Goal: Information Seeking & Learning: Learn about a topic

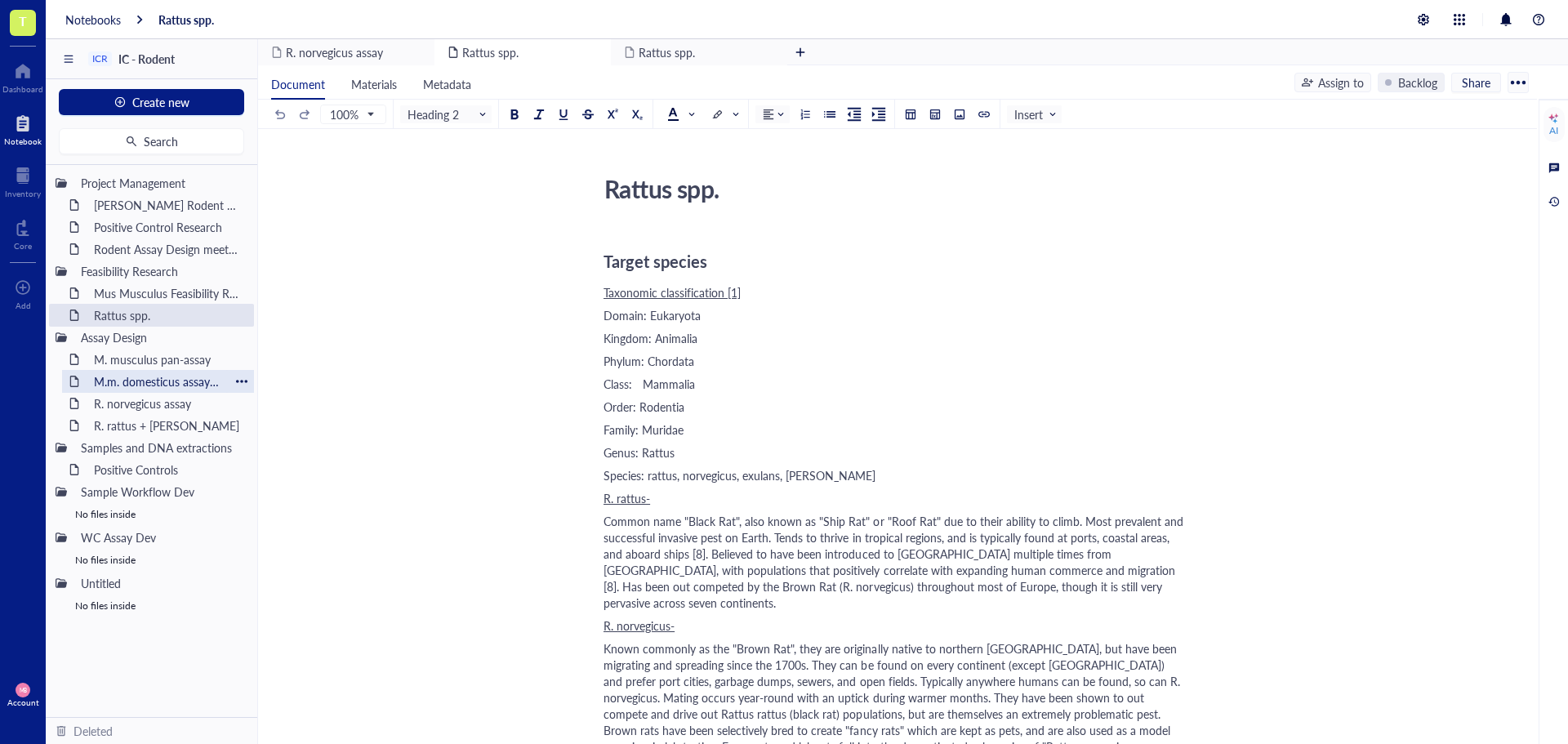
click at [139, 387] on div "M.m. domesticus assay design" at bounding box center [158, 382] width 143 height 23
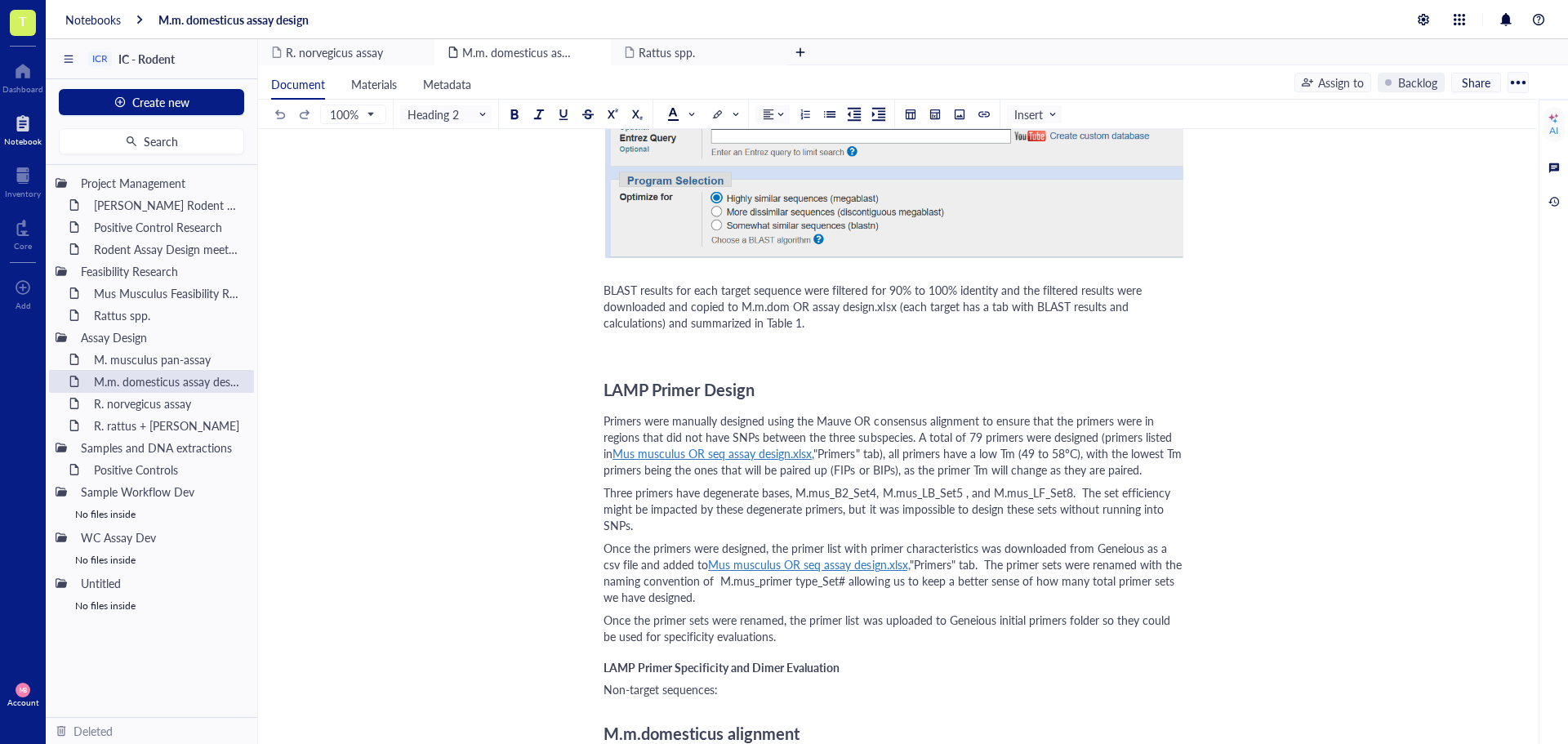
scroll to position [1389, 0]
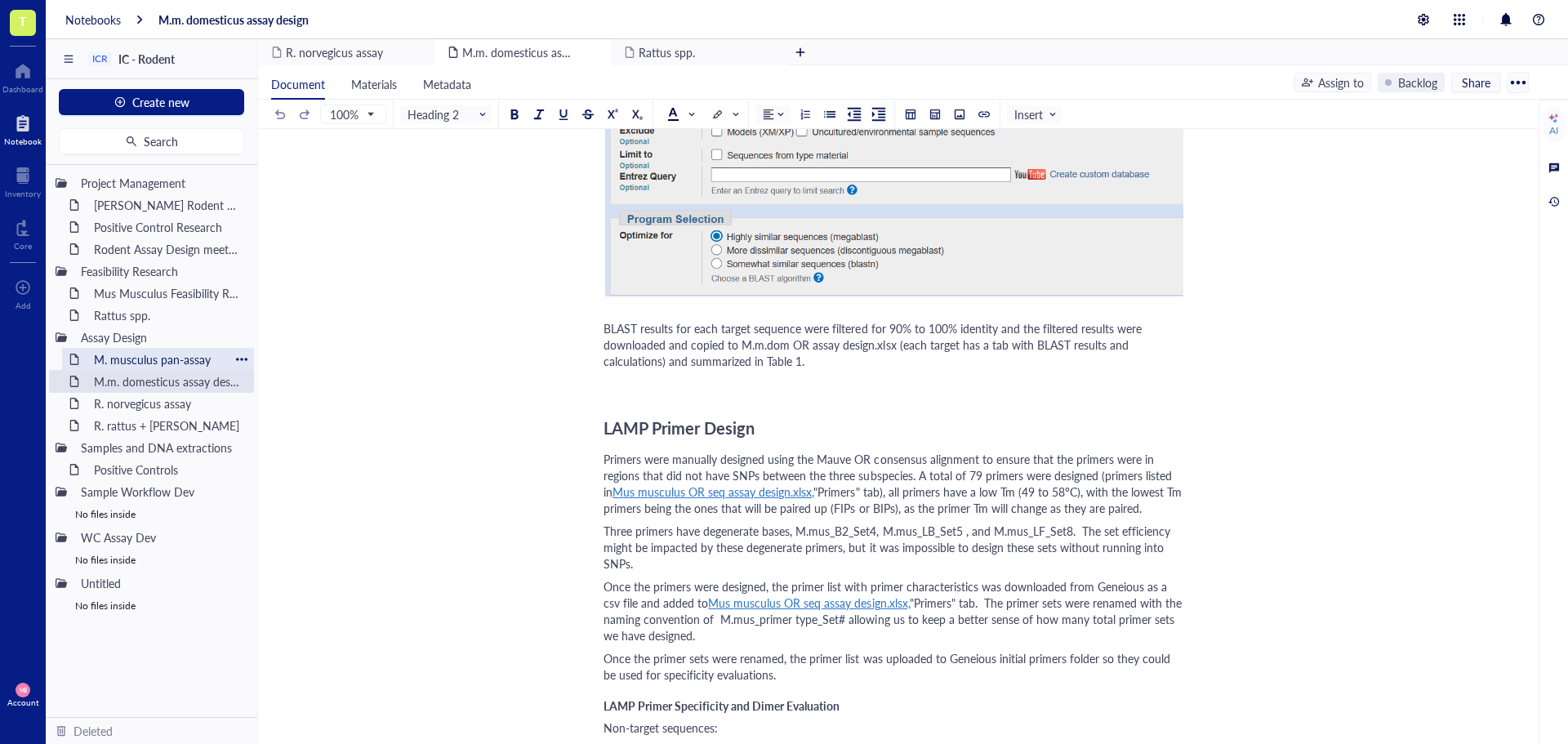
click at [149, 364] on div "M. musculus pan-assay" at bounding box center [158, 359] width 143 height 23
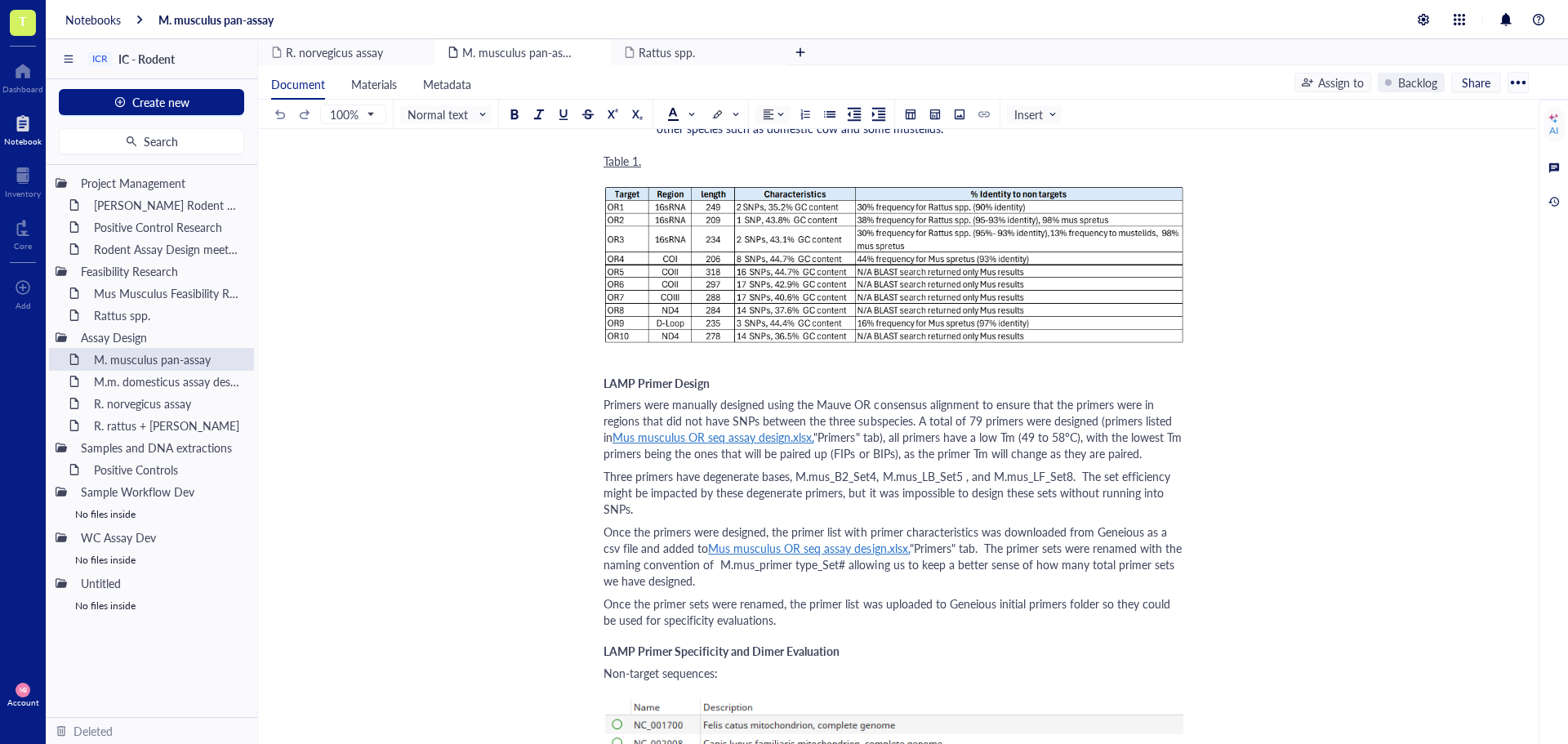
scroll to position [1470, 0]
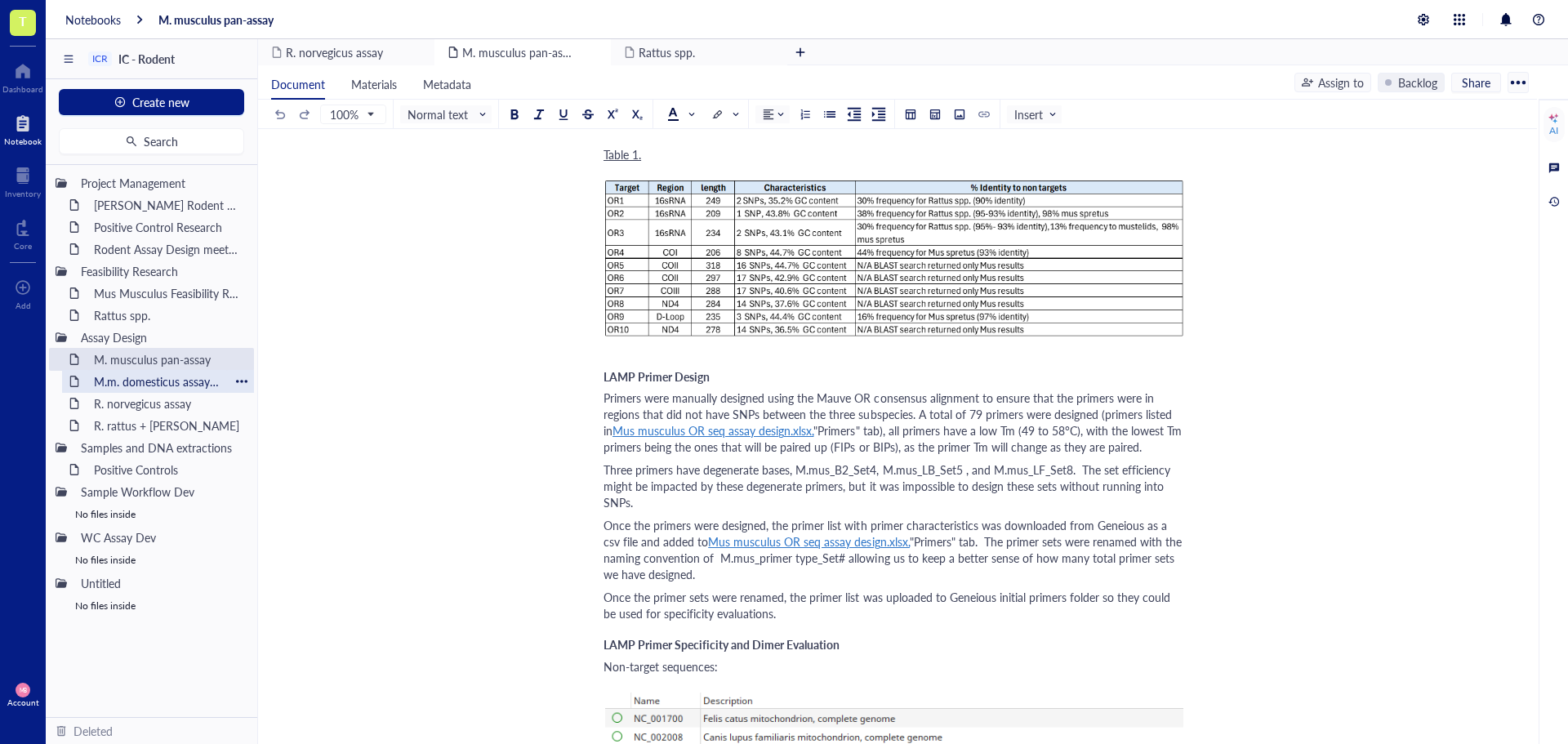
click at [170, 380] on div "M.m. domesticus assay design" at bounding box center [158, 382] width 143 height 23
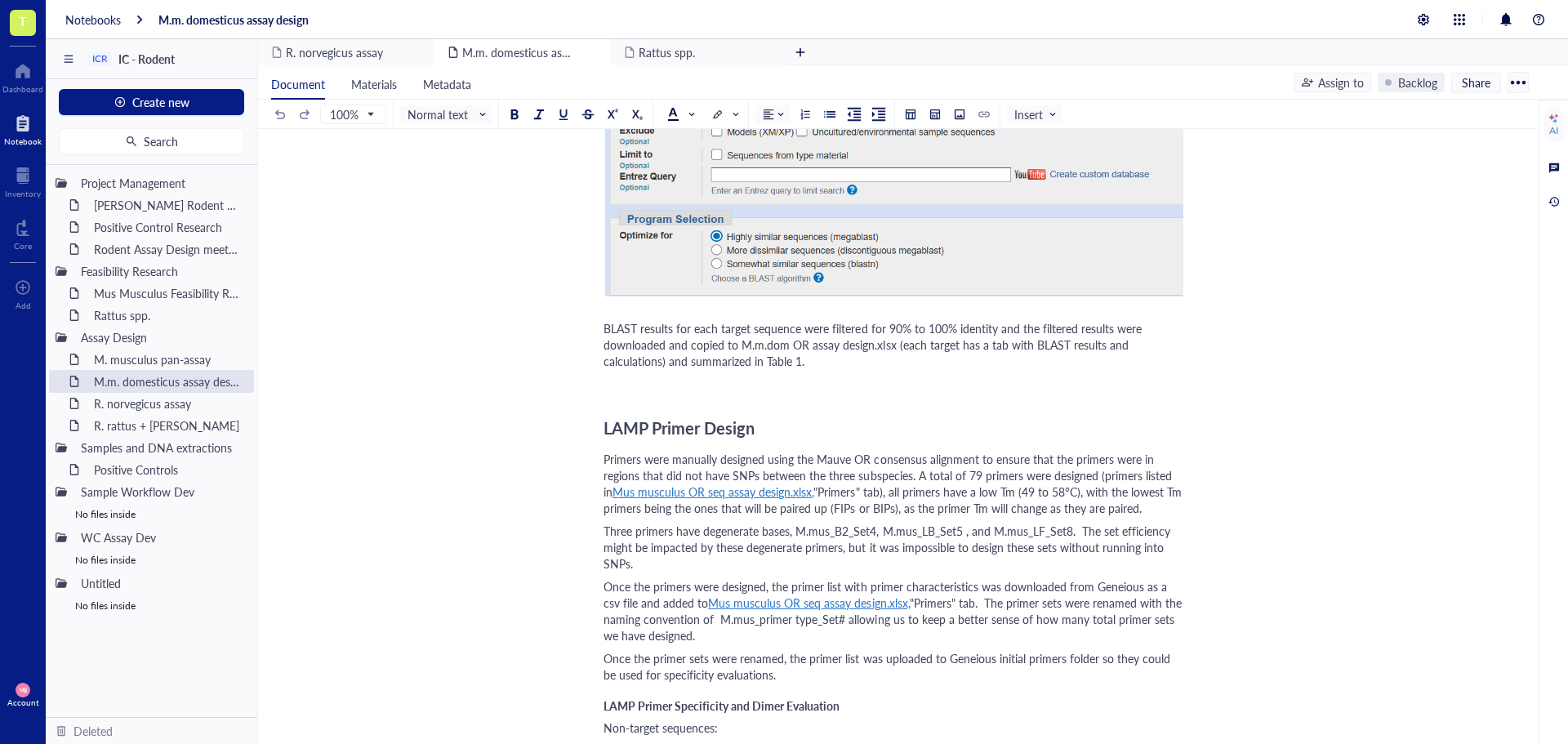
scroll to position [1470, 0]
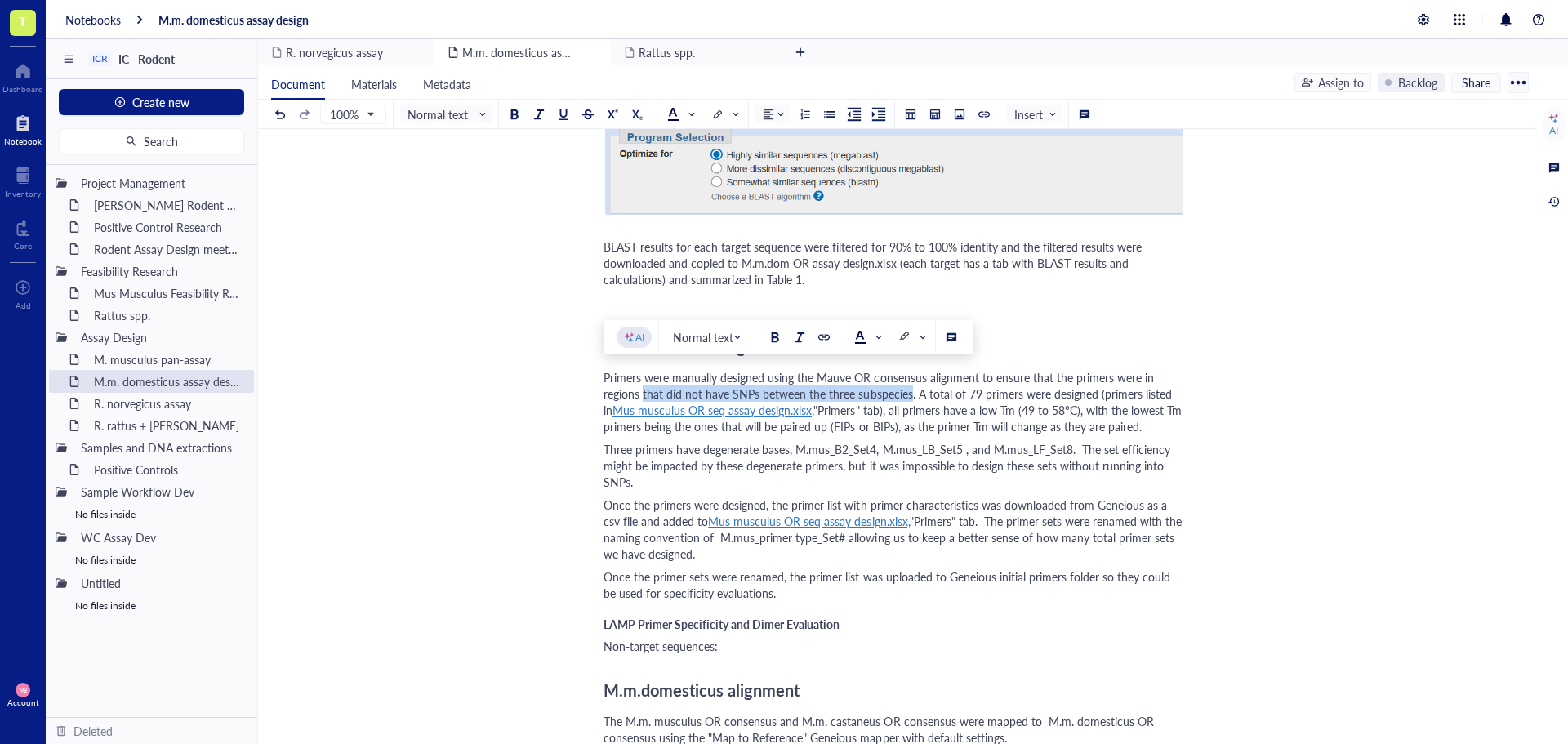
drag, startPoint x: 642, startPoint y: 394, endPoint x: 911, endPoint y: 396, distance: 269.0
click at [911, 396] on span "Primers were manually designed using the Mauve OR consensus alignment to ensure…" at bounding box center [889, 393] width 572 height 49
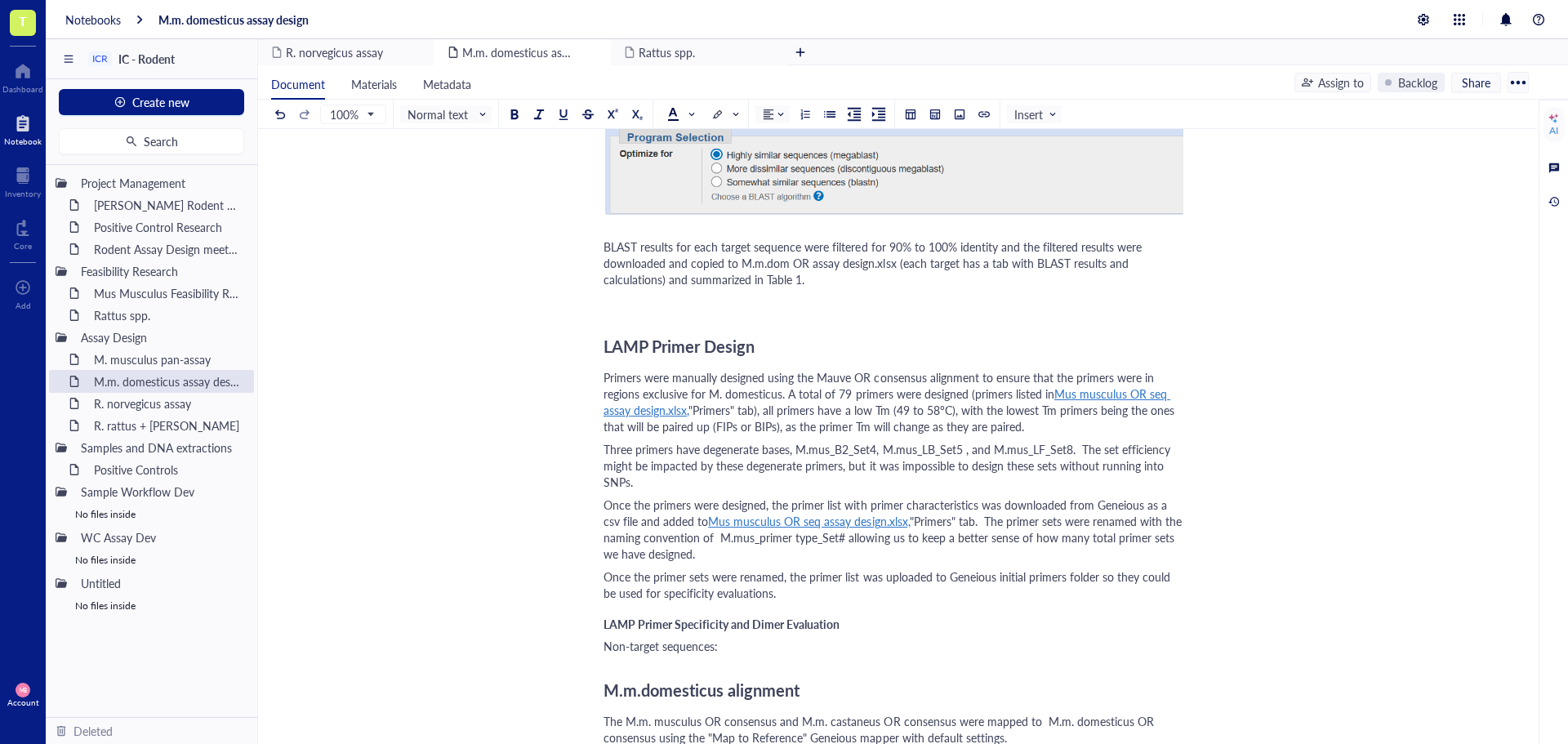
click at [843, 396] on span "Primers were manually designed using the Mauve OR consensus alignment to ensure…" at bounding box center [880, 385] width 554 height 32
drag, startPoint x: 741, startPoint y: 260, endPoint x: 894, endPoint y: 266, distance: 153.1
click at [894, 266] on span "BLAST results for each target sequence were filtered for 90% to 100% identity a…" at bounding box center [874, 262] width 541 height 49
copy span "M.m.dom OR assay design.xlsx"
drag, startPoint x: 1053, startPoint y: 391, endPoint x: 690, endPoint y: 411, distance: 363.6
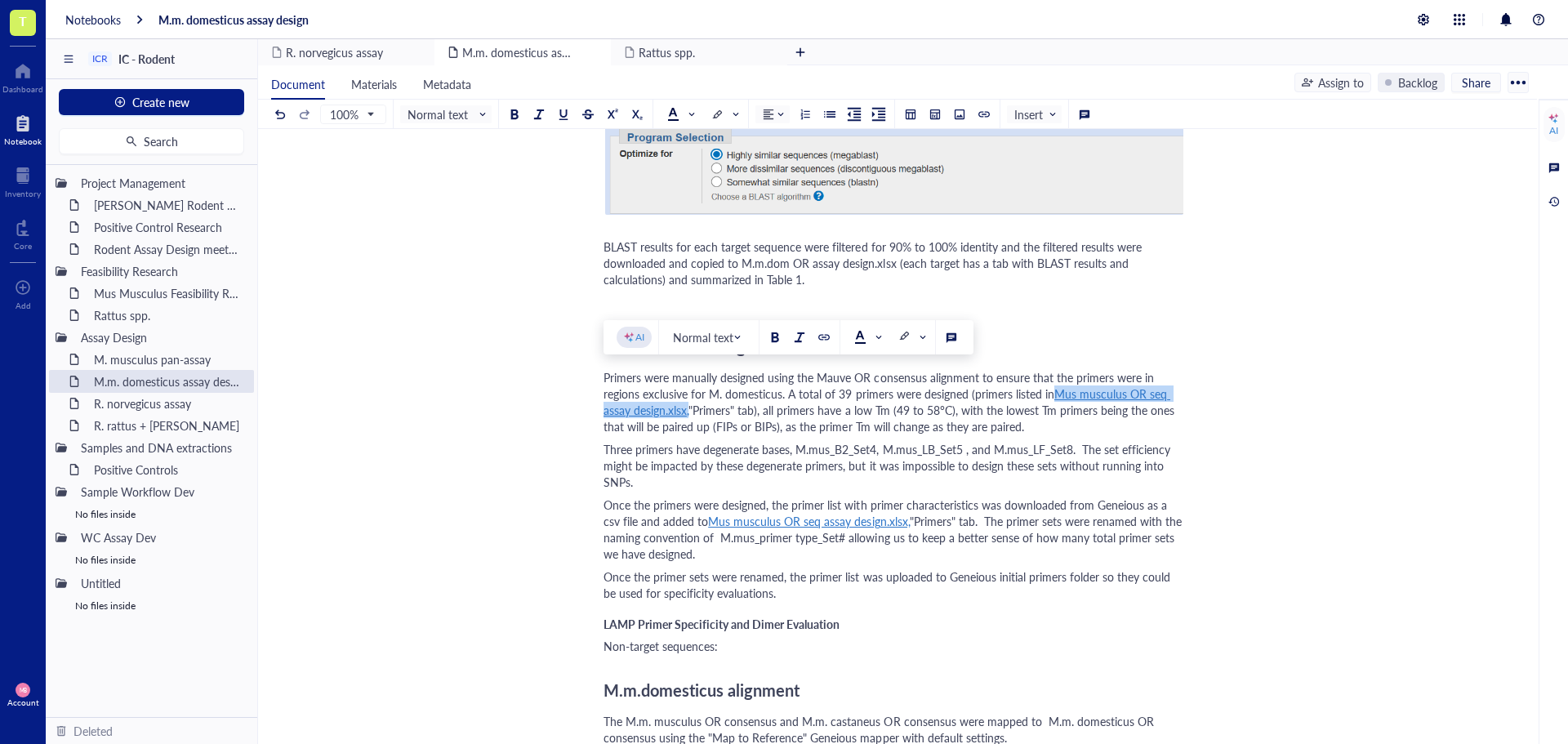
click at [690, 411] on div "Primers were manually designed using the Mauve OR consensus alignment to ensure…" at bounding box center [894, 401] width 582 height 65
click at [659, 406] on span "Primers were manually designed using the Mauve OR consensus alignment to ensure…" at bounding box center [888, 401] width 569 height 65
click at [818, 398] on span "Primers were manually designed using the Mauve OR consensus alignment to ensure…" at bounding box center [889, 401] width 573 height 65
drag, startPoint x: 881, startPoint y: 411, endPoint x: 870, endPoint y: 410, distance: 11.0
click at [870, 410] on span "Primers were manually designed using the Mauve OR consensus alignment to ensure…" at bounding box center [889, 401] width 573 height 65
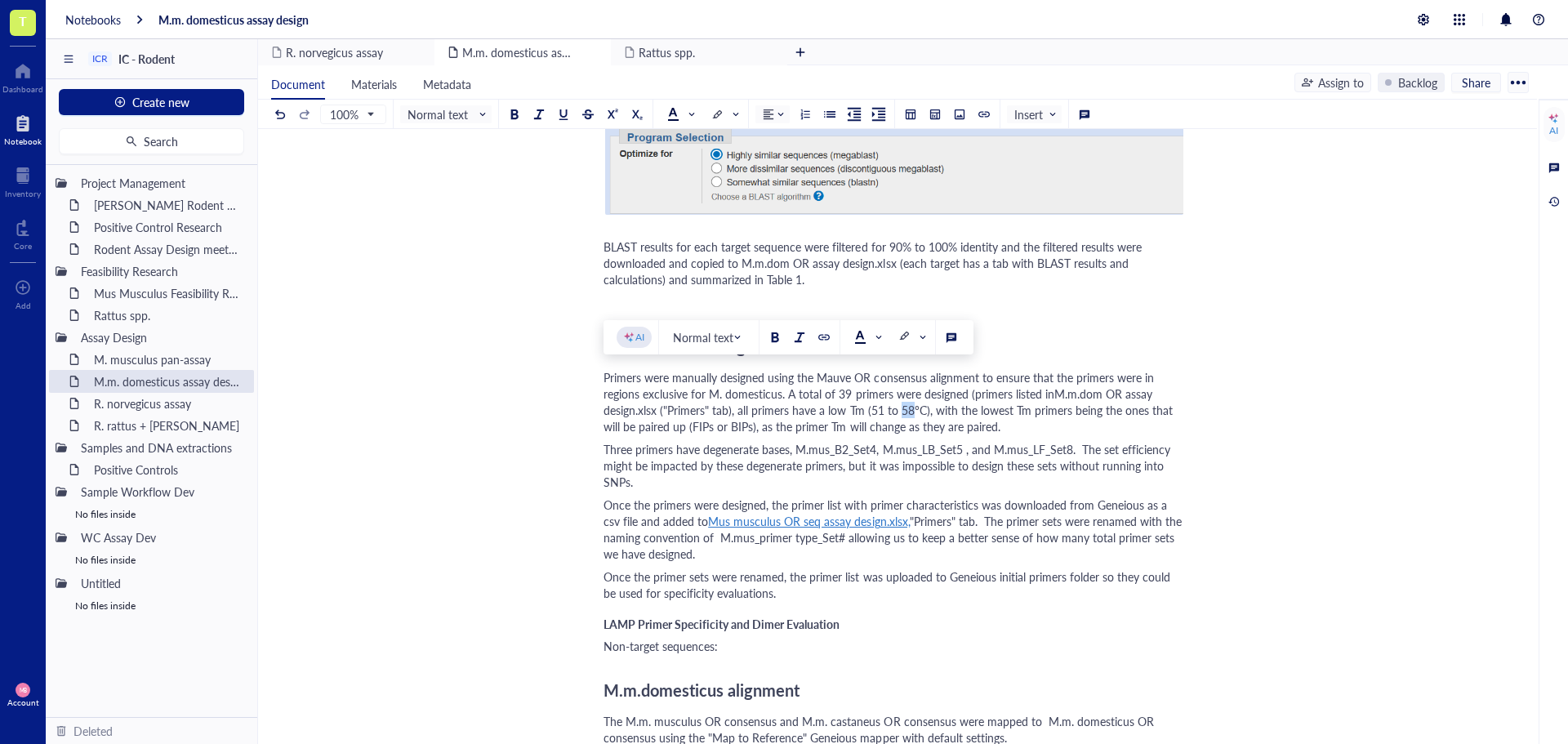
click at [902, 409] on span "Primers were manually designed using the Mauve OR consensus alignment to ensure…" at bounding box center [889, 401] width 573 height 65
drag, startPoint x: 749, startPoint y: 410, endPoint x: 738, endPoint y: 410, distance: 11.0
click at [738, 410] on span "Primers were manually designed using the Mauve OR consensus alignment to ensure…" at bounding box center [889, 401] width 573 height 65
drag, startPoint x: 925, startPoint y: 406, endPoint x: 916, endPoint y: 406, distance: 9.0
click at [916, 406] on span "Primers were manually designed using the Mauve OR consensus alignment to ensure…" at bounding box center [885, 401] width 565 height 65
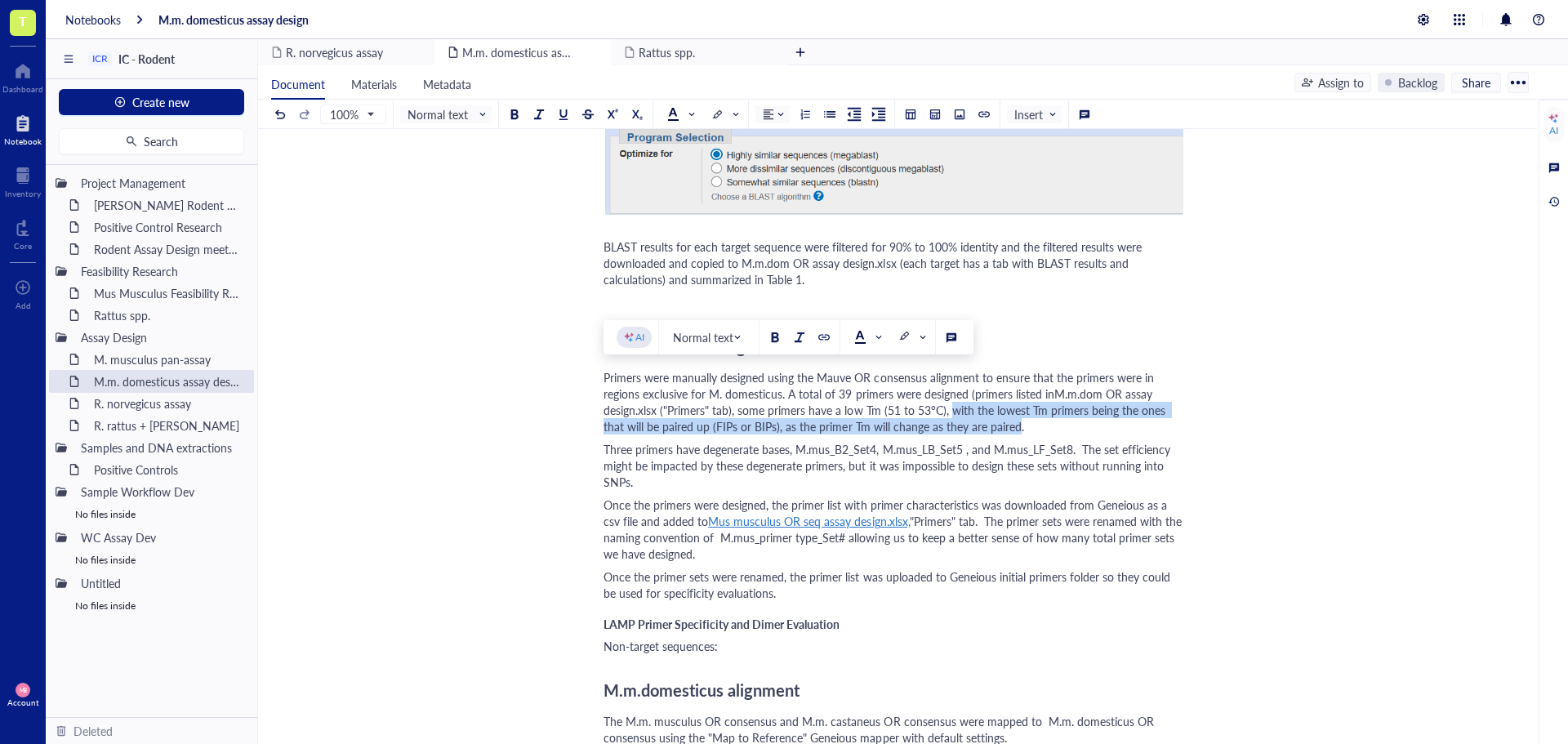
drag, startPoint x: 948, startPoint y: 410, endPoint x: 1017, endPoint y: 420, distance: 69.7
click at [1017, 420] on span "Primers were manually designed using the Mauve OR consensus alignment to ensure…" at bounding box center [885, 401] width 565 height 65
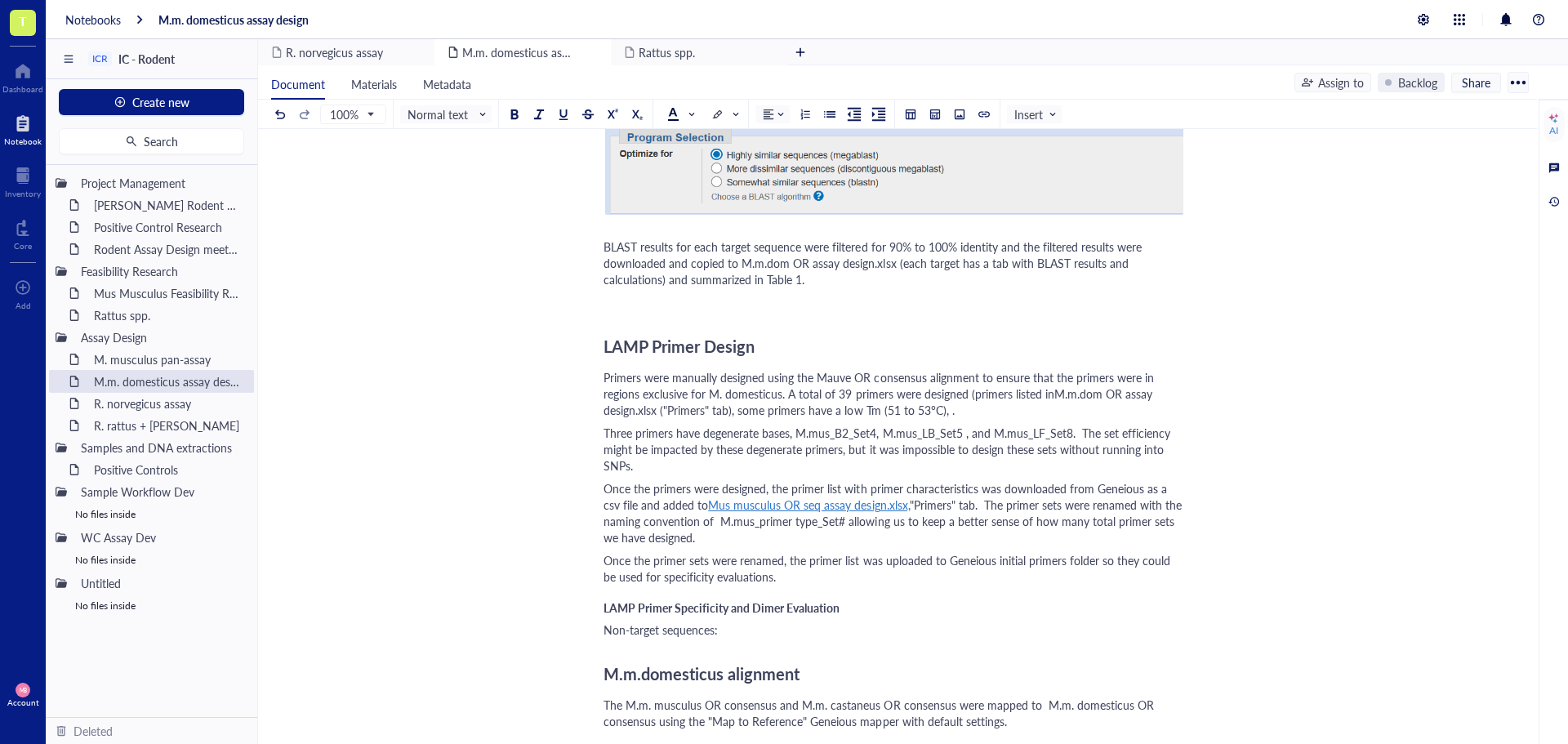
click at [767, 409] on span "Primers were manually designed using the Mauve OR consensus alignment to ensure…" at bounding box center [880, 393] width 554 height 49
click at [1017, 412] on span "Primers were manually designed using the Mauve OR consensus alignment to ensure…" at bounding box center [880, 393] width 554 height 49
click at [1013, 410] on span "Primers were manually designed using the Mauve OR consensus alignment to ensure…" at bounding box center [880, 393] width 554 height 49
click at [1014, 425] on span "Three primers have degenerate bases, M.mus_B2_Set4, M.mus_LB_Set5 , and M.mus_L…" at bounding box center [888, 449] width 570 height 49
click at [665, 467] on div "Three primers have degenerate bases, M.mus_B2_Set4, M.mus_LB_Set5 , and M.mus_L…" at bounding box center [894, 449] width 582 height 49
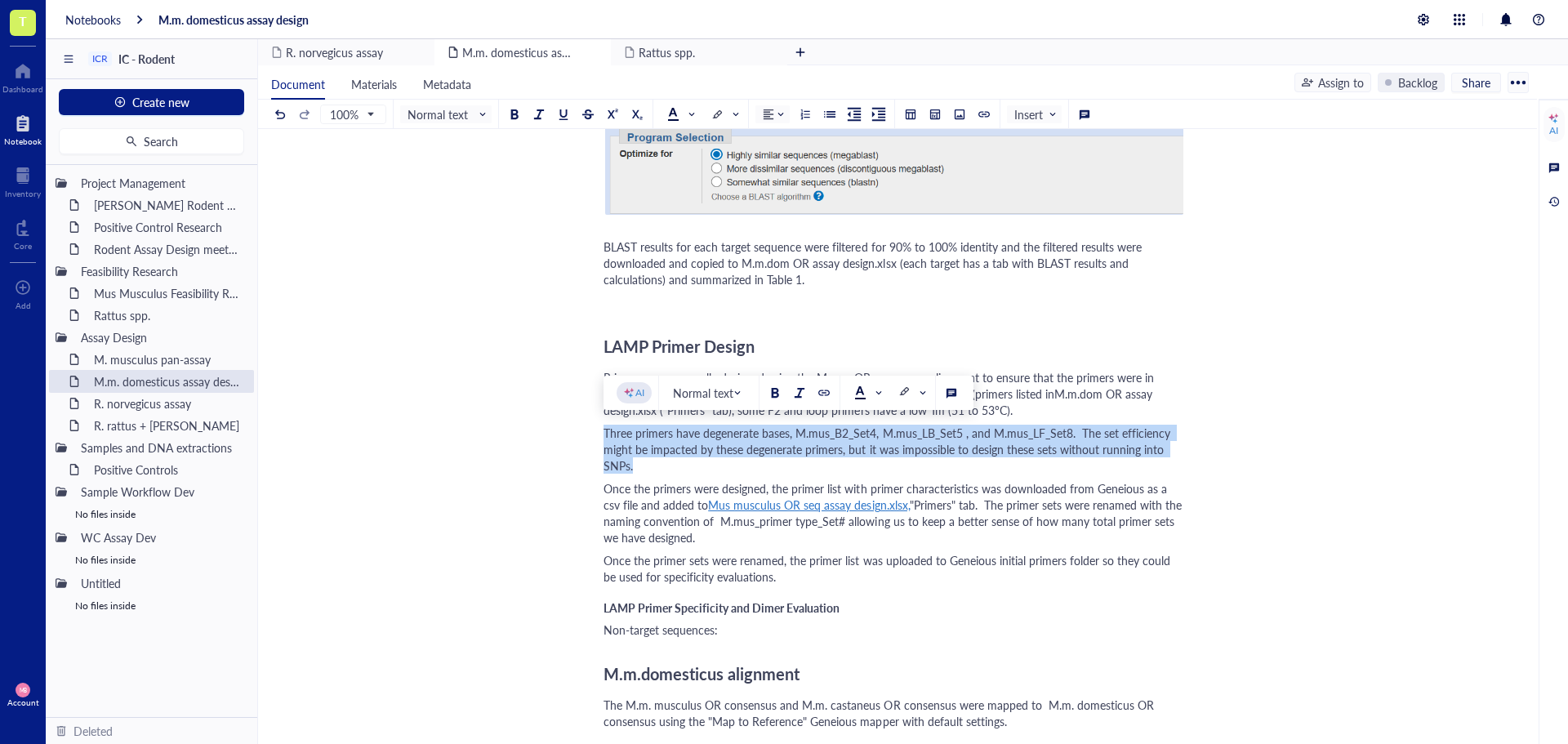
drag, startPoint x: 640, startPoint y: 469, endPoint x: 606, endPoint y: 436, distance: 47.4
click at [606, 436] on div "Three primers have degenerate bases, M.mus_B2_Set4, M.mus_LB_Set5 , and M.mus_L…" at bounding box center [894, 449] width 582 height 49
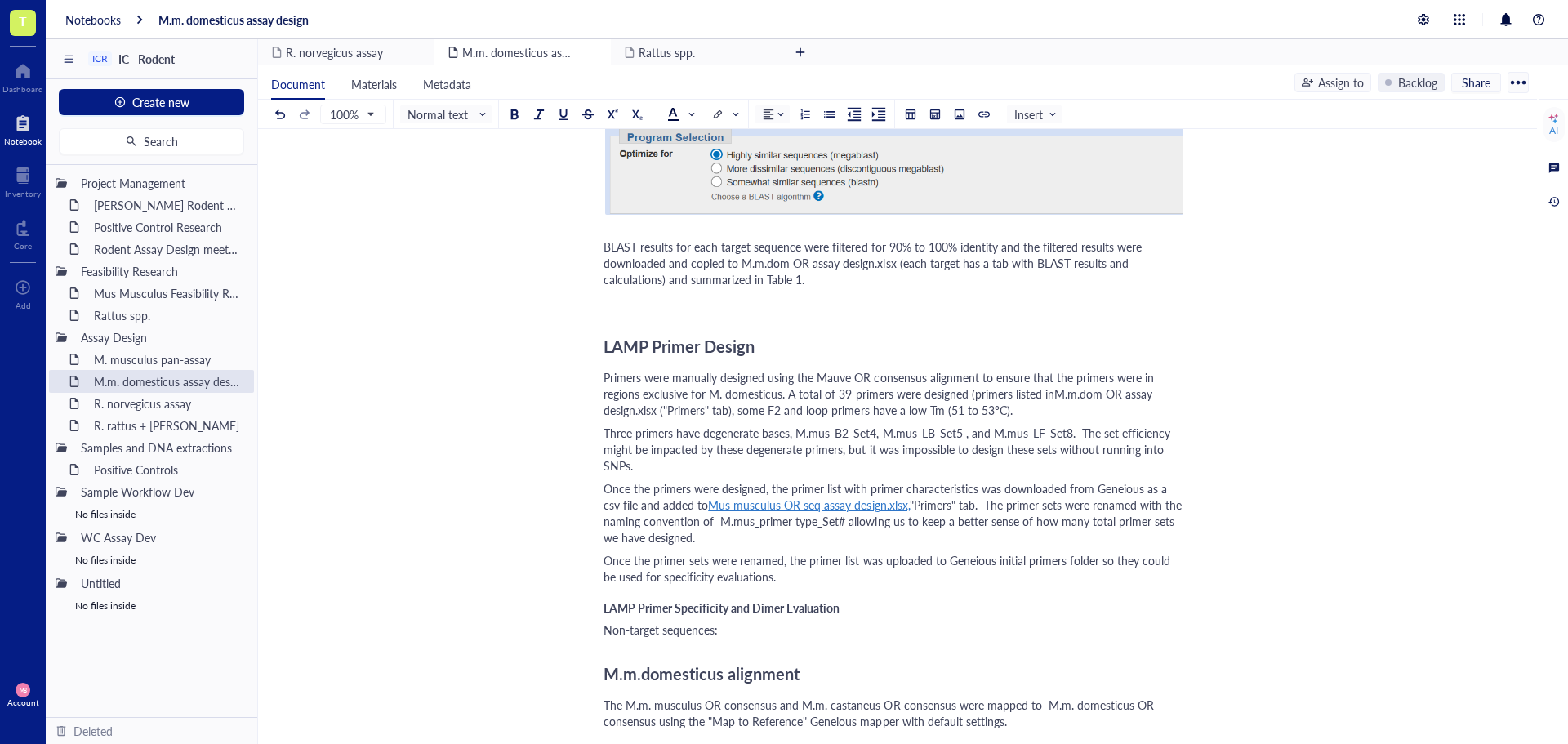
click at [616, 543] on span ""Primers" tab. The primer sets were renamed with the naming convention of M.mus…" at bounding box center [894, 521] width 582 height 49
click at [609, 431] on span "Three primers have degenerate bases, M.mus_B2_Set4, M.mus_LB_Set5 , and M.mus_L…" at bounding box center [888, 449] width 570 height 49
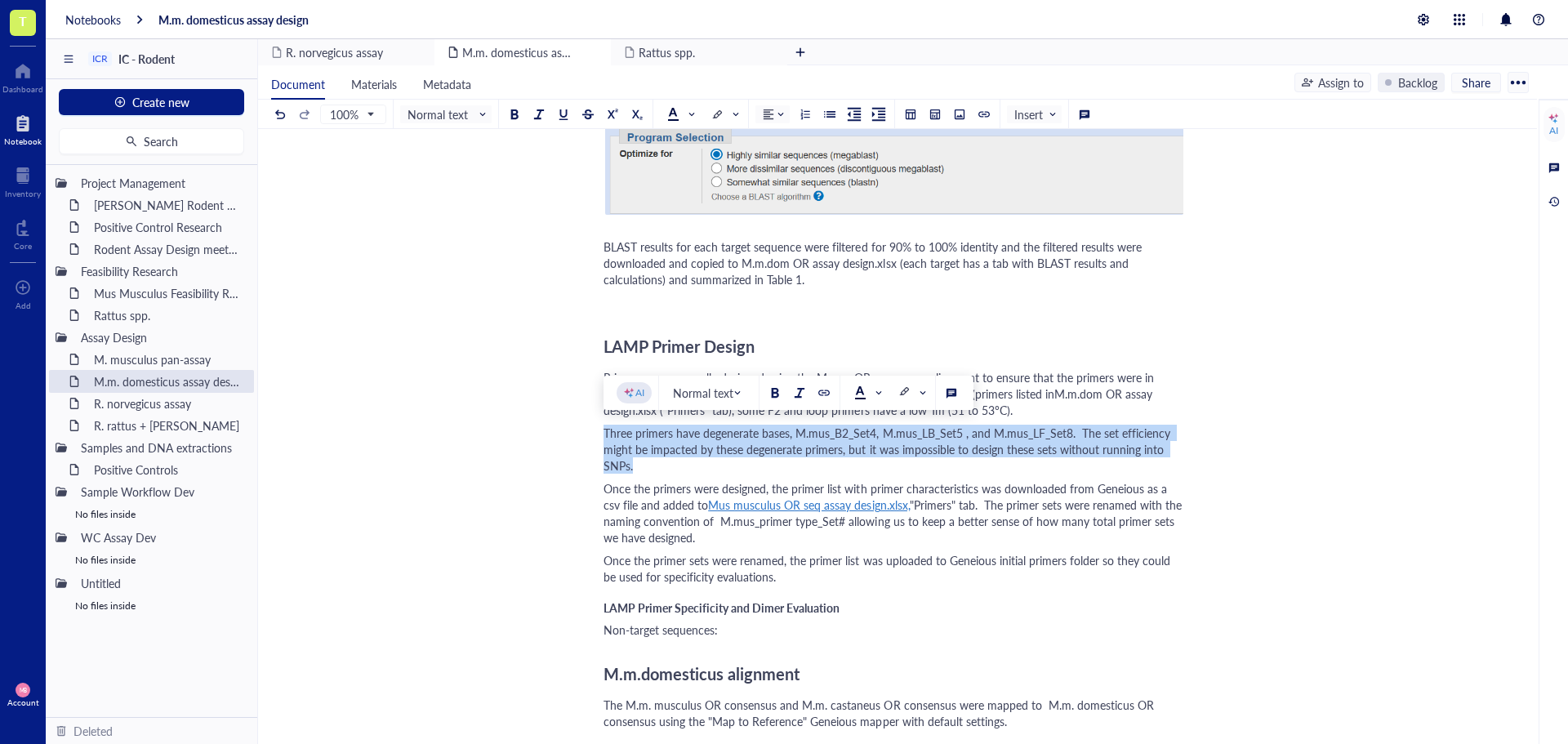
drag, startPoint x: 603, startPoint y: 430, endPoint x: 636, endPoint y: 460, distance: 44.6
click at [636, 460] on div "Three primers have degenerate bases, M.mus_B2_Set4, M.mus_LB_Set5 , and M.mus_L…" at bounding box center [894, 449] width 582 height 49
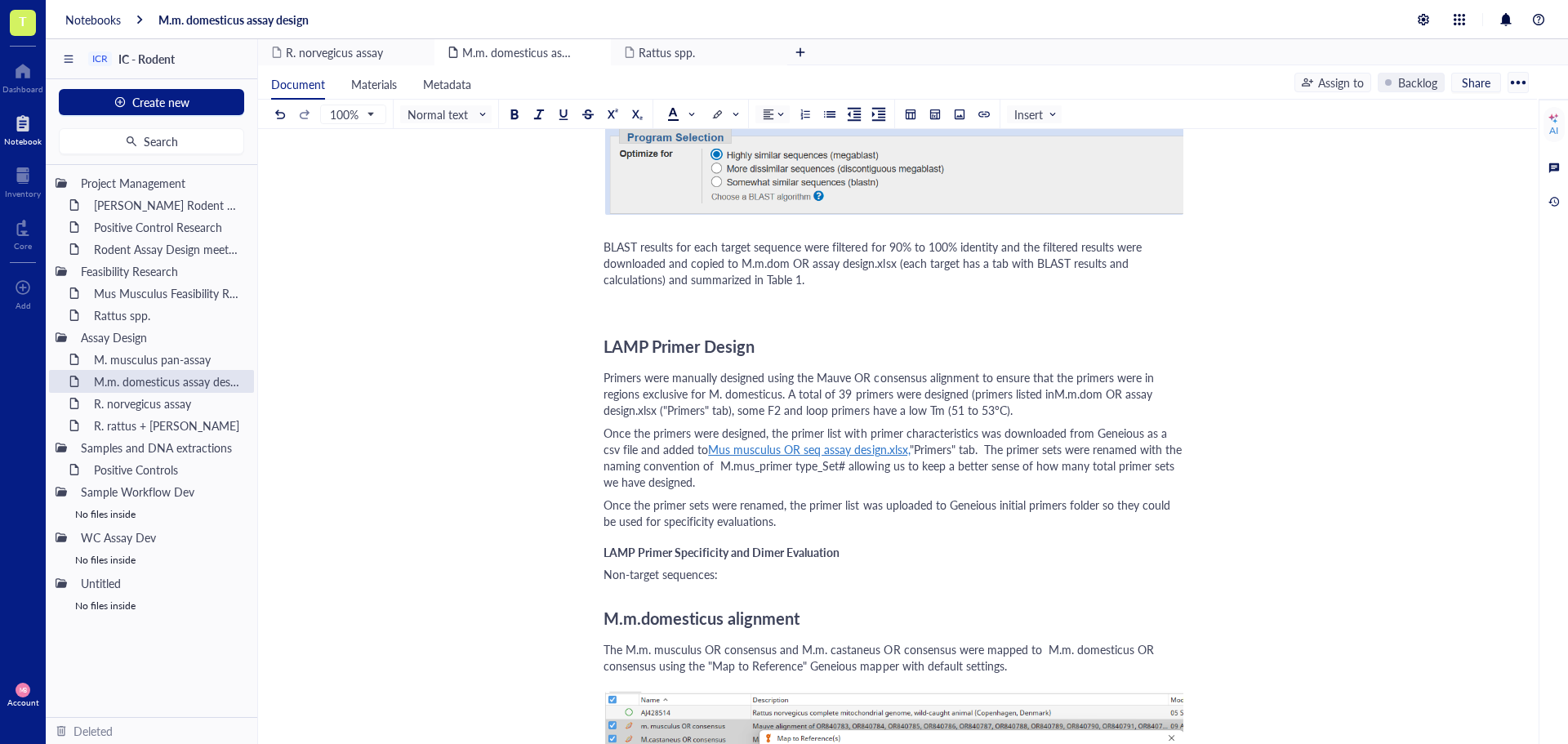
click at [1051, 395] on span "Primers were manually designed using the Mauve OR consensus alignment to ensure…" at bounding box center [880, 393] width 554 height 49
drag, startPoint x: 1053, startPoint y: 396, endPoint x: 655, endPoint y: 414, distance: 398.4
click at [655, 414] on span "Primers were manually designed using the Mauve OR consensus alignment to ensure…" at bounding box center [880, 393] width 555 height 49
copy span "M.m.dom OR assay design.xlsx"
click at [890, 451] on span "Mus musculus OR seq assay design.xlsx," at bounding box center [808, 449] width 201 height 17
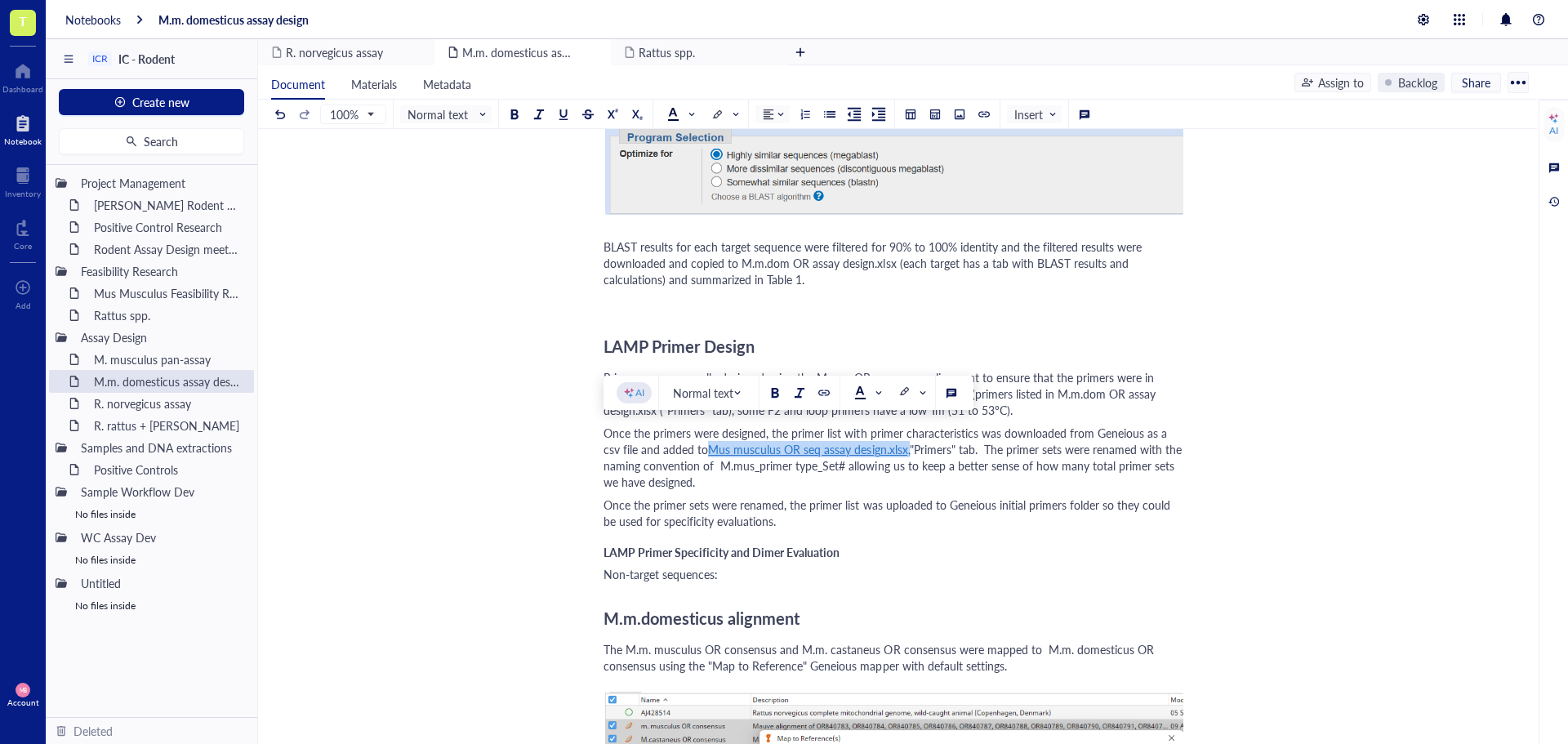
drag, startPoint x: 686, startPoint y: 449, endPoint x: 890, endPoint y: 448, distance: 204.0
click at [890, 448] on div "Once the primers were designed, the primer list with primer characteristics was…" at bounding box center [894, 457] width 582 height 65
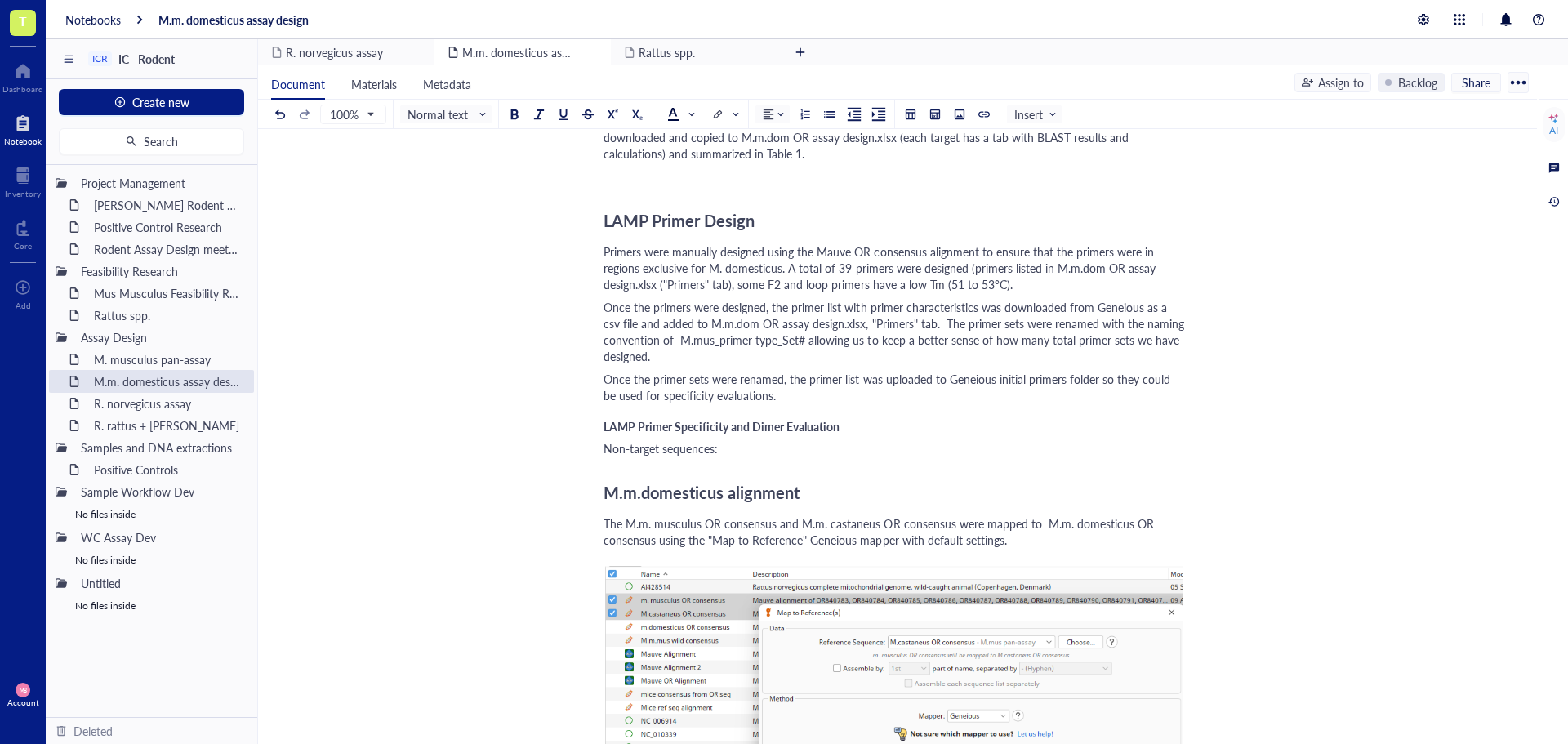
scroll to position [1634, 0]
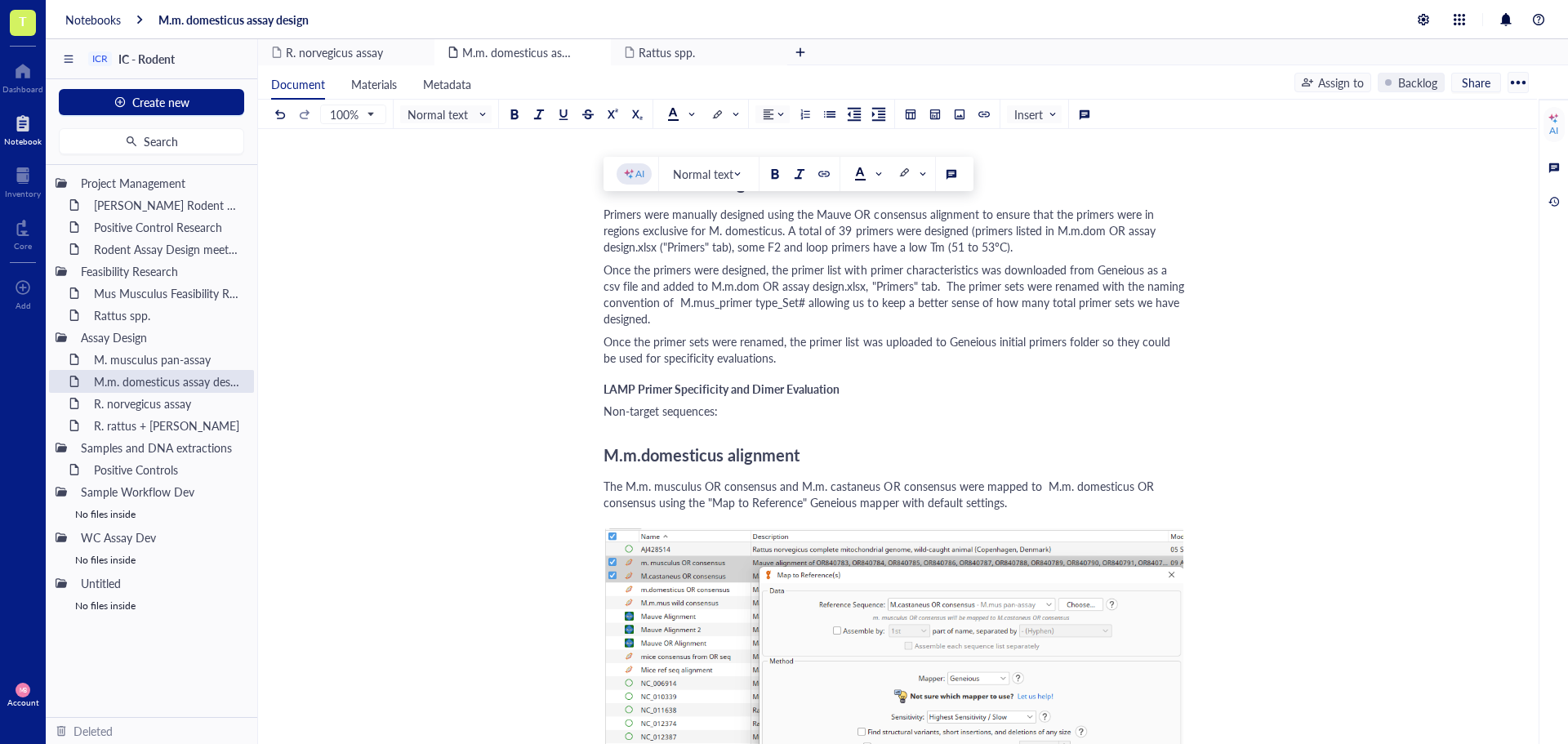
drag, startPoint x: 607, startPoint y: 216, endPoint x: 1017, endPoint y: 247, distance: 411.2
click at [1017, 247] on div "Primers were manually designed using the Mauve OR consensus alignment to ensure…" at bounding box center [894, 230] width 582 height 49
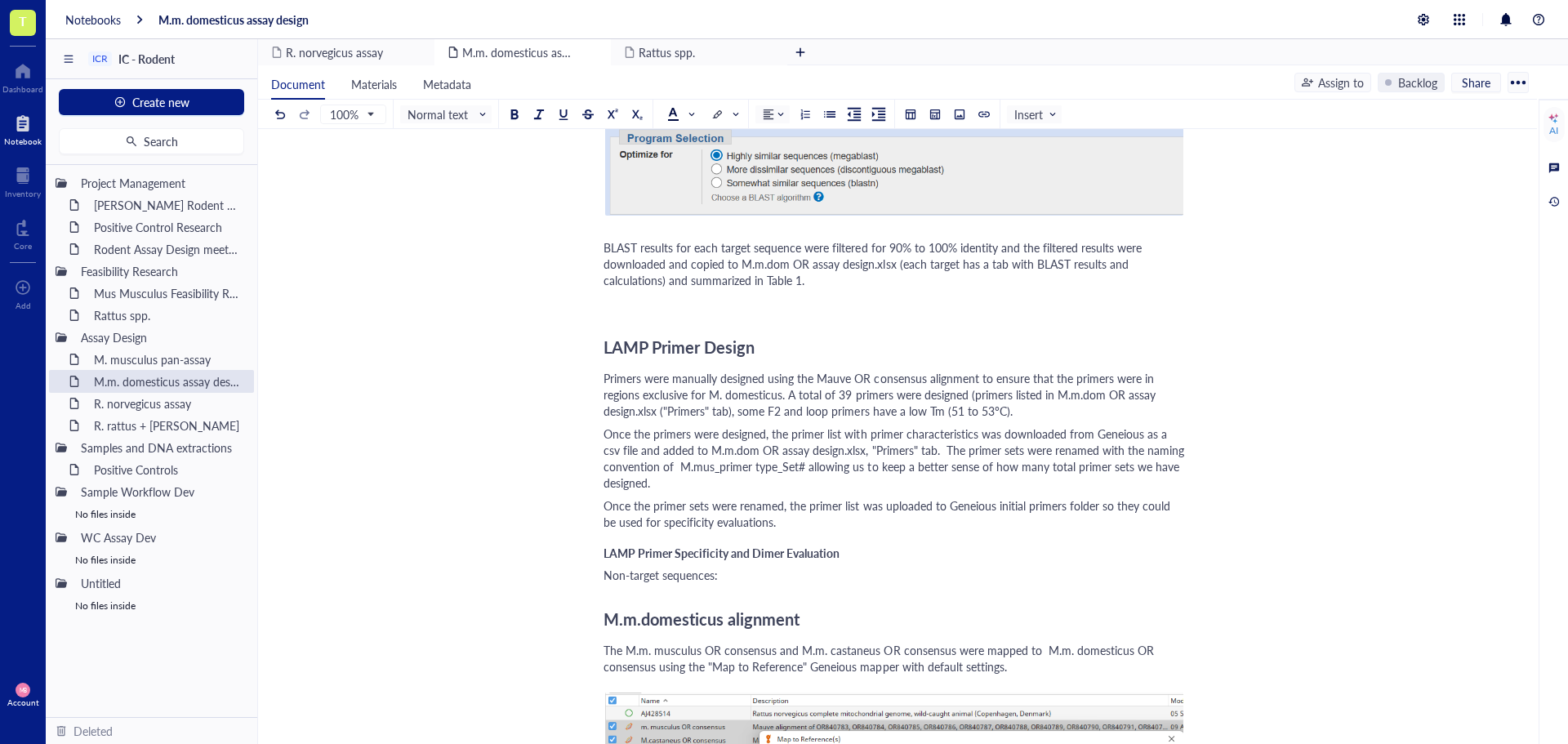
scroll to position [1470, 0]
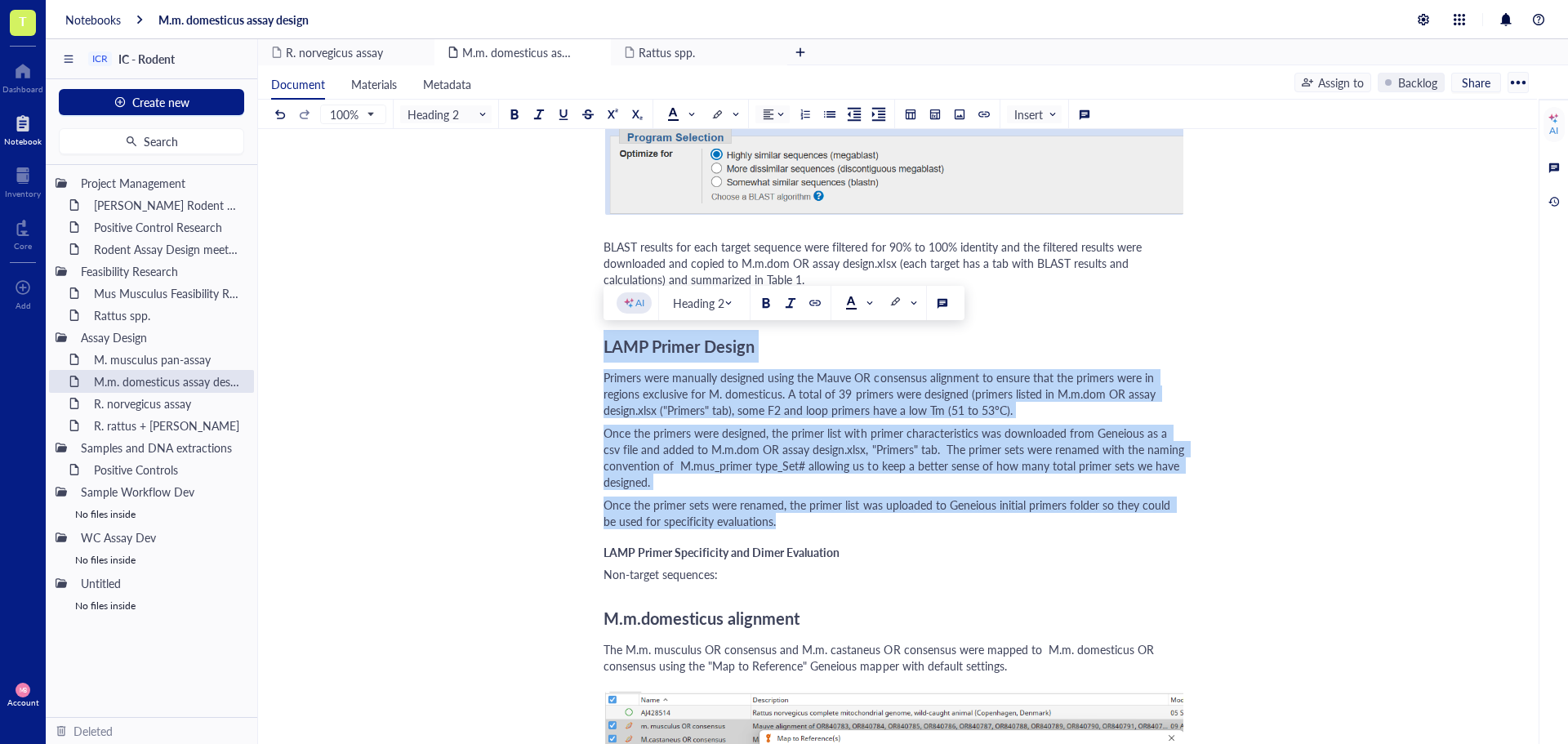
drag, startPoint x: 804, startPoint y: 527, endPoint x: 595, endPoint y: 348, distance: 275.2
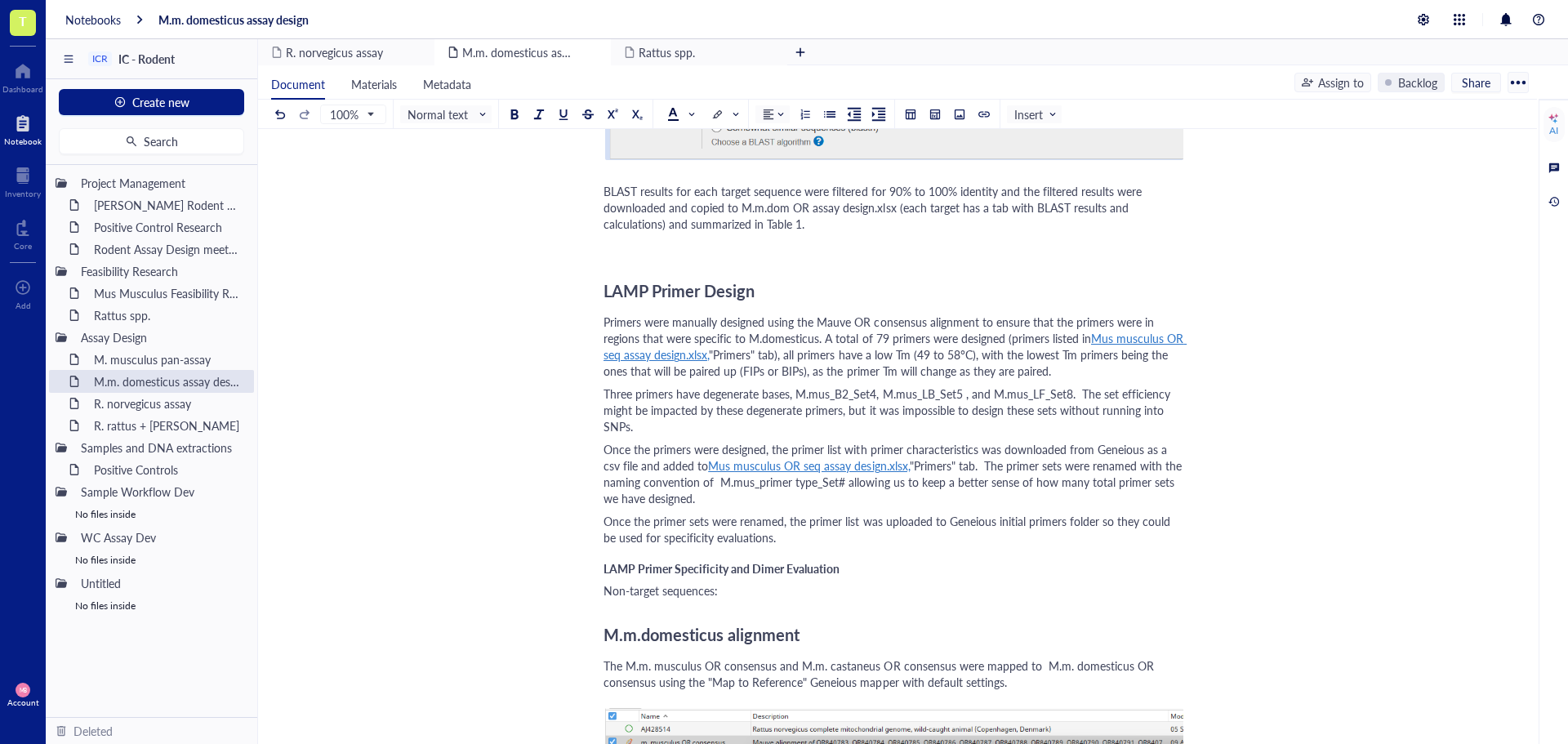
scroll to position [3185, 0]
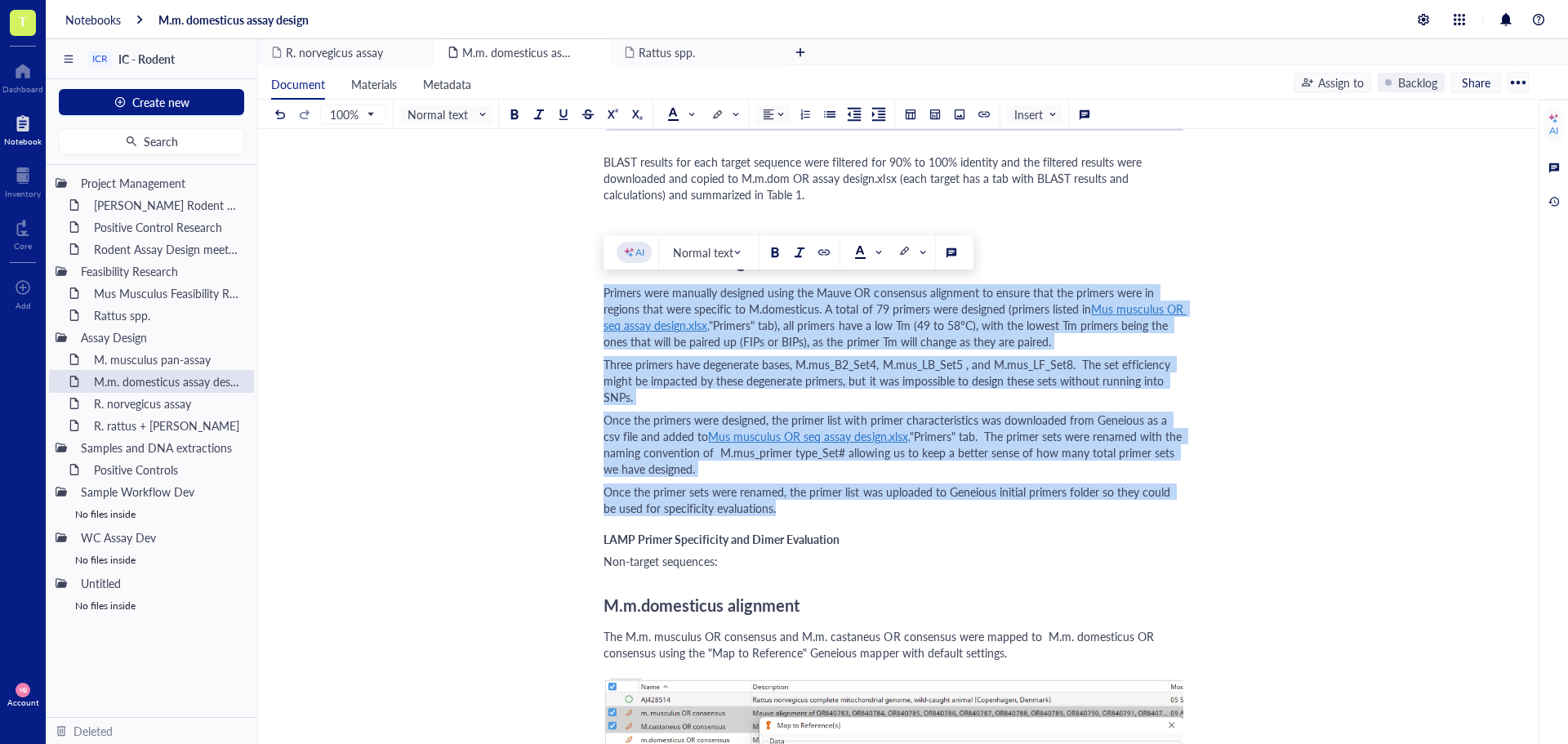
drag, startPoint x: 788, startPoint y: 517, endPoint x: 595, endPoint y: 295, distance: 294.2
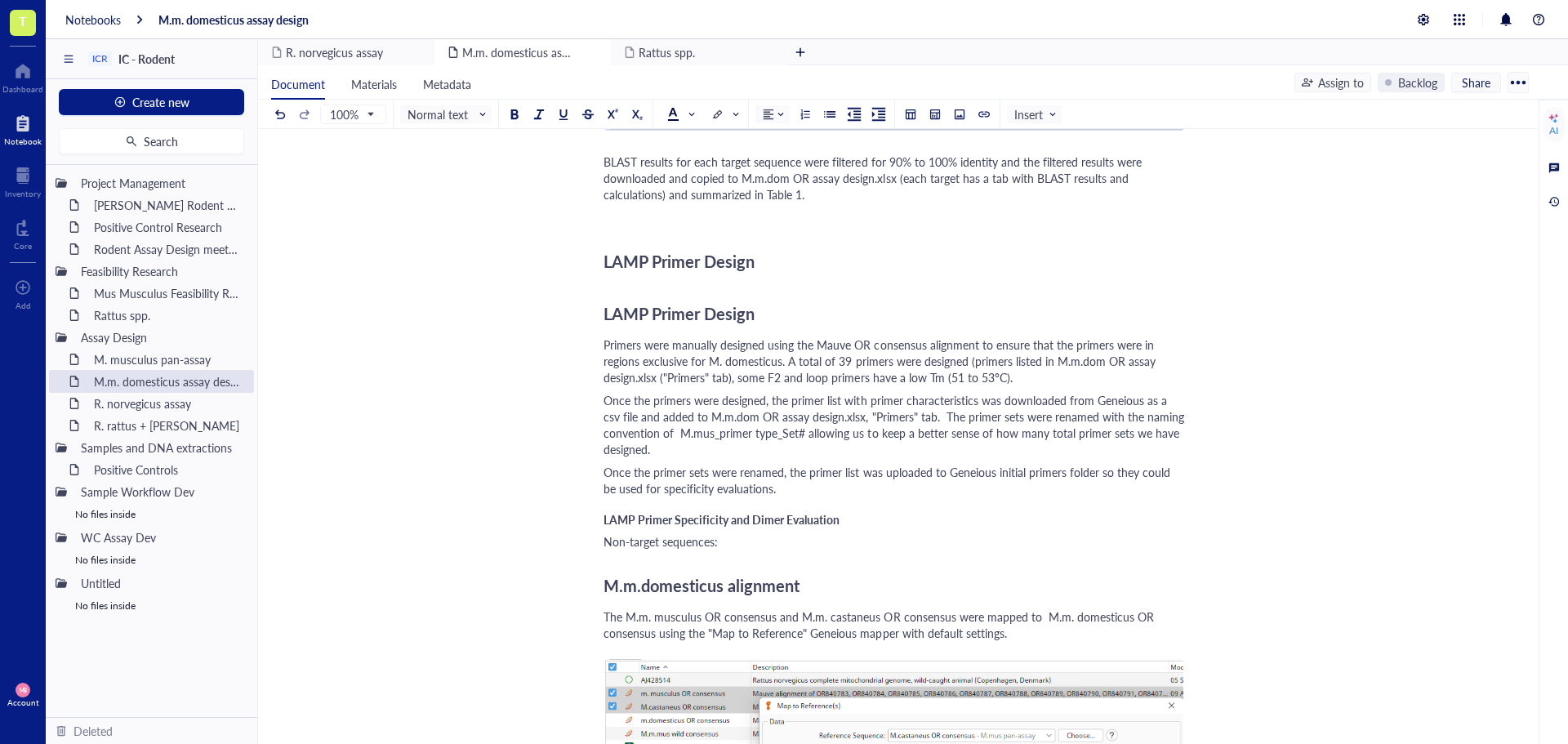
click at [631, 267] on span "LAMP Primer Design" at bounding box center [679, 262] width 151 height 23
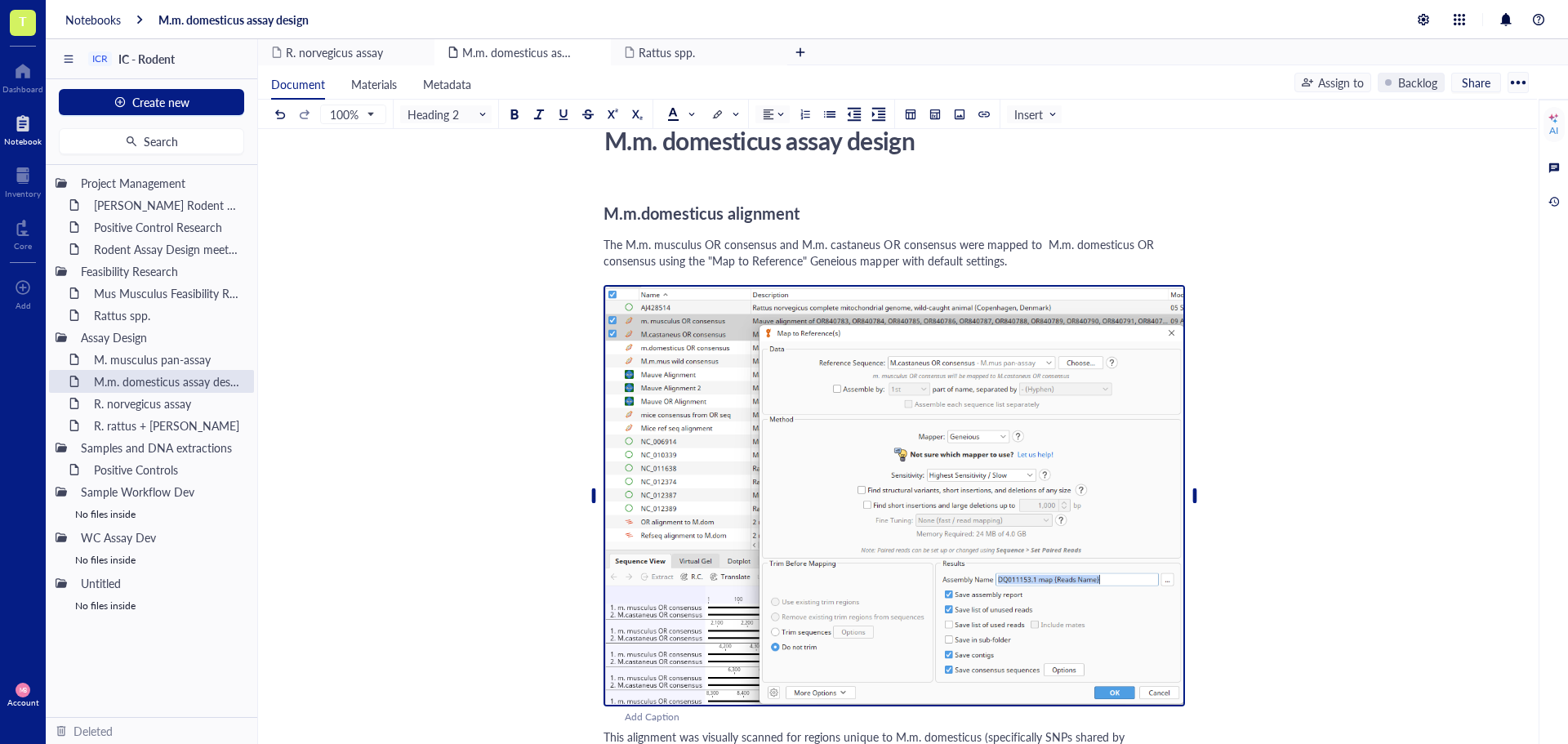
scroll to position [0, 0]
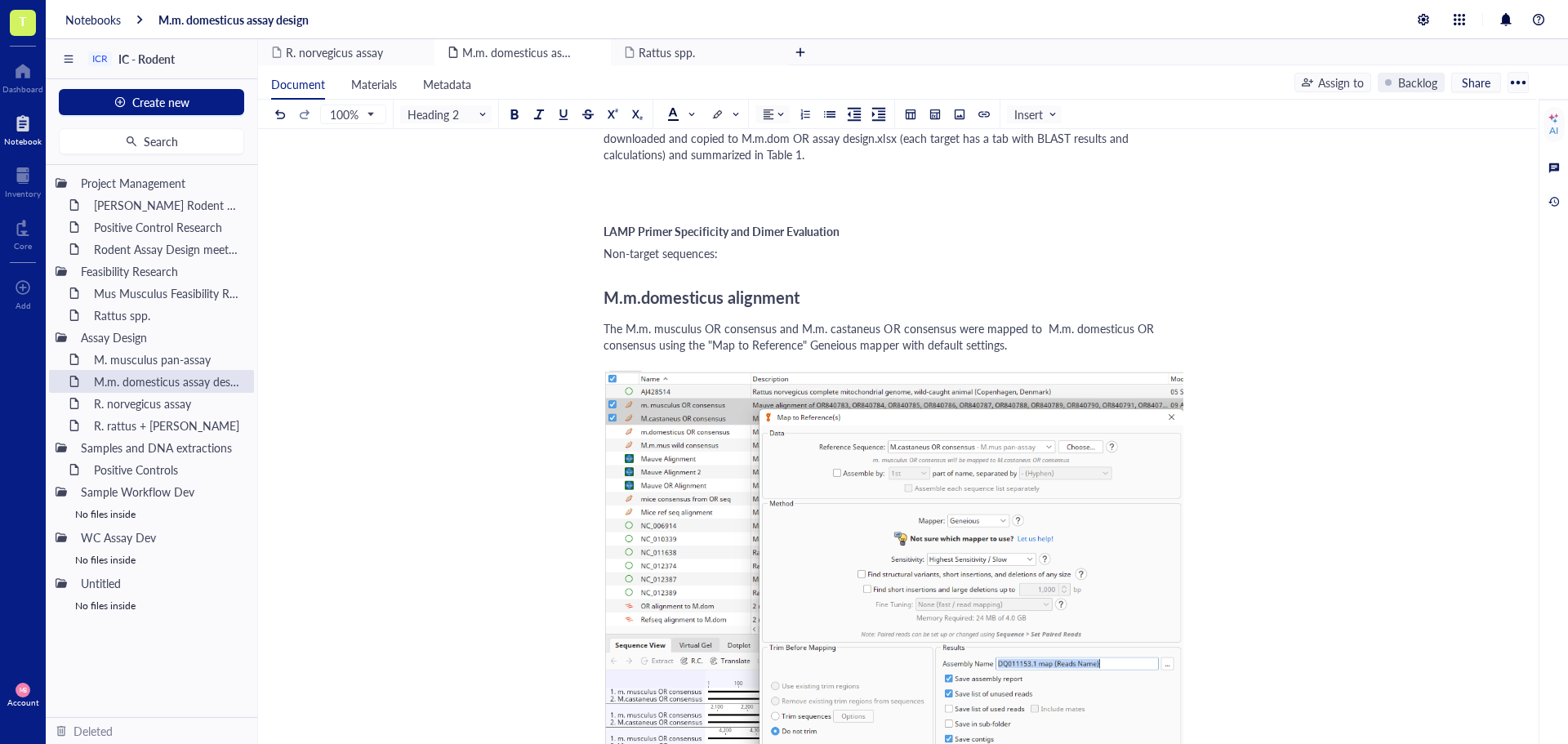
scroll to position [1634, 0]
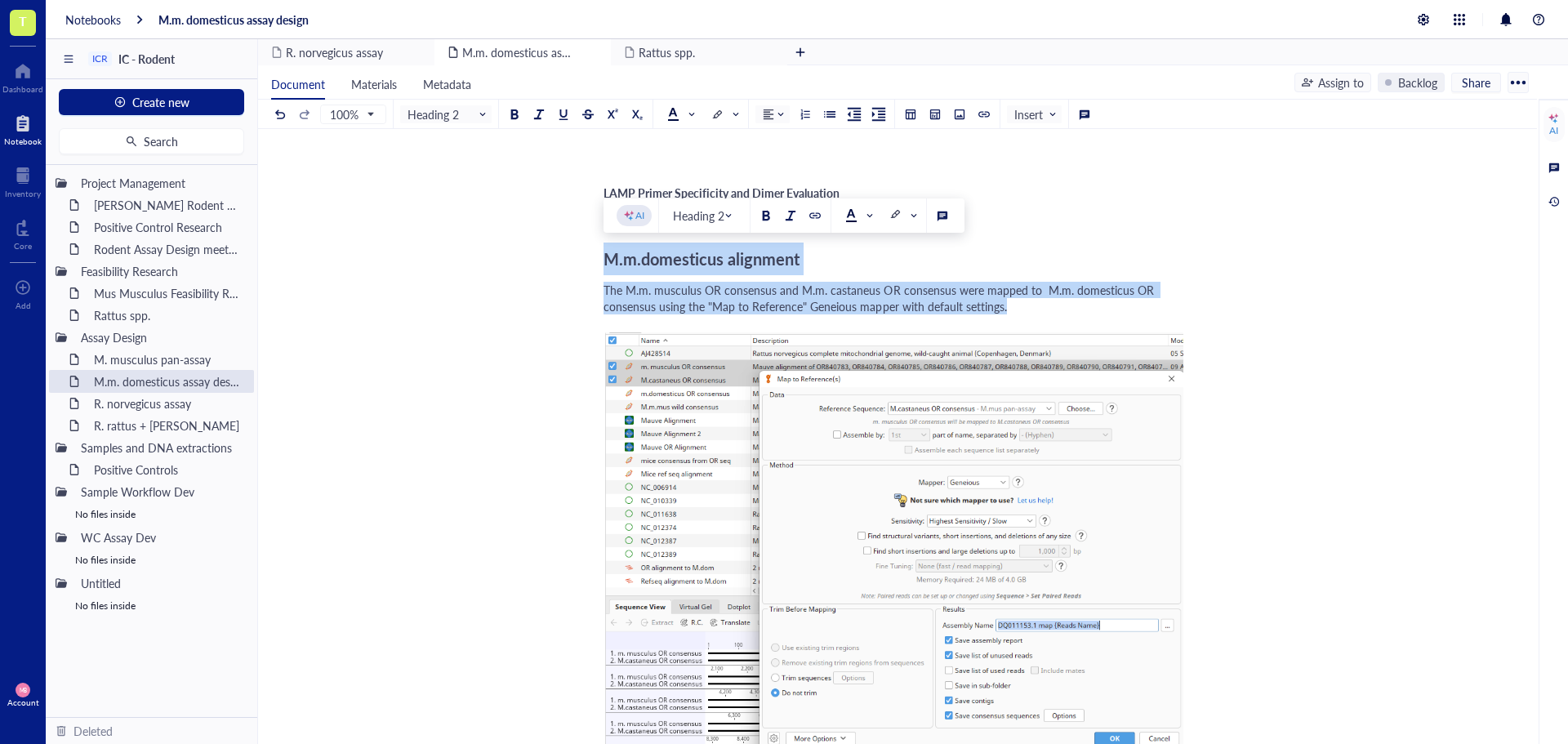
drag, startPoint x: 1005, startPoint y: 305, endPoint x: 592, endPoint y: 256, distance: 415.9
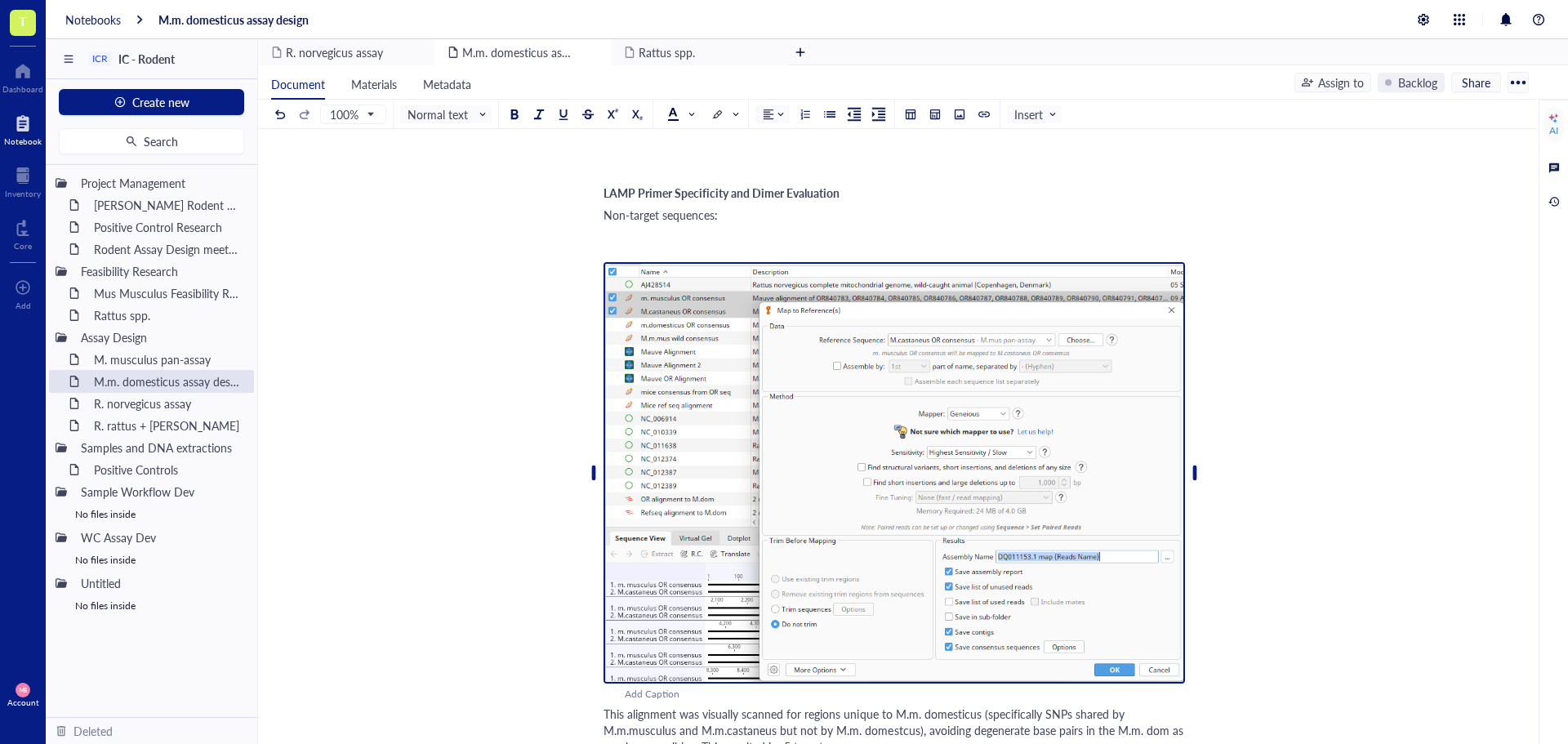
click at [624, 283] on img at bounding box center [894, 473] width 582 height 421
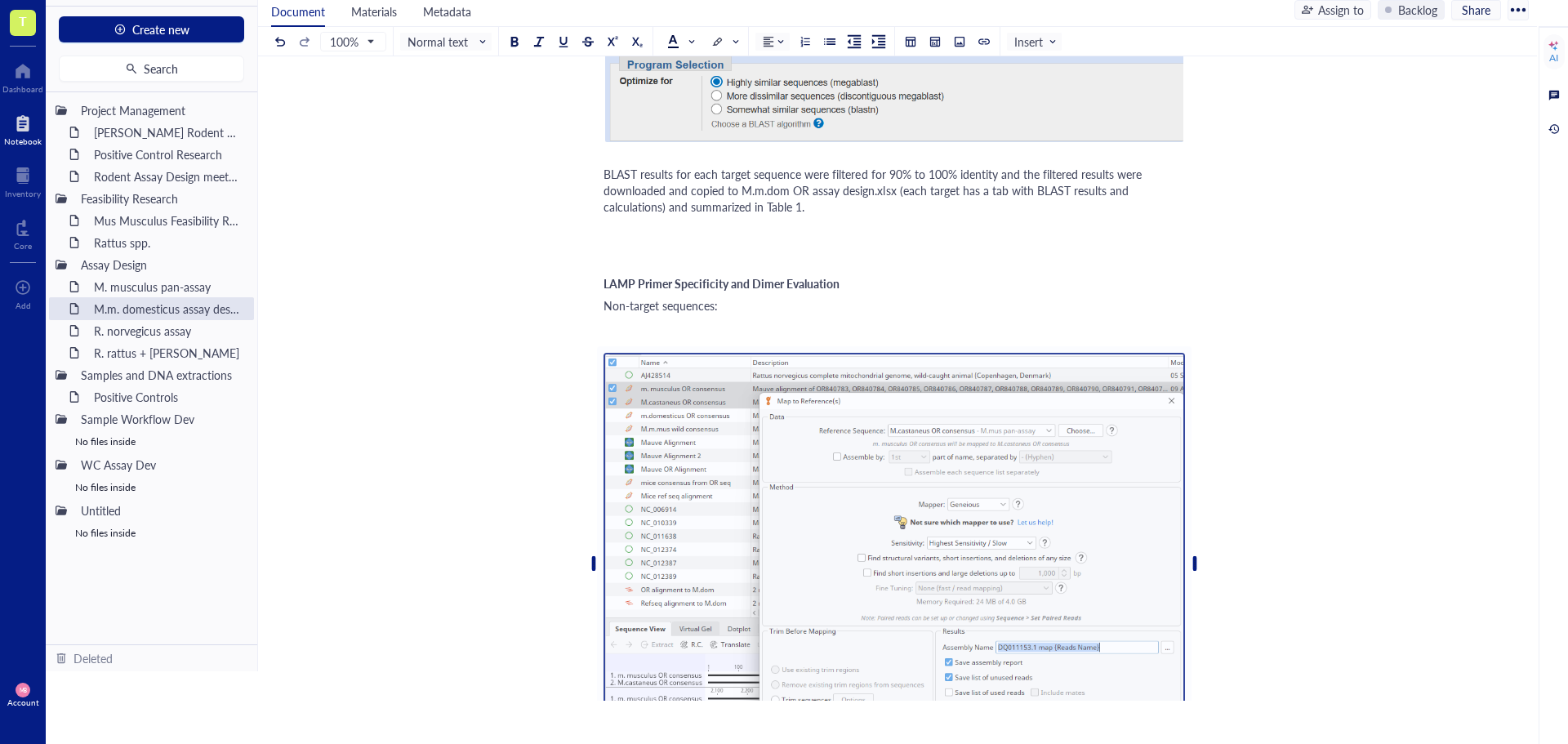
scroll to position [1552, 0]
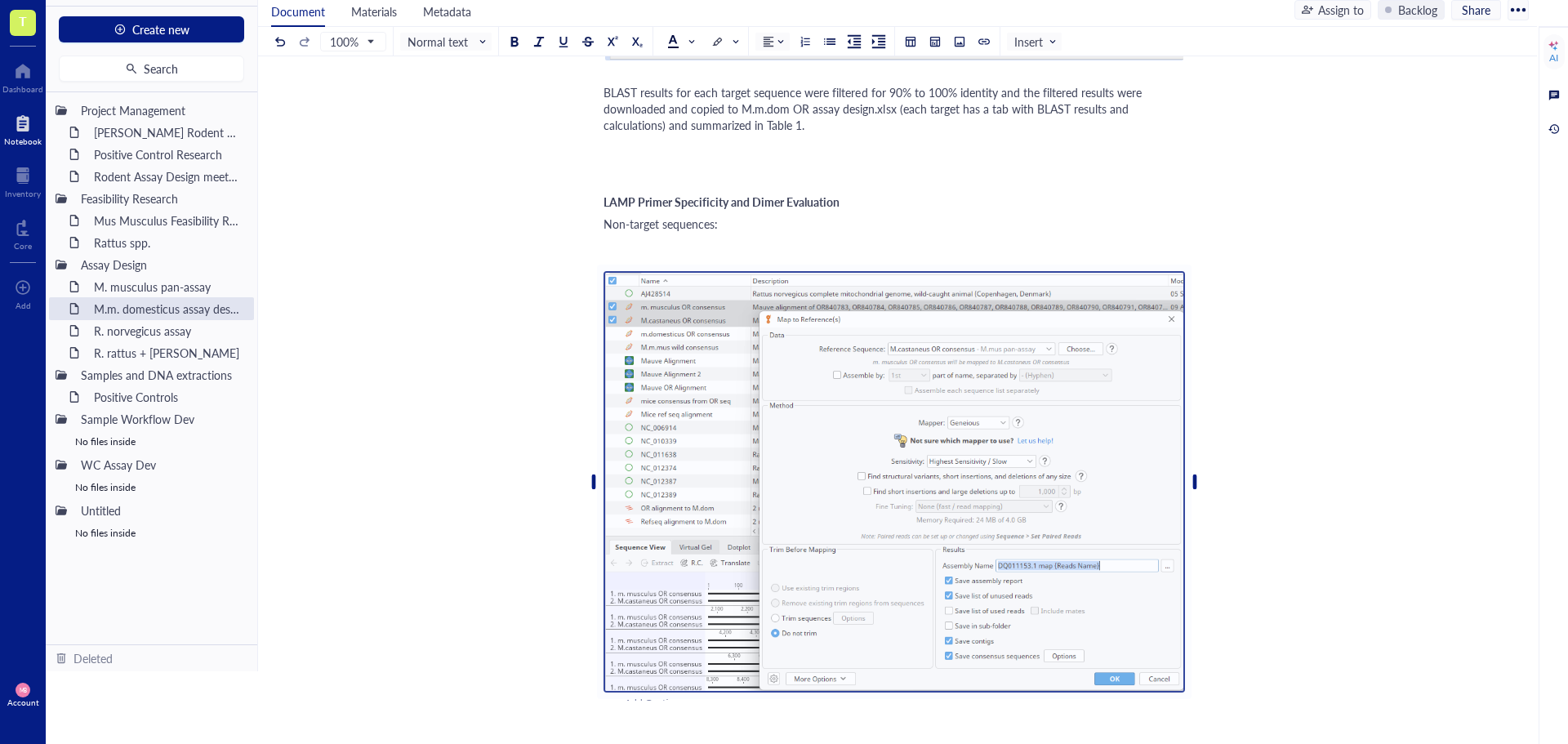
click at [659, 329] on img at bounding box center [894, 482] width 582 height 421
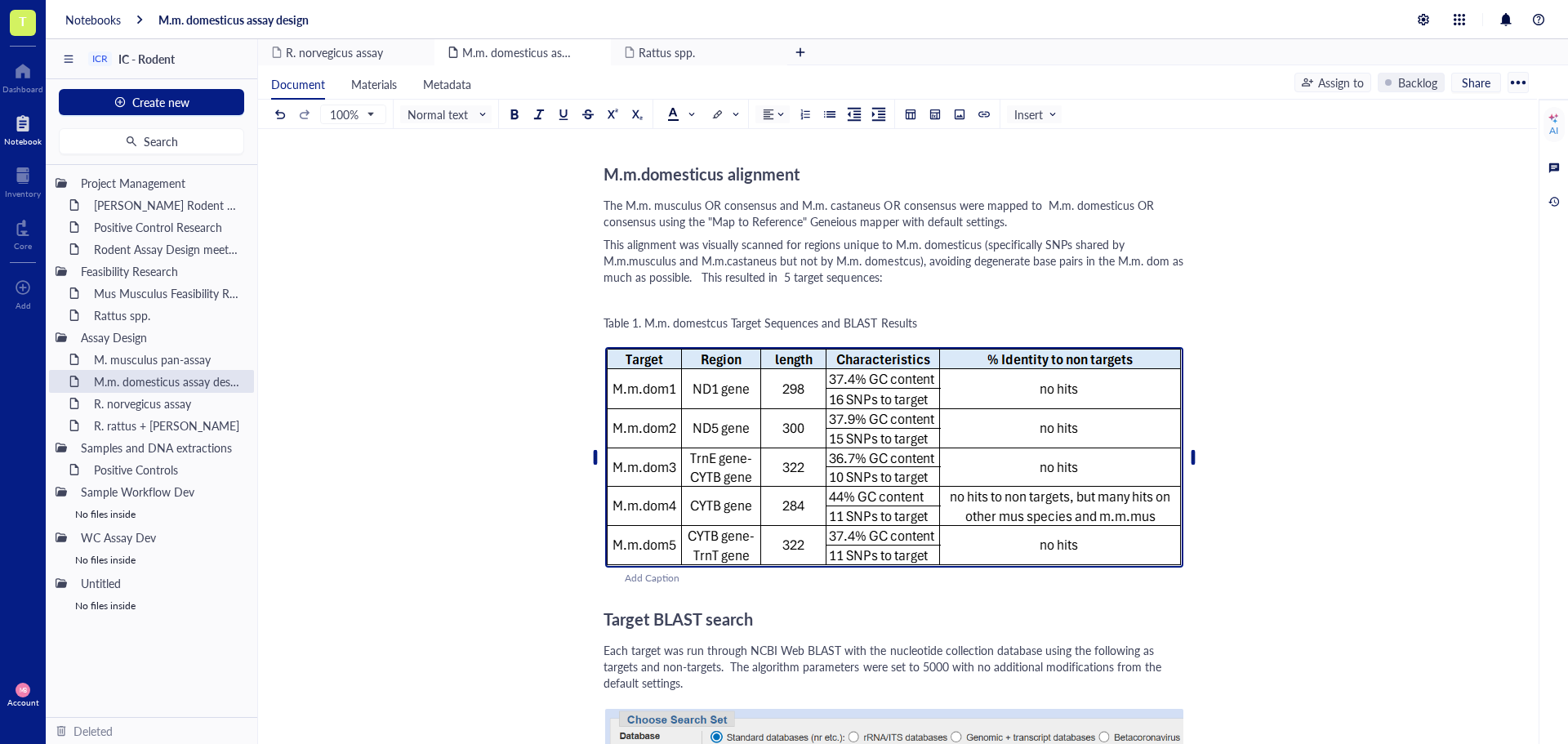
scroll to position [0, 0]
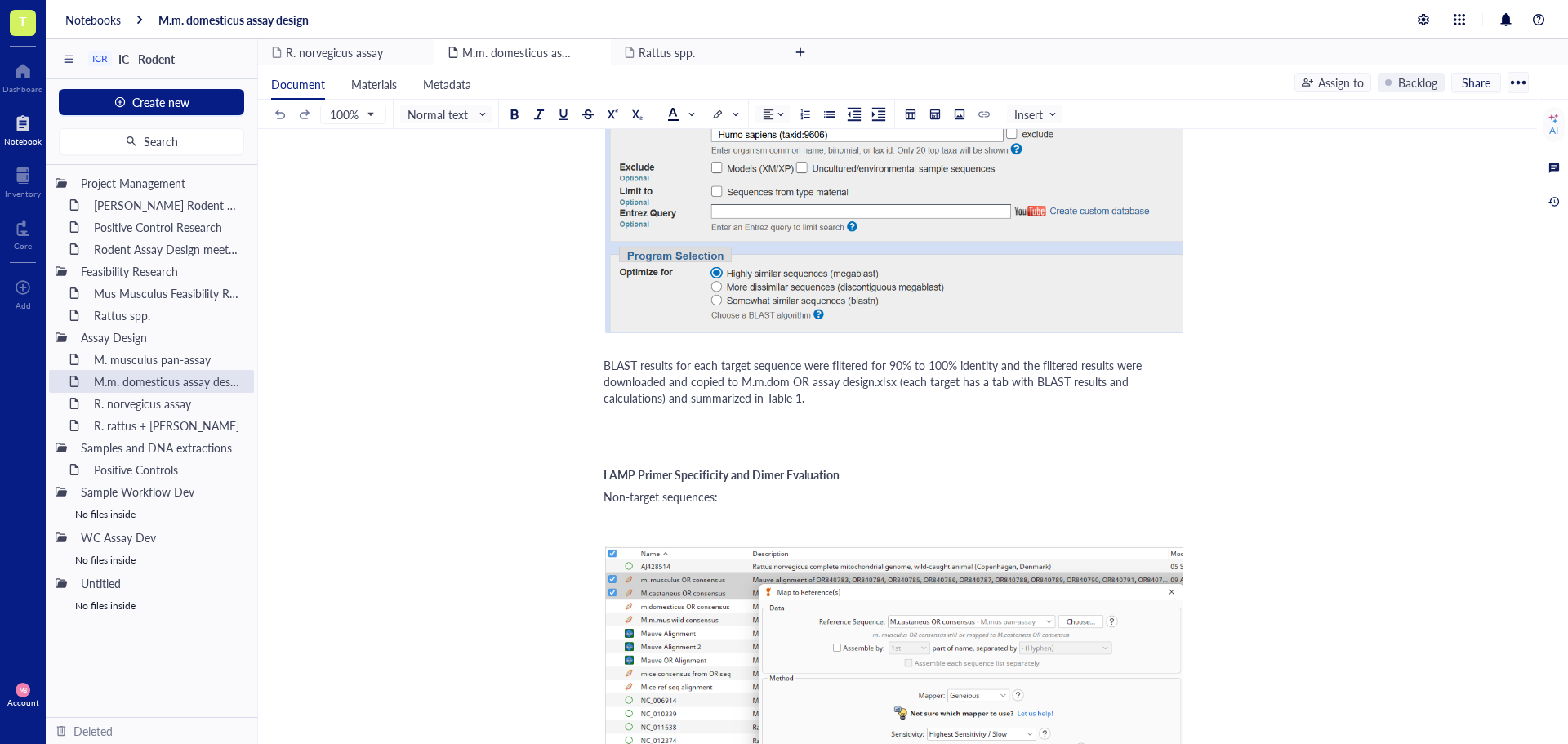
scroll to position [1389, 0]
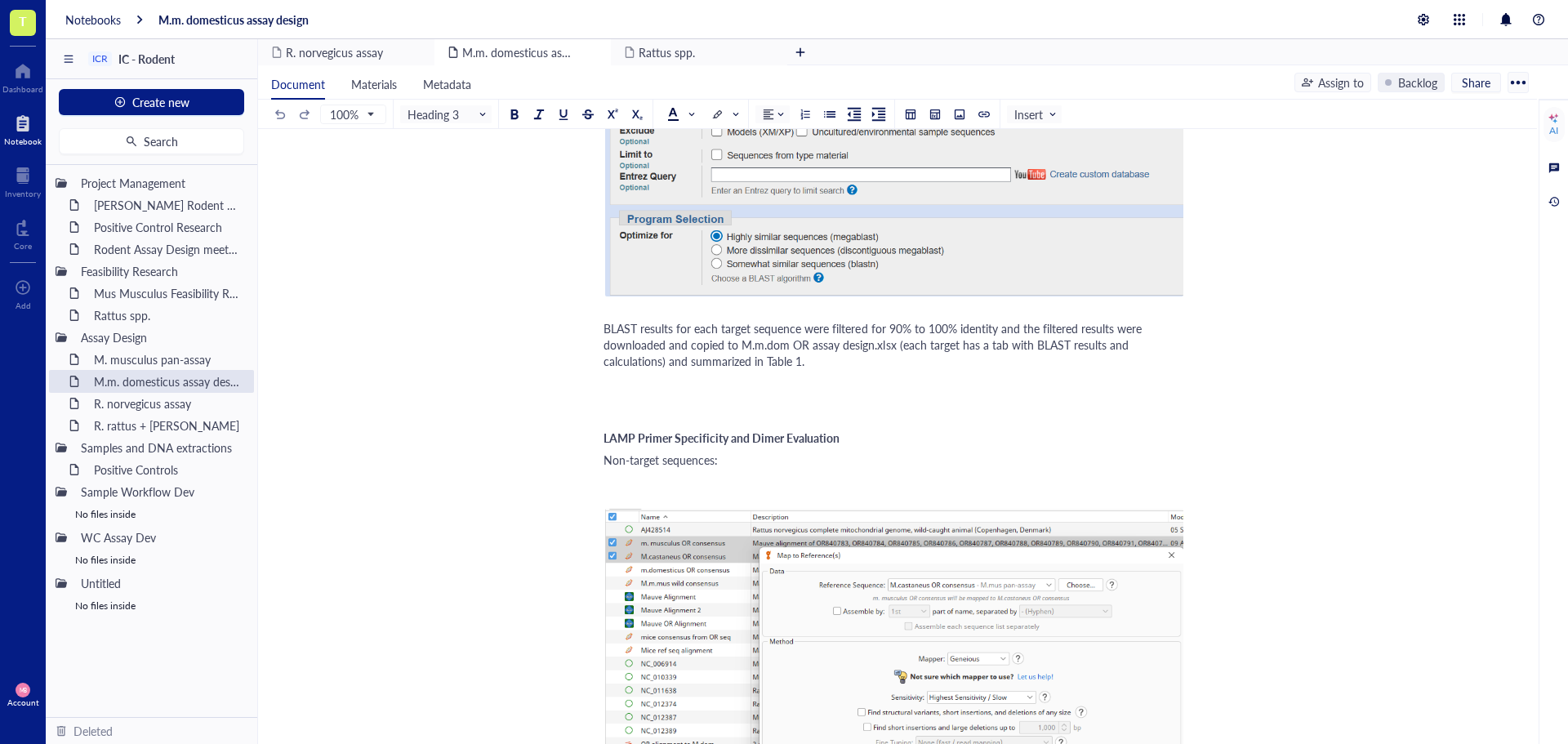
click at [728, 438] on span "LAMP Primer Specificity and Dimer Evaluation" at bounding box center [721, 438] width 236 height 17
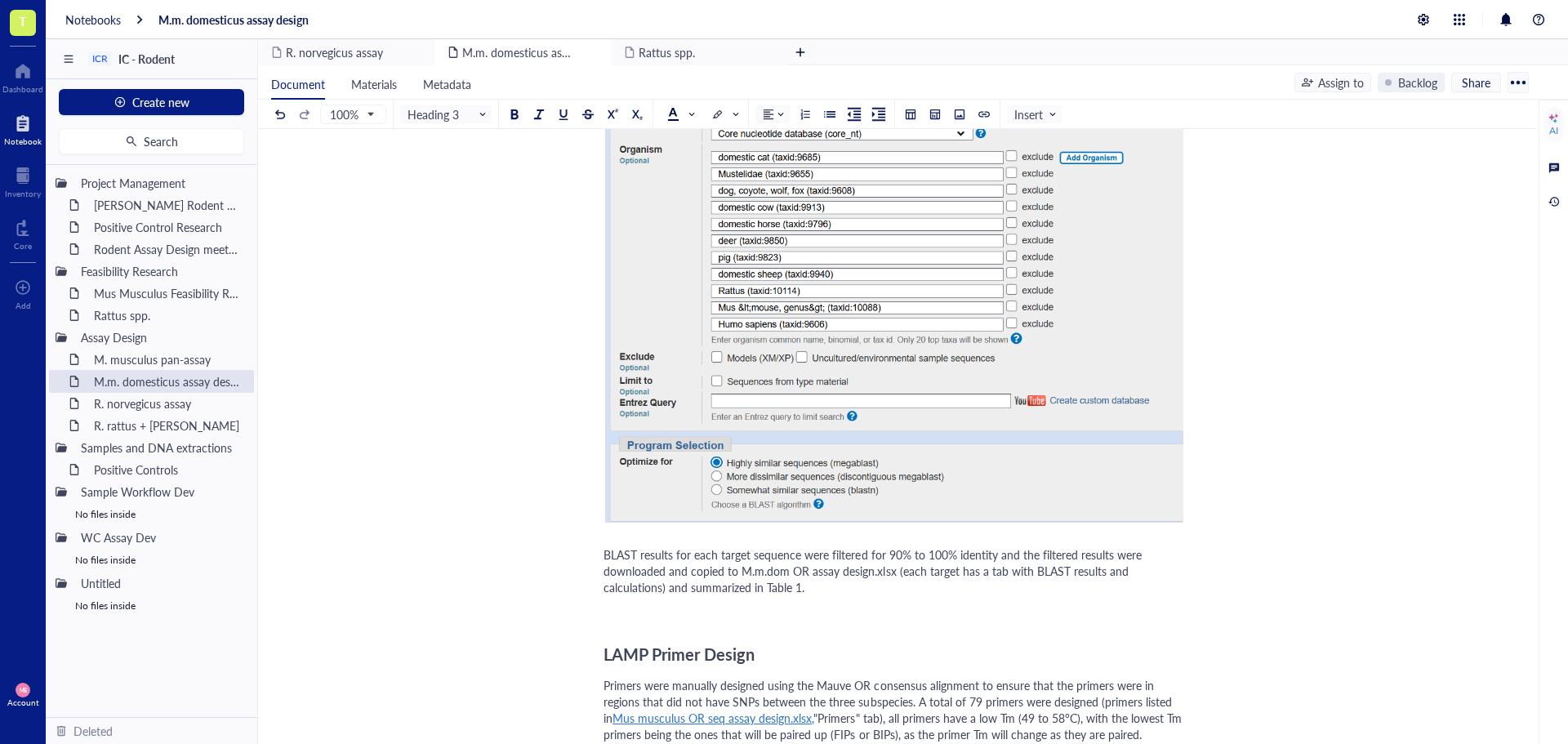
scroll to position [10242, 0]
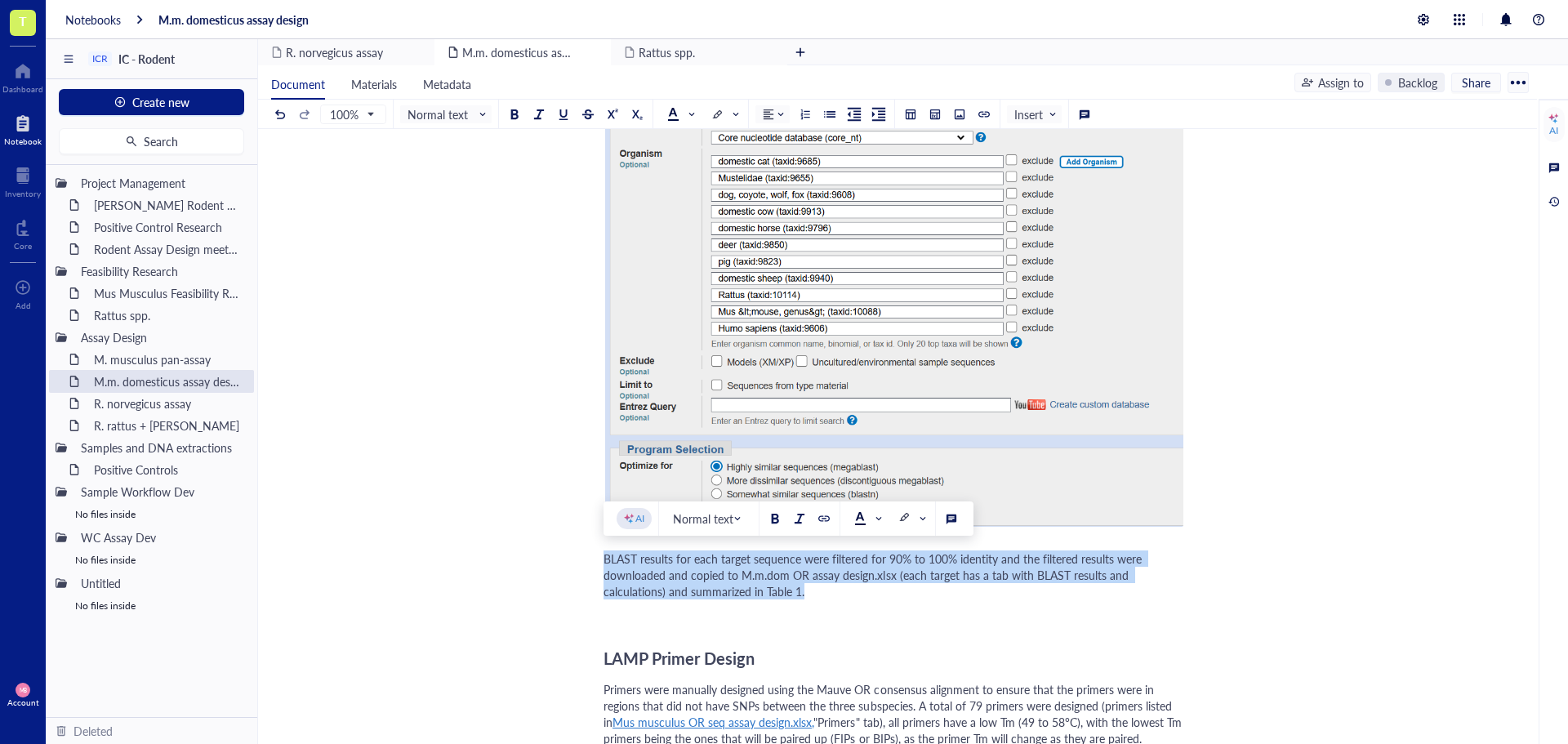
drag, startPoint x: 808, startPoint y: 594, endPoint x: 595, endPoint y: 555, distance: 216.5
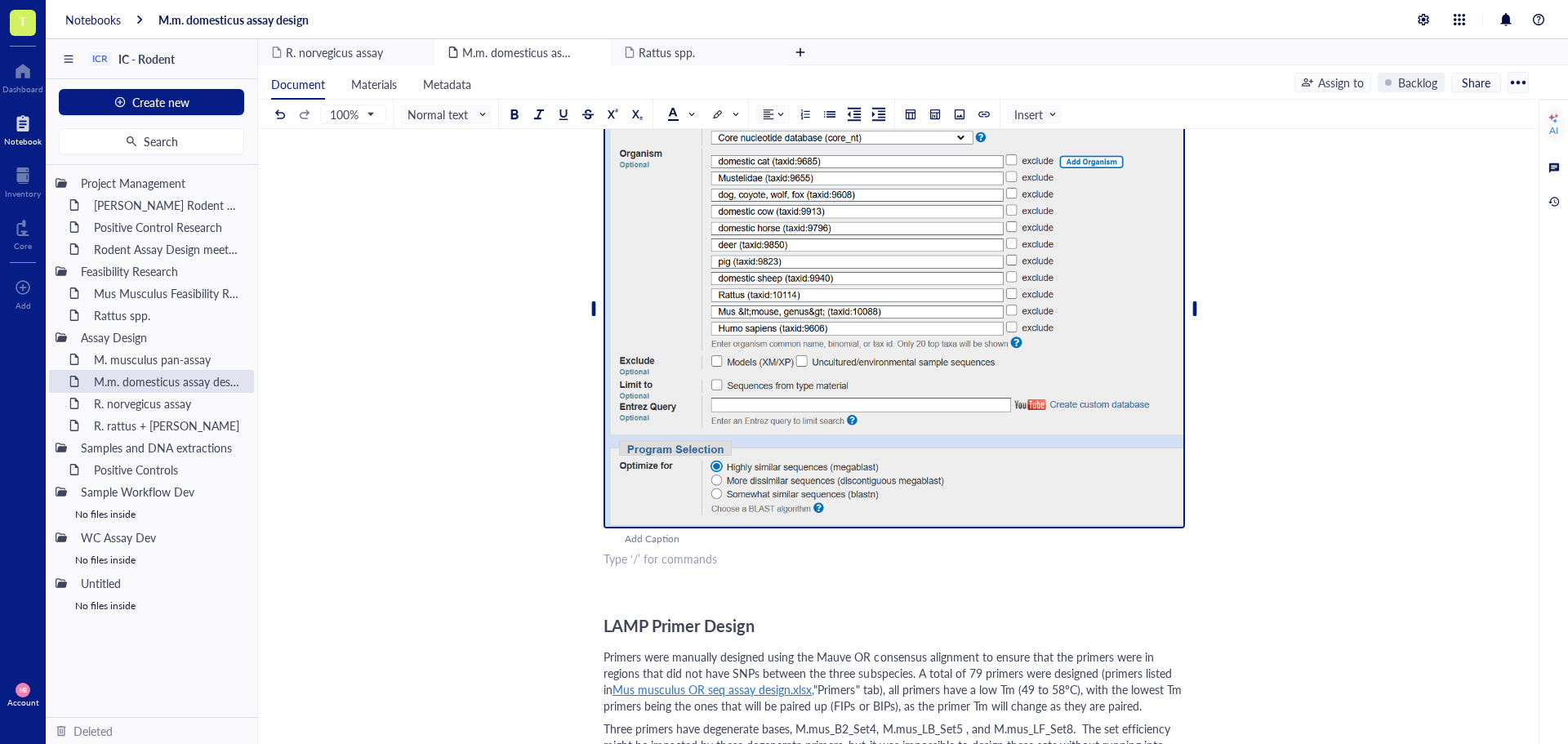
click at [662, 513] on img at bounding box center [894, 310] width 582 height 439
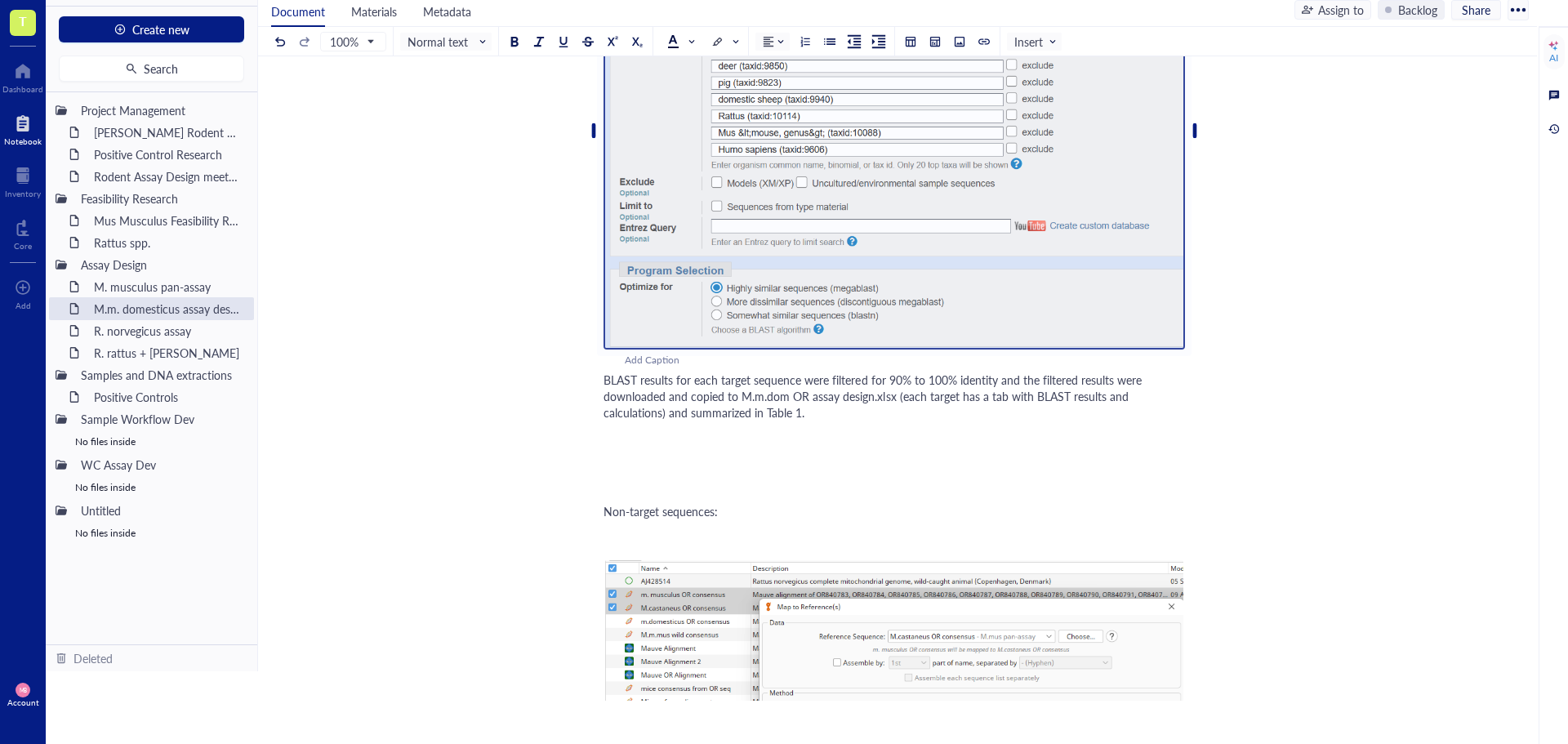
scroll to position [1261, 0]
click at [648, 492] on div "﻿" at bounding box center [894, 492] width 582 height 14
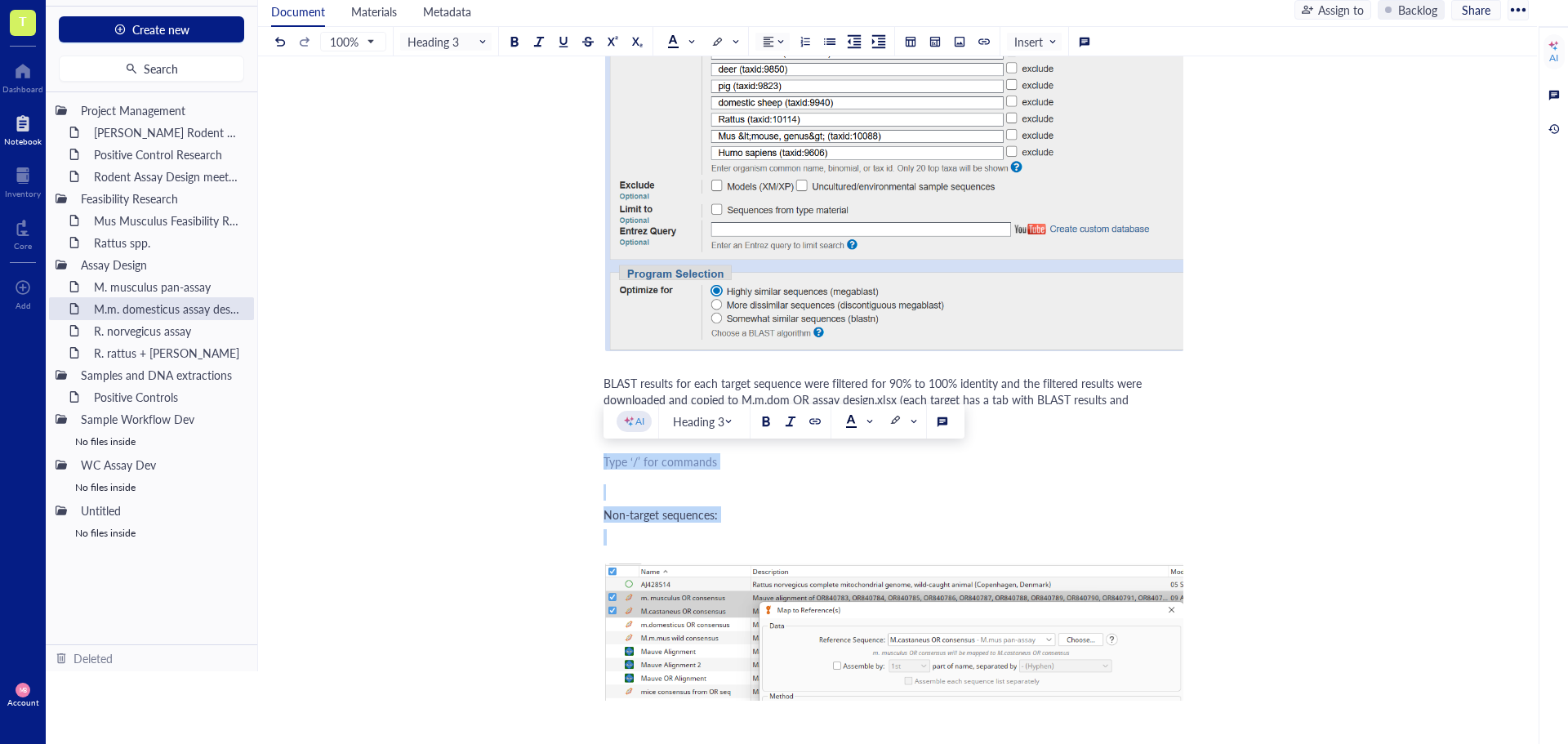
drag, startPoint x: 616, startPoint y: 471, endPoint x: 631, endPoint y: 529, distance: 59.9
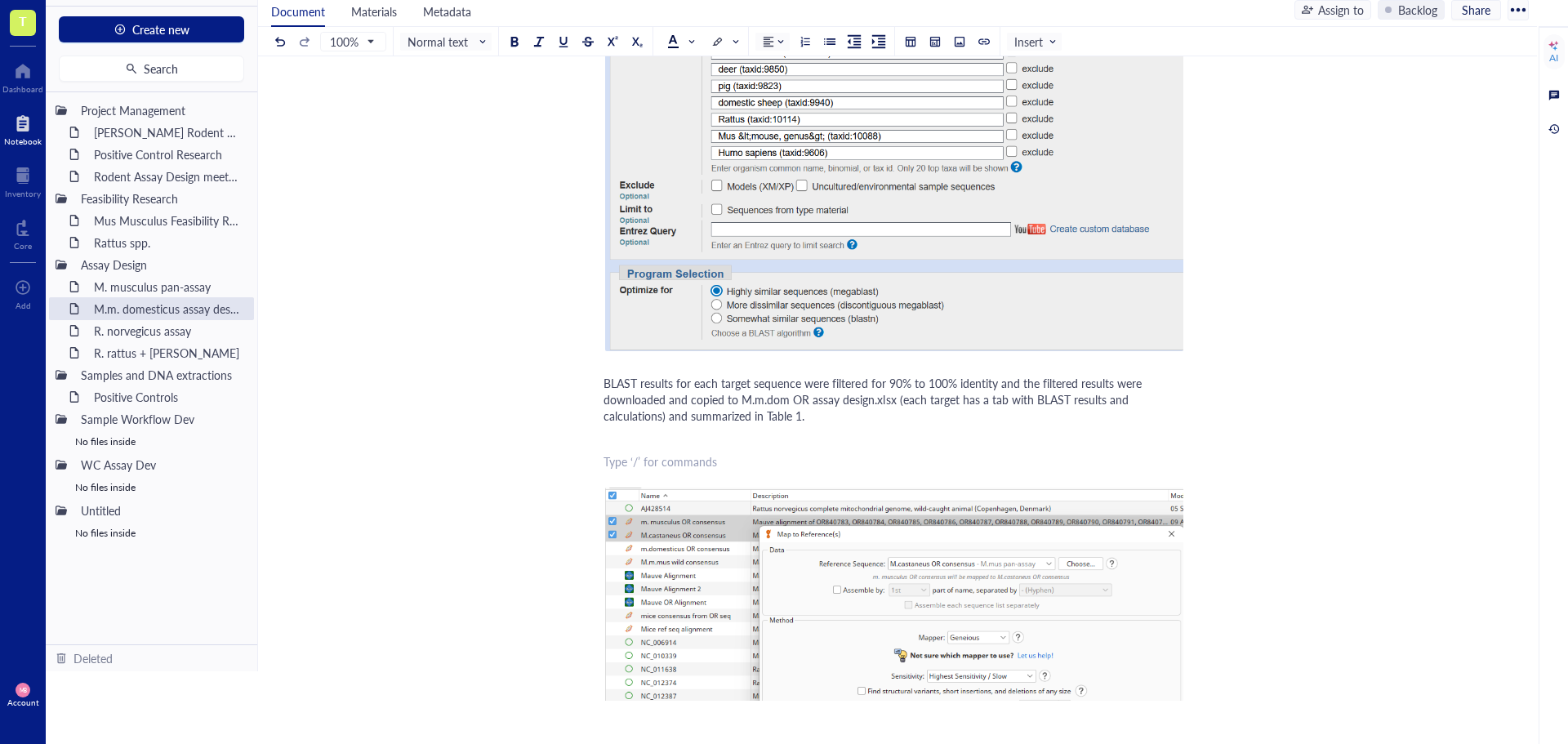
click at [620, 437] on div "﻿" at bounding box center [894, 439] width 582 height 17
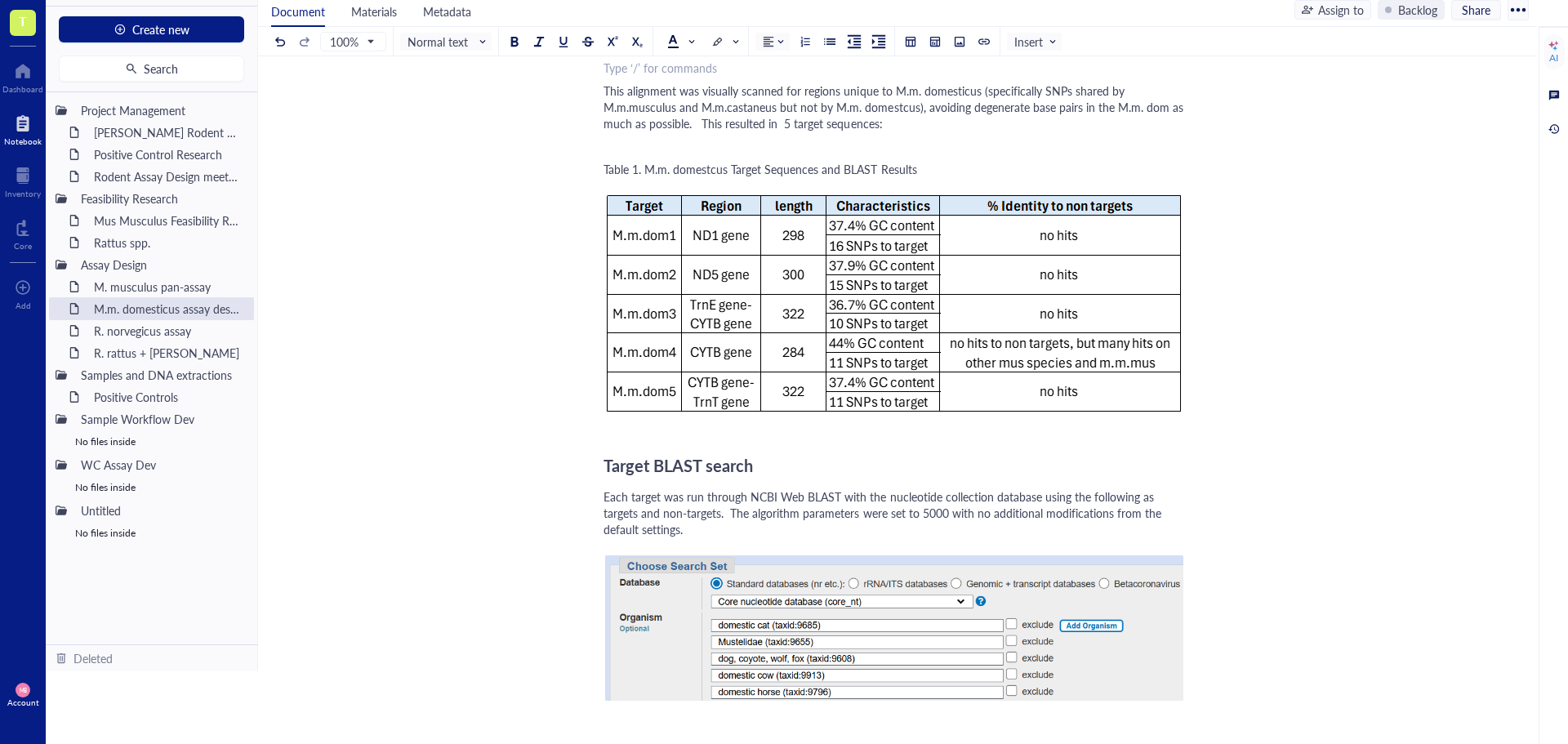
scroll to position [1634, 0]
click at [603, 467] on span "Target BLAST search" at bounding box center [678, 464] width 150 height 23
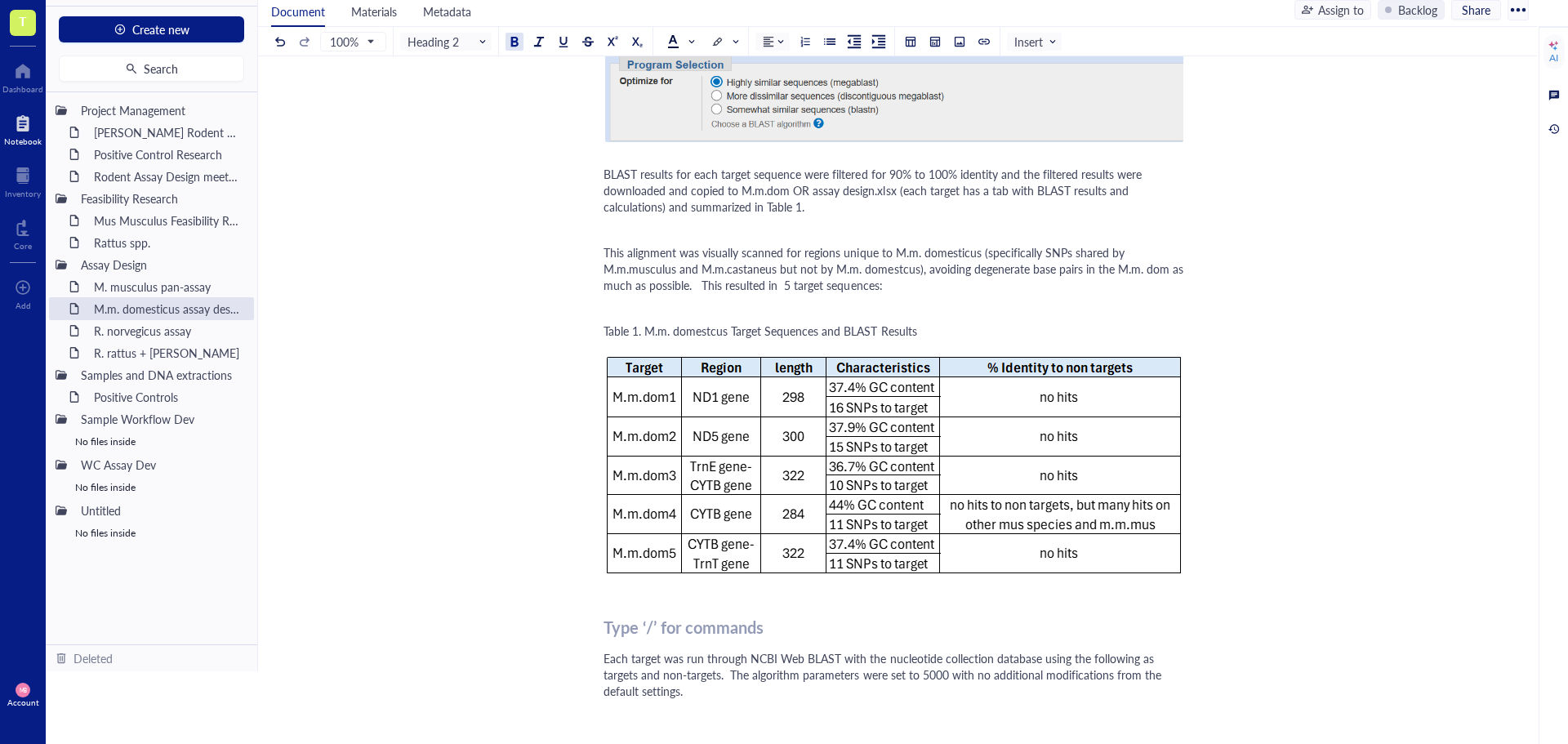
scroll to position [1552, 0]
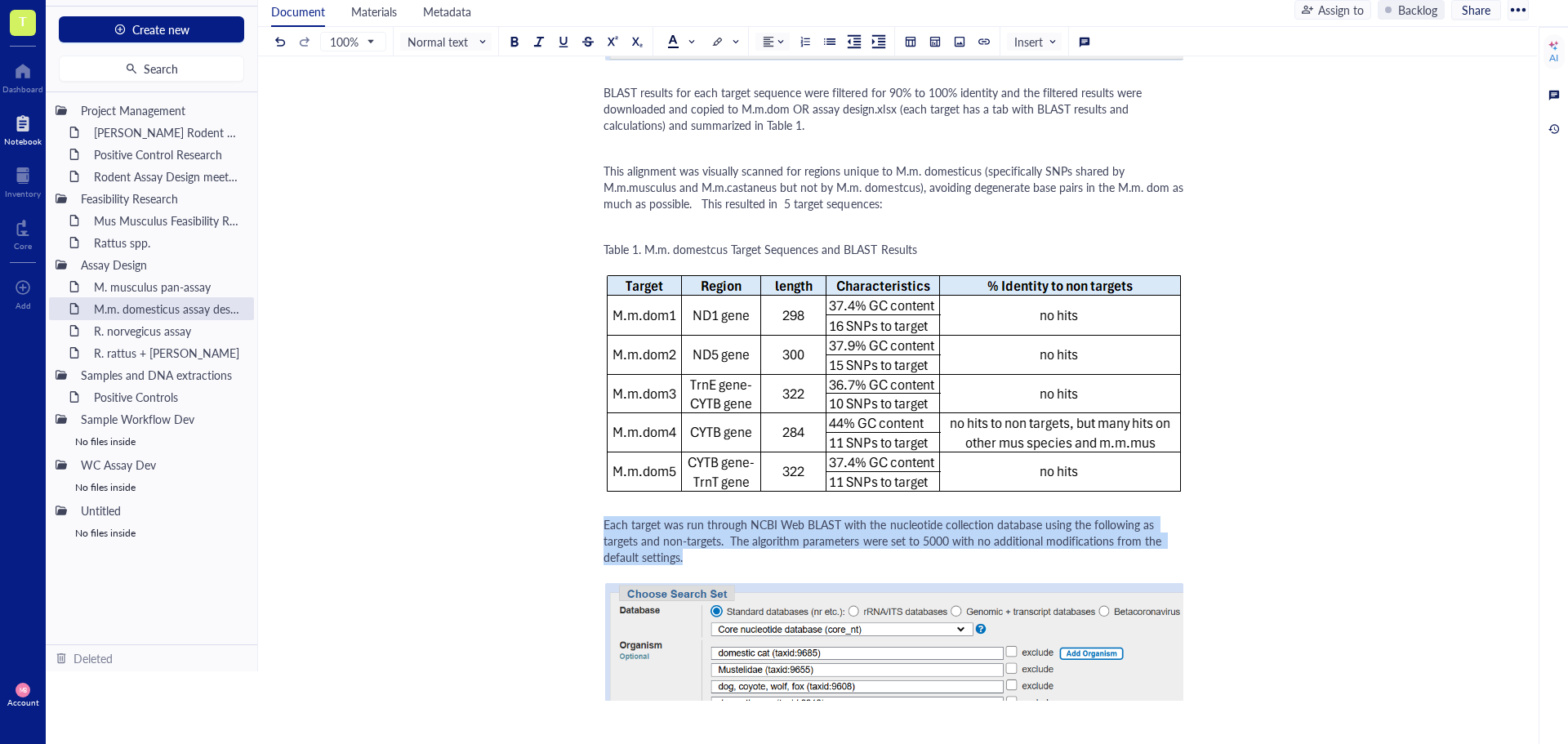
drag, startPoint x: 606, startPoint y: 521, endPoint x: 702, endPoint y: 557, distance: 102.5
click at [702, 557] on div "Each target was run through NCBI Web BLAST with the nucleotide collection datab…" at bounding box center [894, 540] width 582 height 49
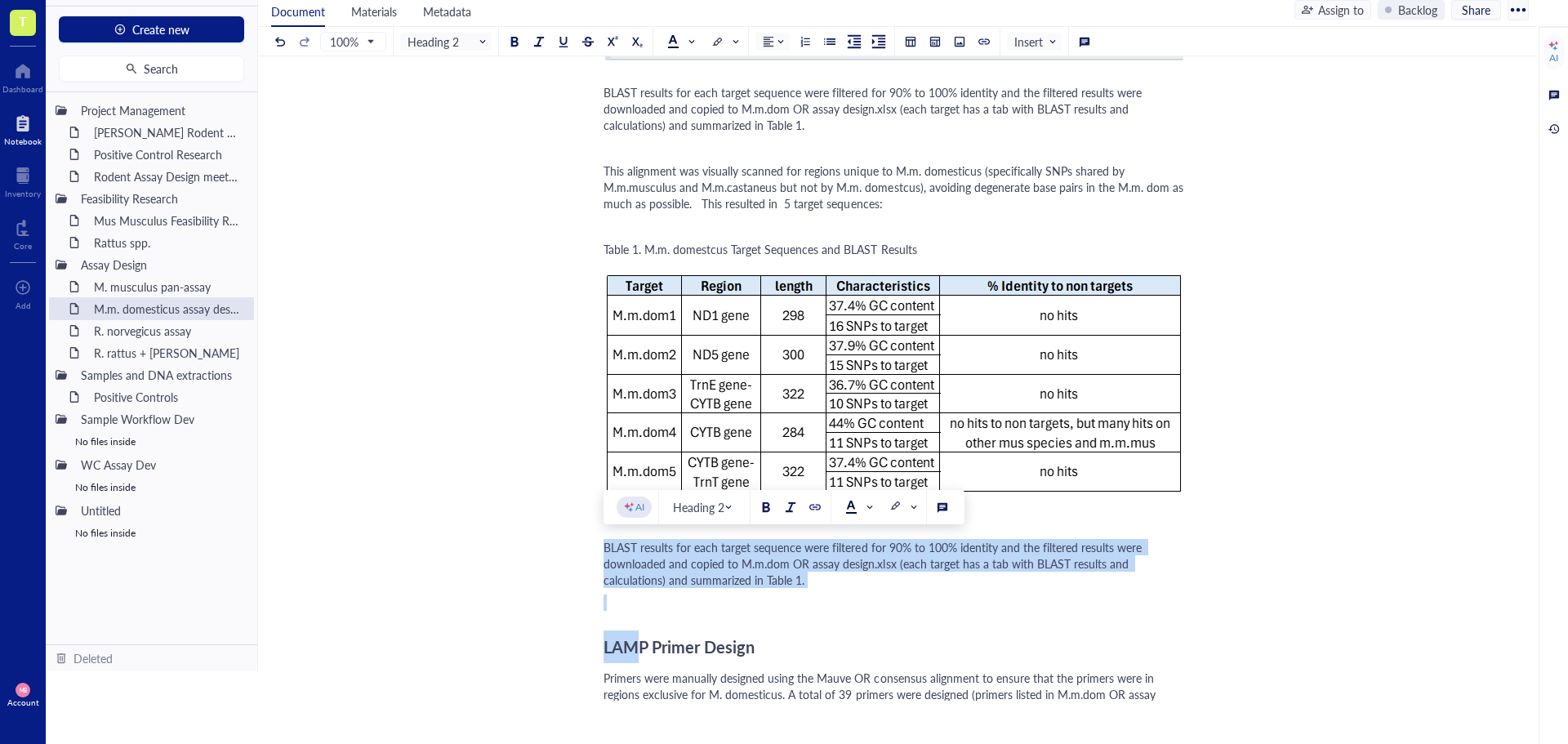
drag, startPoint x: 604, startPoint y: 544, endPoint x: 641, endPoint y: 621, distance: 85.4
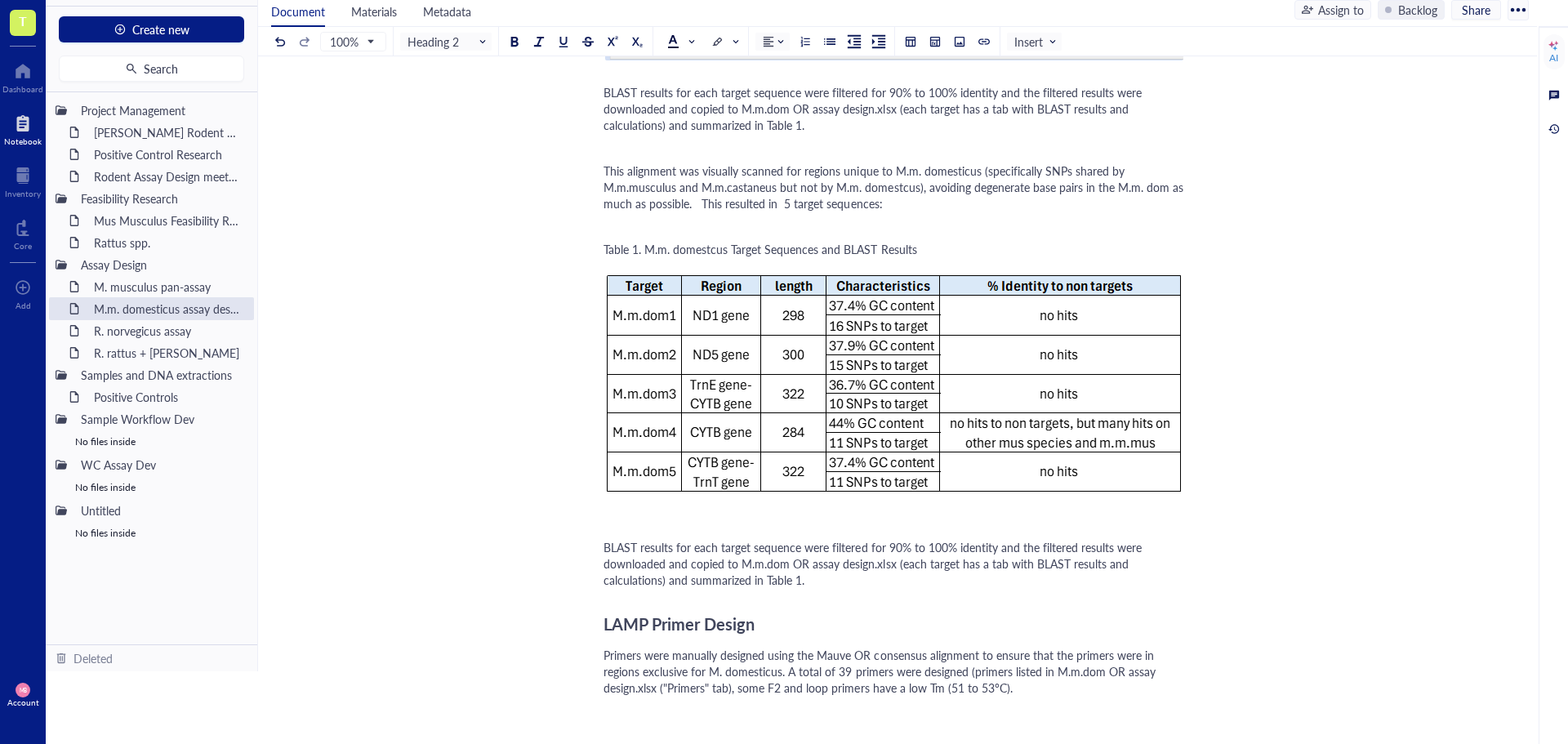
click at [605, 545] on span "BLAST results for each target sequence were filtered for 90% to 100% identity a…" at bounding box center [874, 563] width 541 height 49
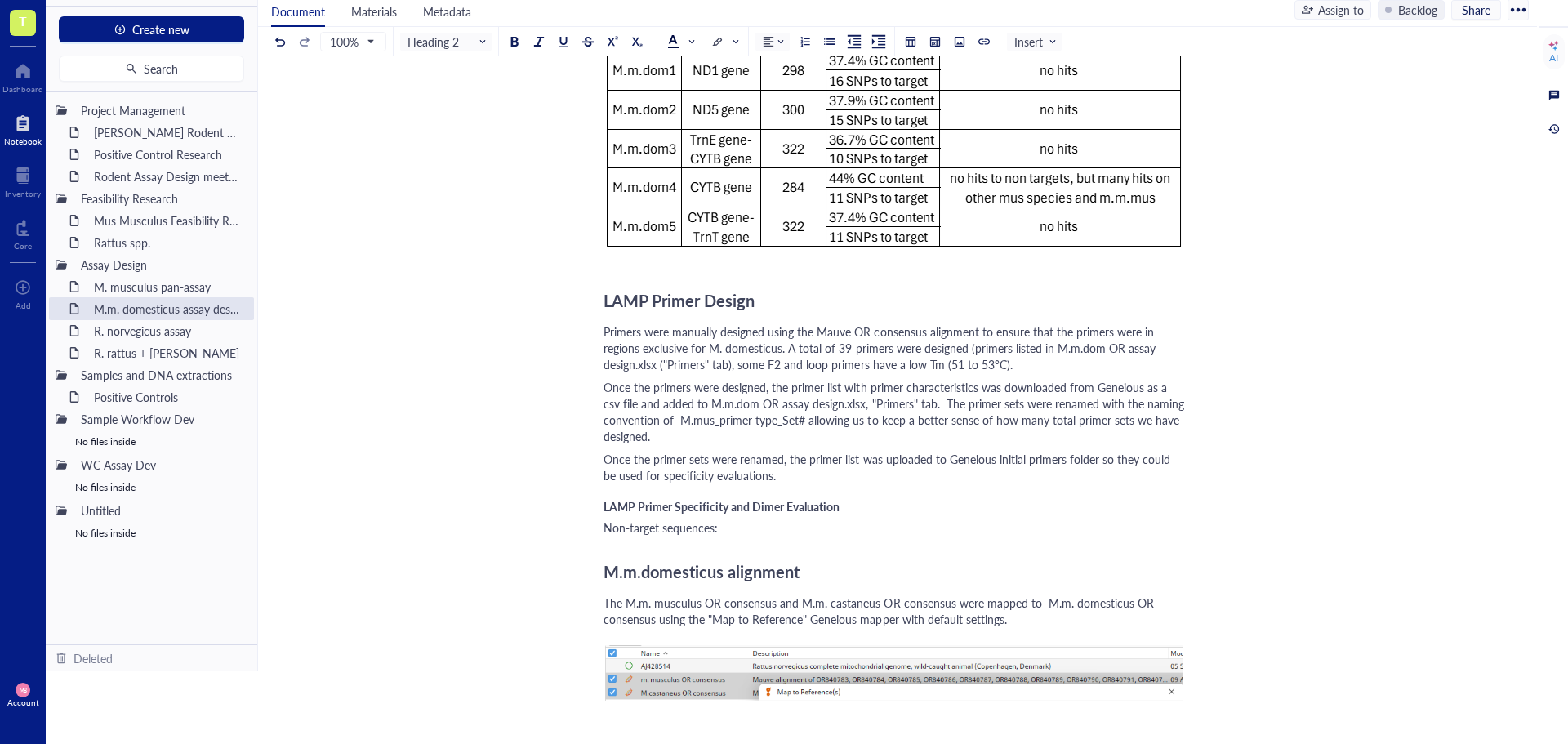
scroll to position [1879, 0]
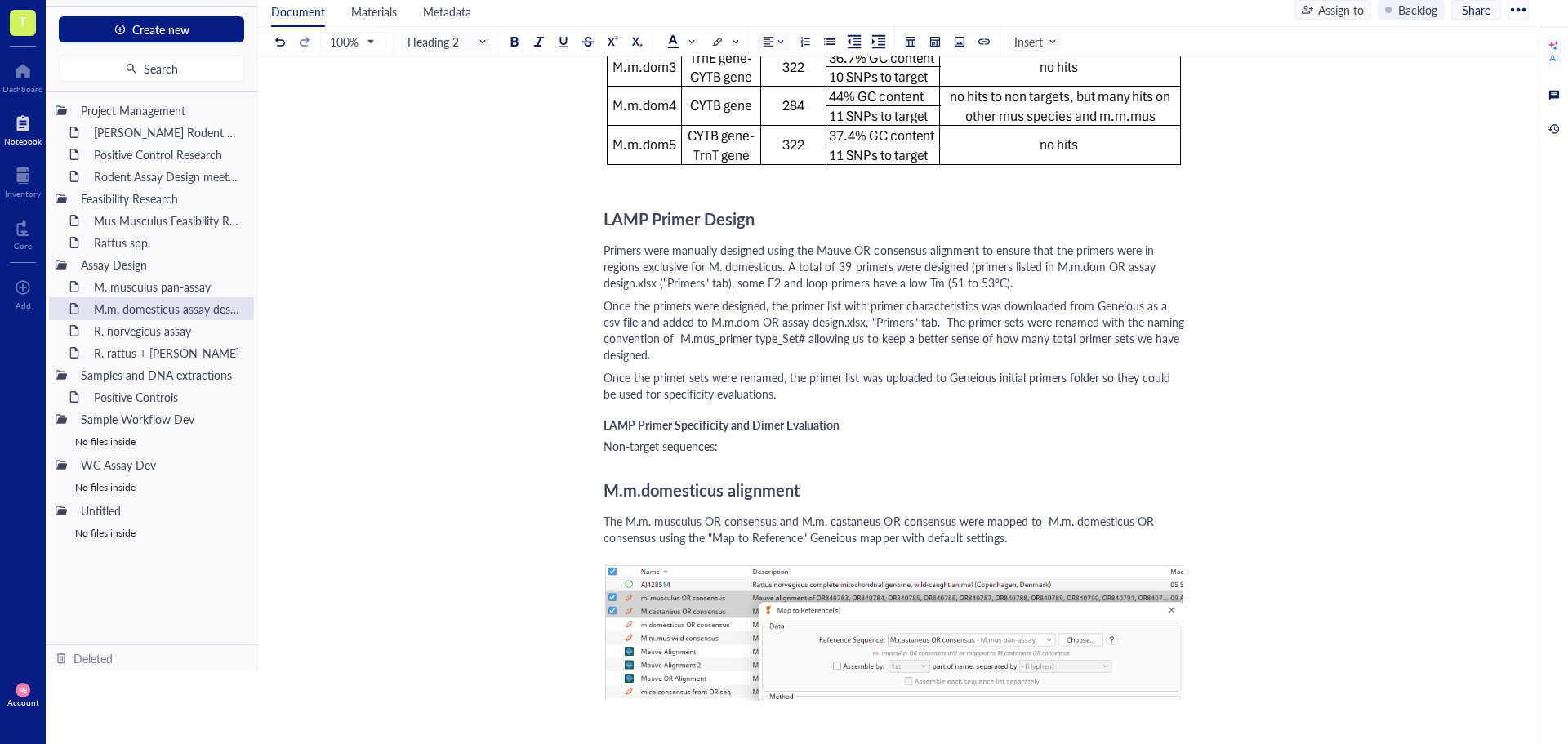
click at [613, 497] on span "M.m.domesticus alignment" at bounding box center [701, 490] width 196 height 23
click at [605, 524] on span "The M.m. musculus OR consensus and M.m. castaneus OR consensus were mapped to M…" at bounding box center [880, 529] width 554 height 32
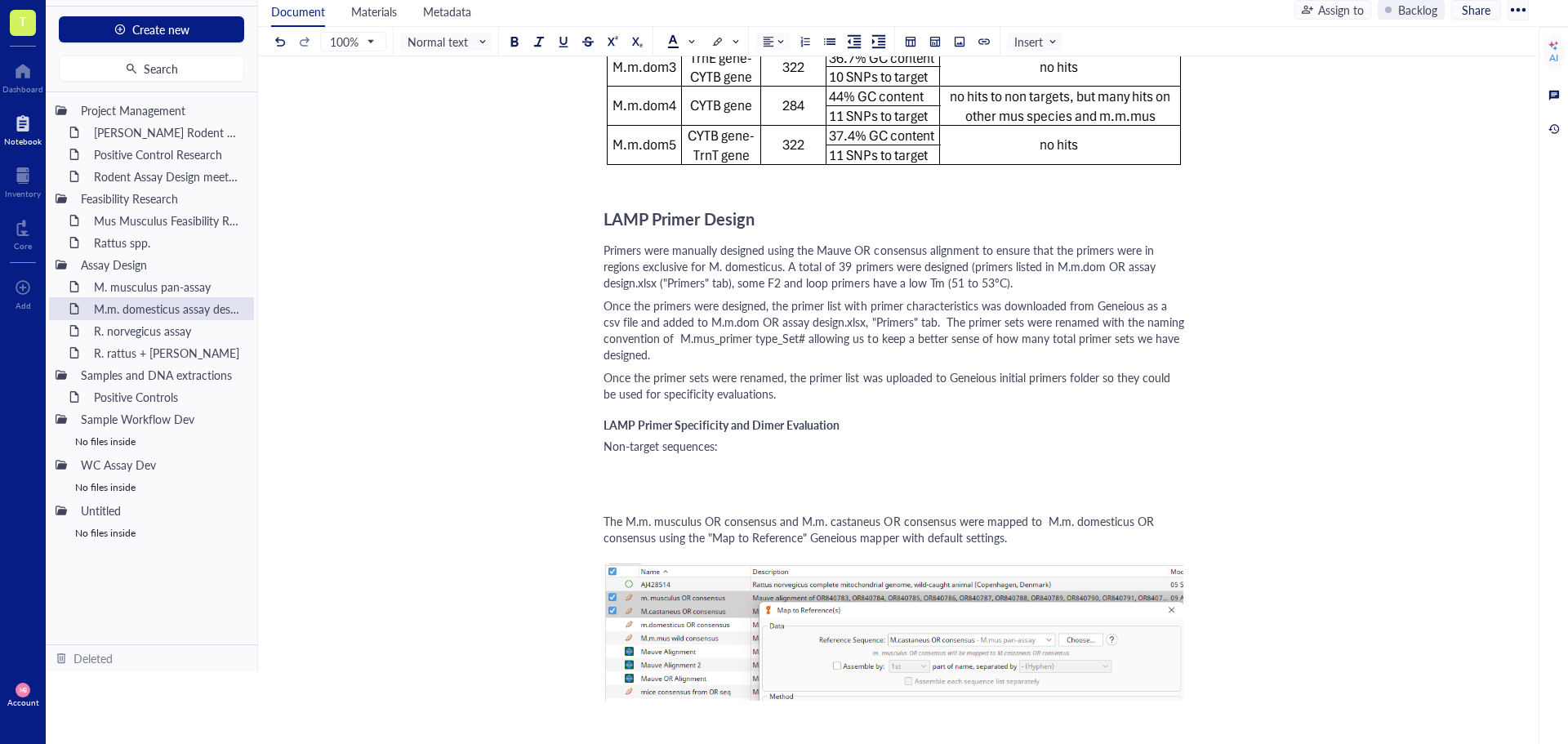
click at [605, 524] on span "The M.m. musculus OR consensus and M.m. castaneus OR consensus were mapped to M…" at bounding box center [880, 529] width 554 height 32
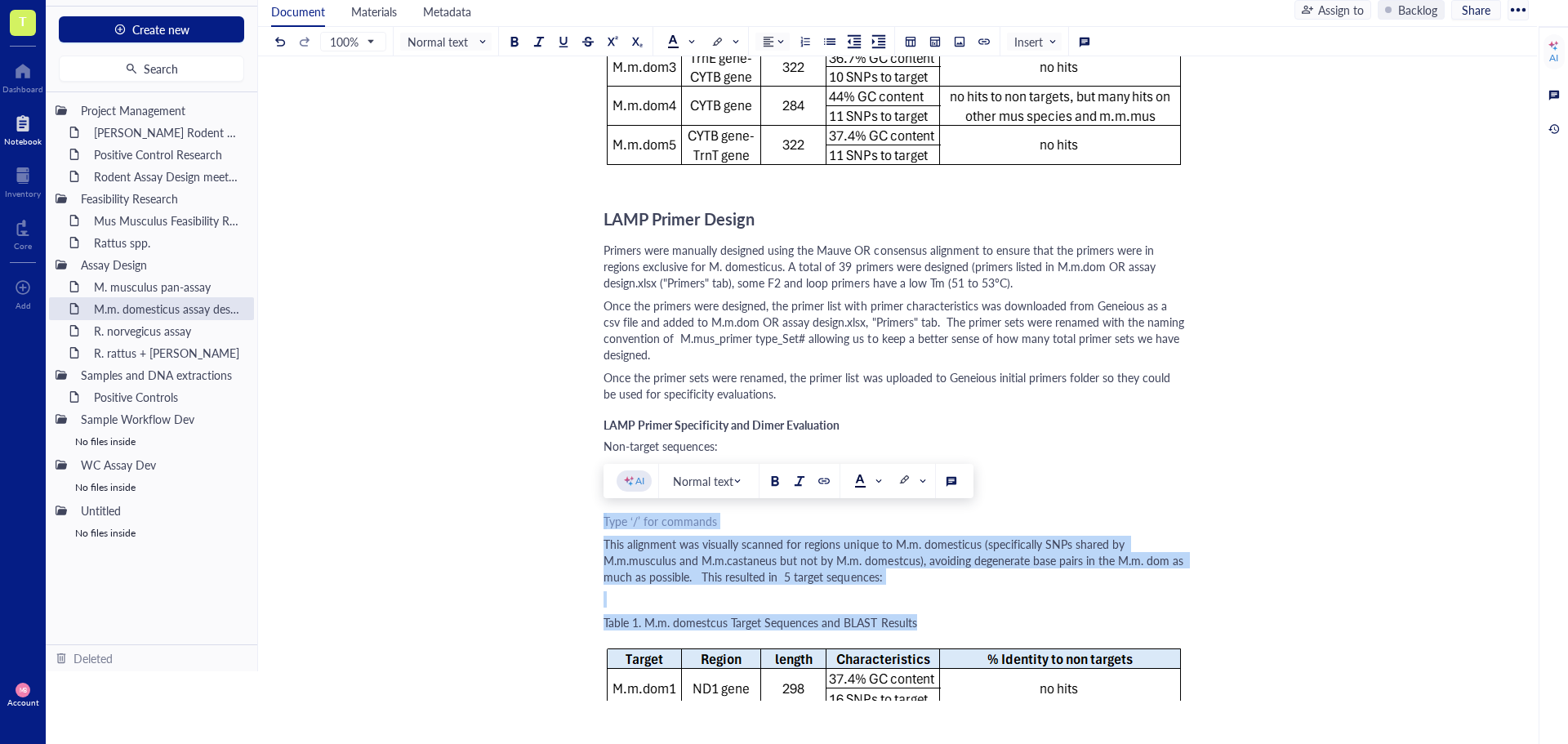
drag, startPoint x: 605, startPoint y: 524, endPoint x: 923, endPoint y: 626, distance: 334.0
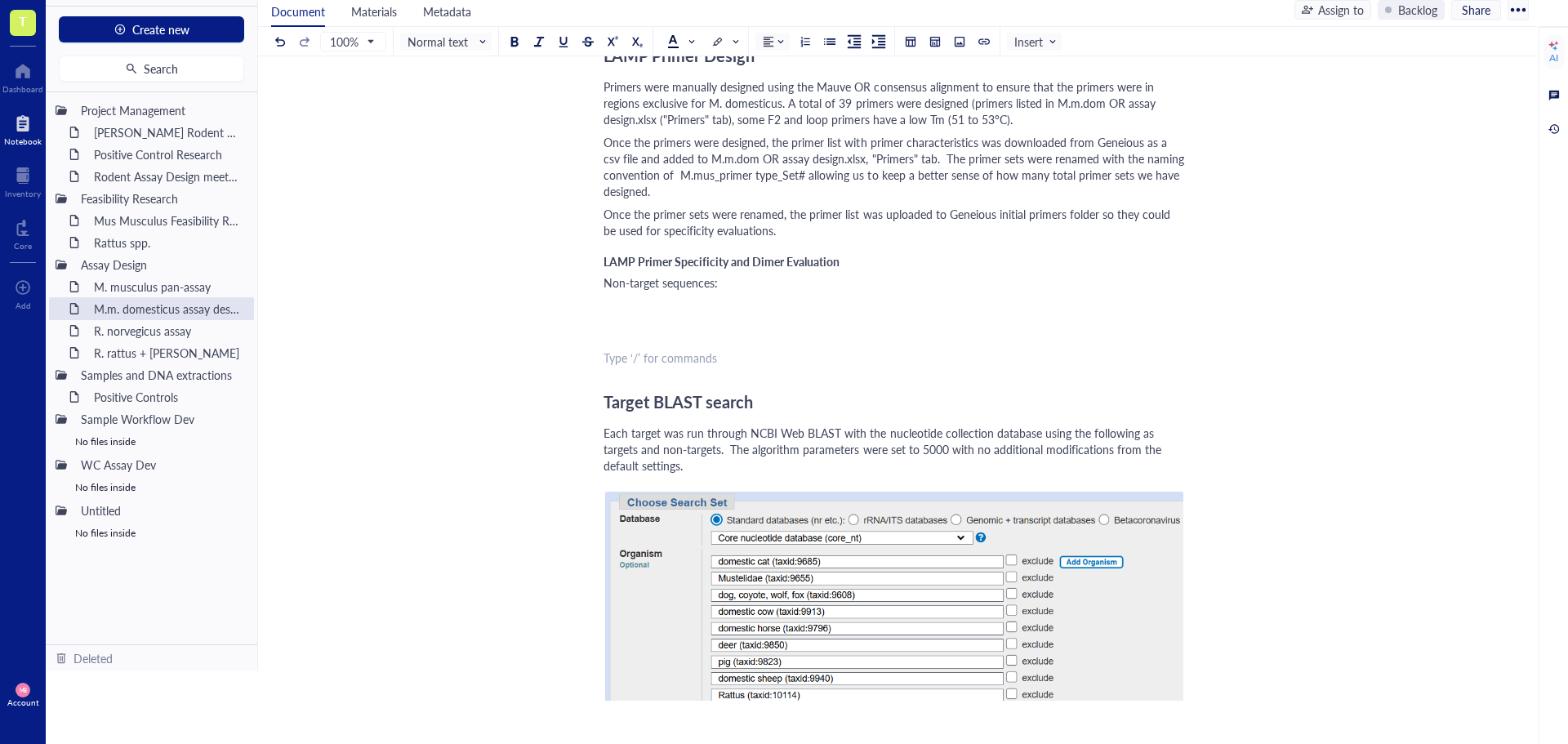
scroll to position [2124, 0]
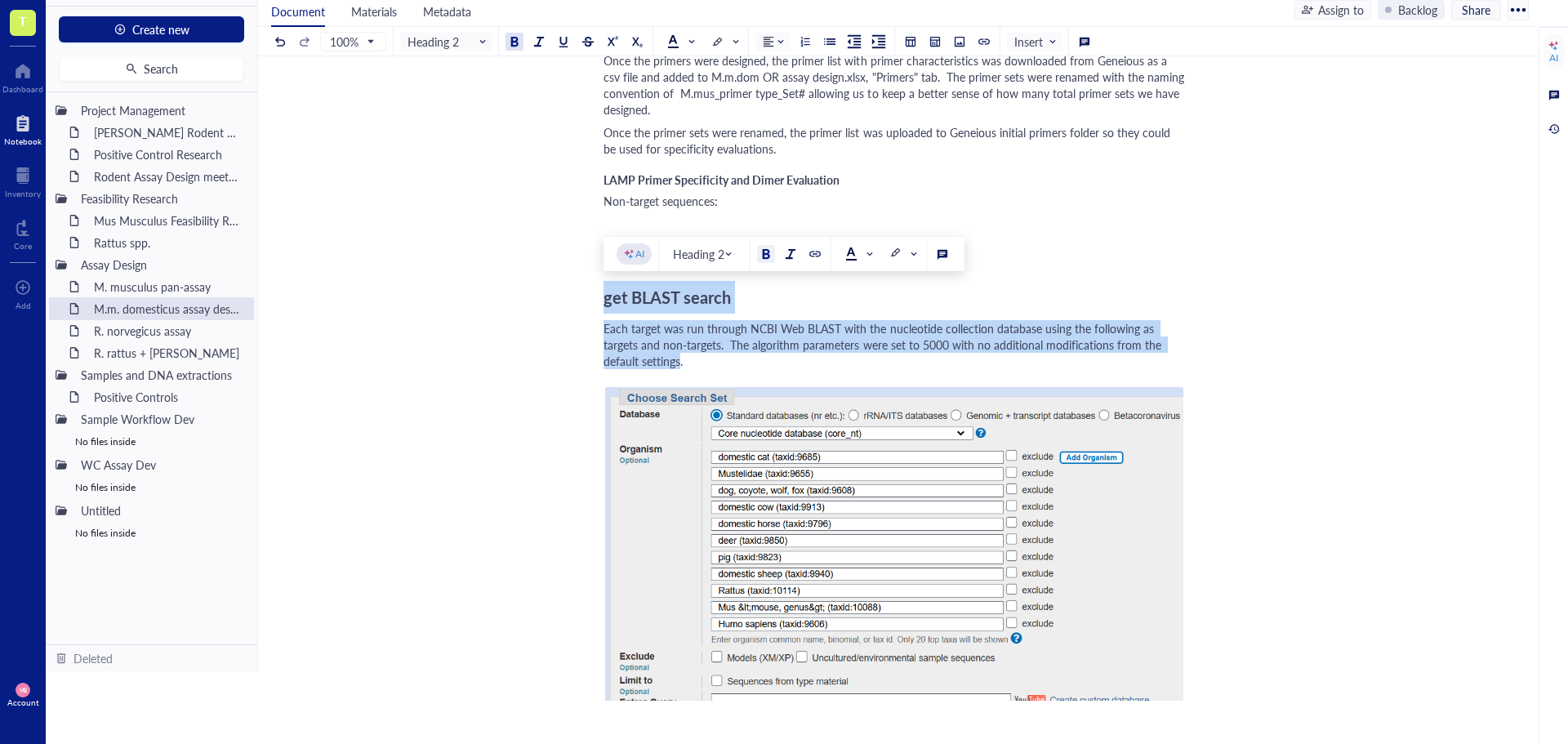
drag, startPoint x: 681, startPoint y: 365, endPoint x: 599, endPoint y: 302, distance: 103.4
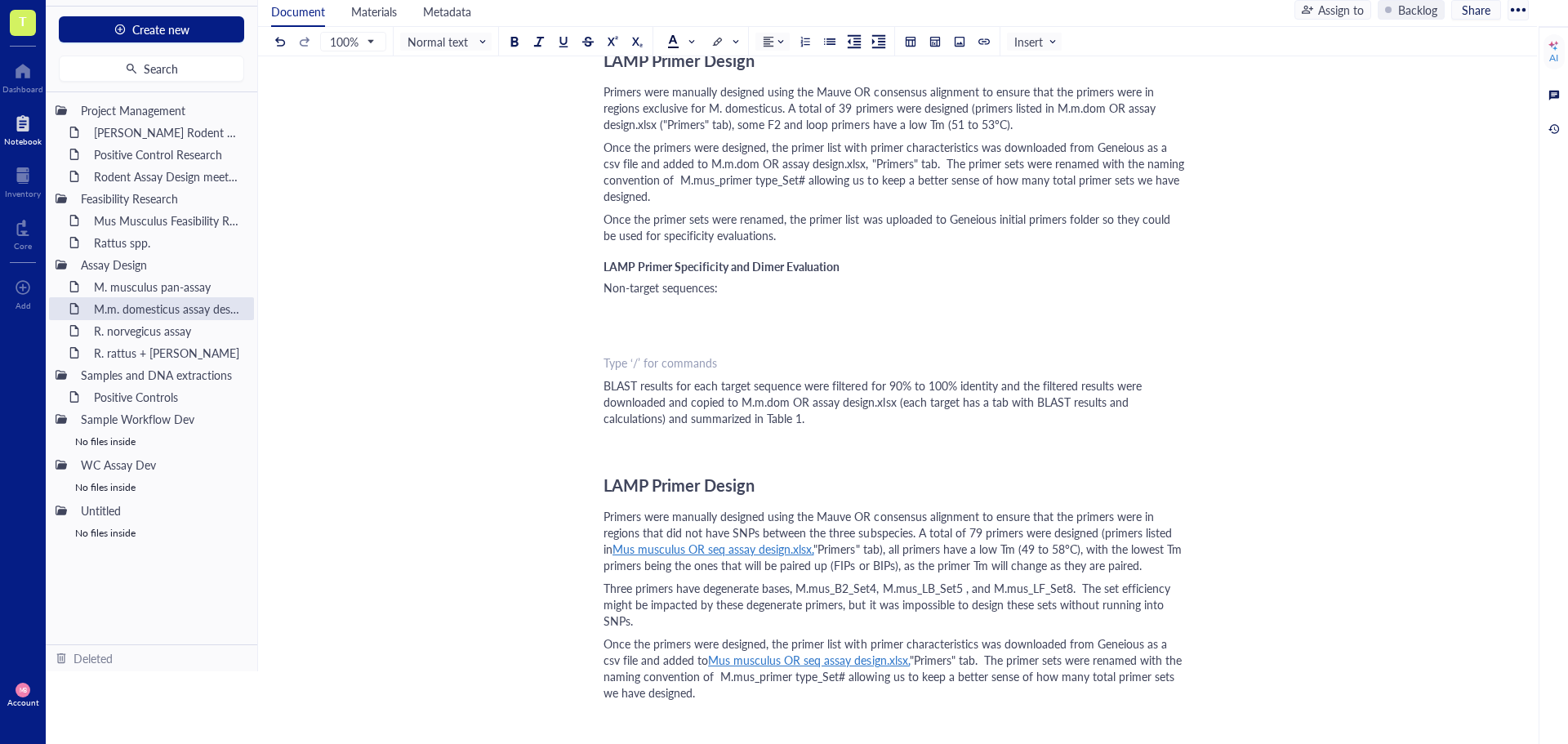
scroll to position [2042, 0]
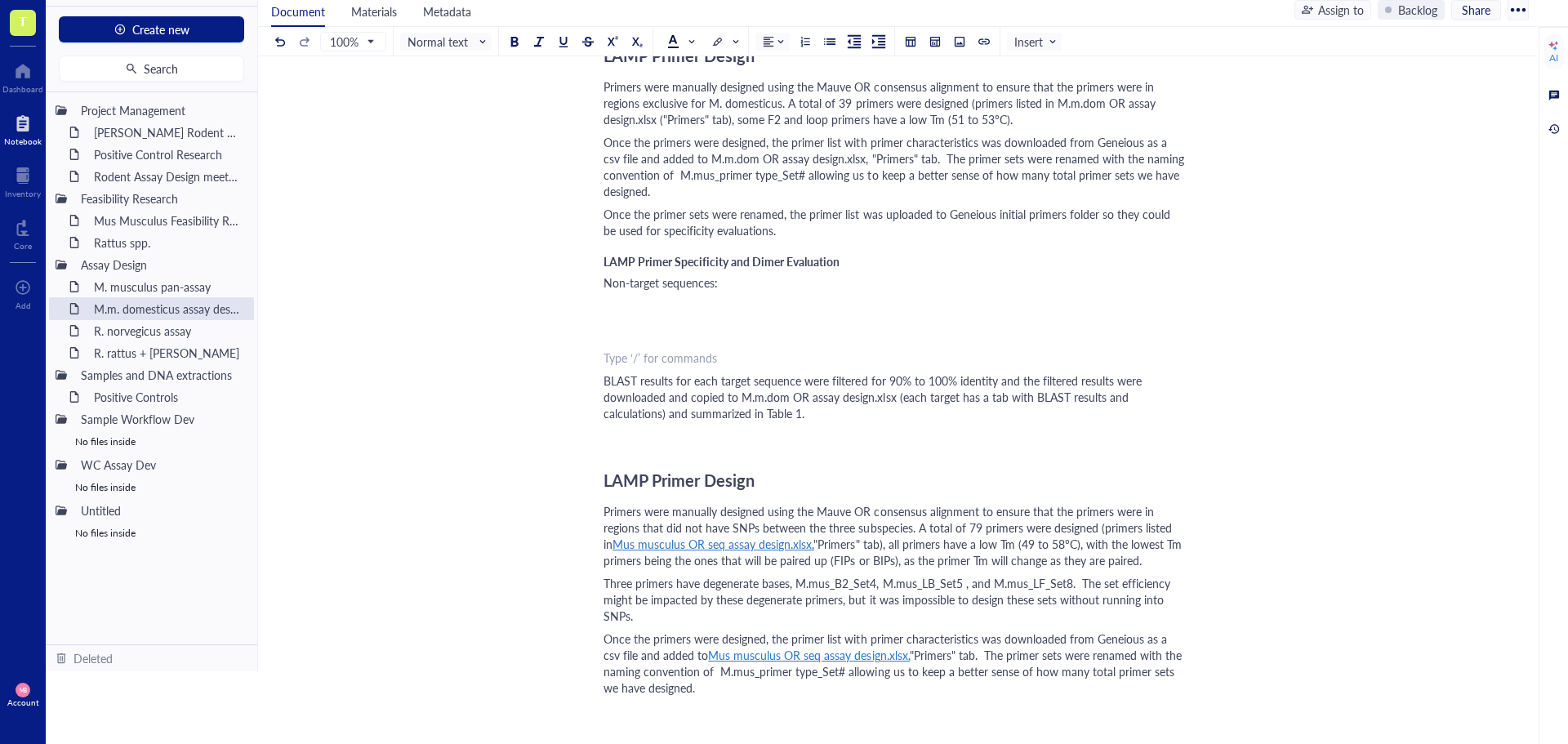
drag, startPoint x: 600, startPoint y: 479, endPoint x: 647, endPoint y: 590, distance: 120.5
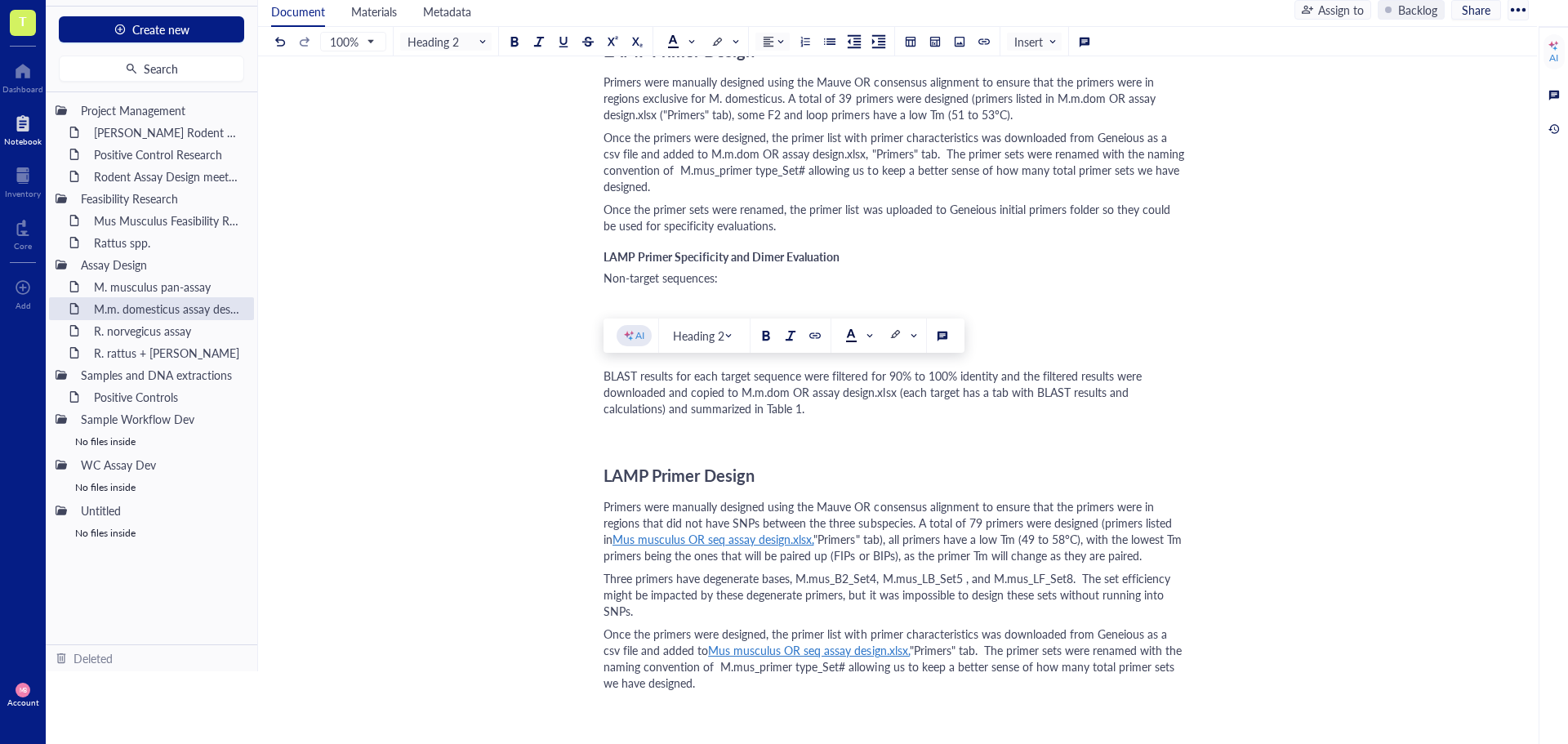
drag, startPoint x: 697, startPoint y: 697, endPoint x: 595, endPoint y: 372, distance: 340.6
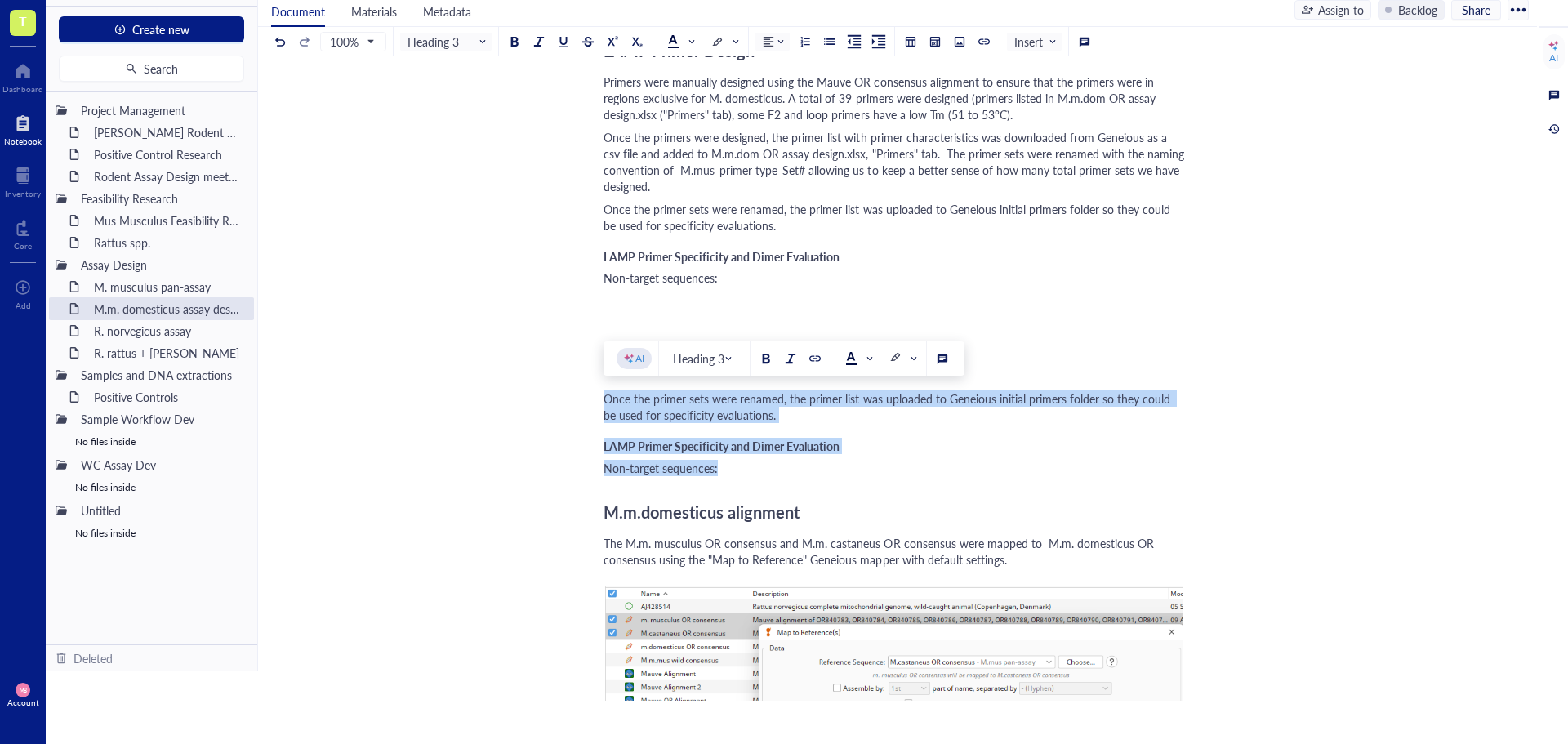
drag, startPoint x: 731, startPoint y: 470, endPoint x: 600, endPoint y: 403, distance: 147.1
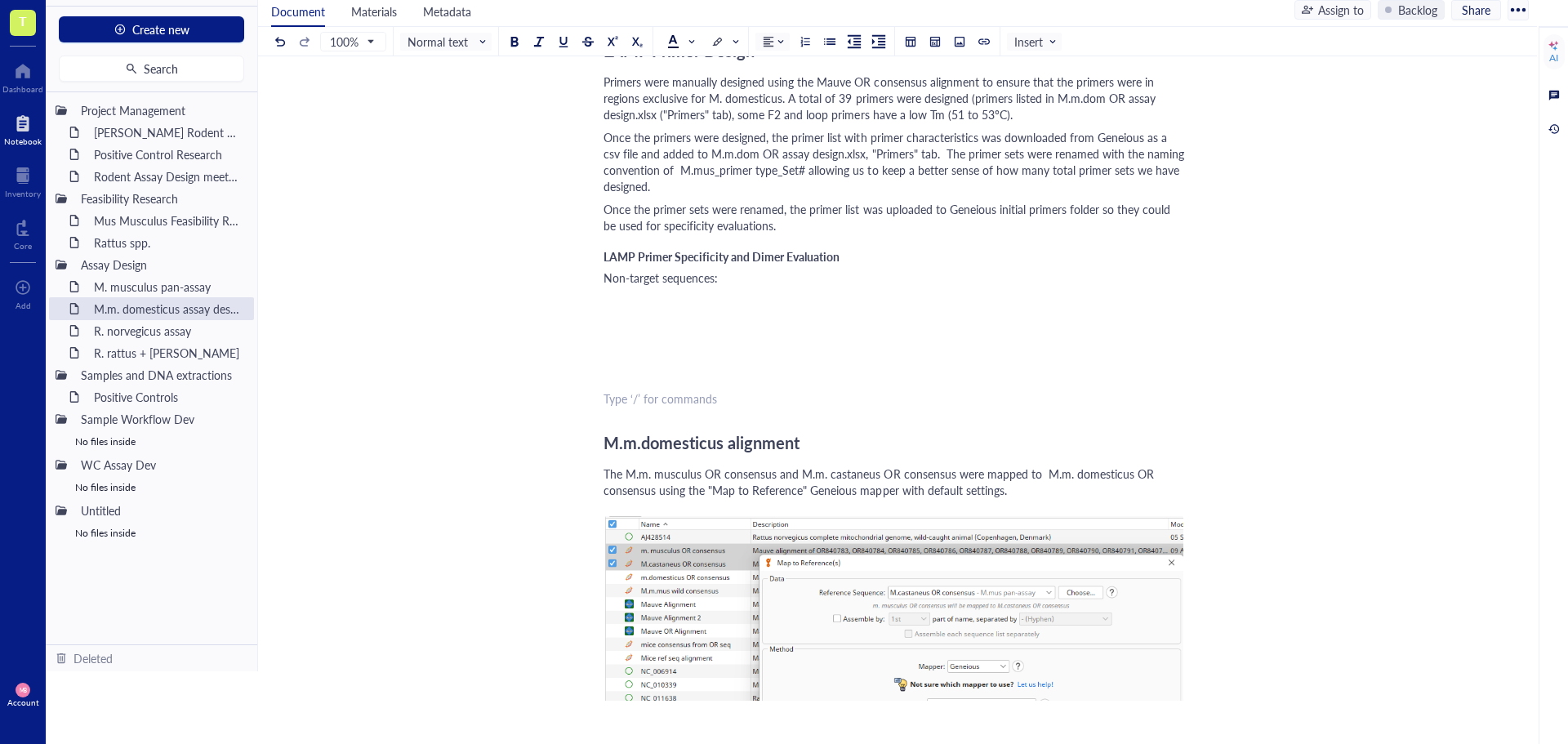
click at [618, 442] on span "M.m.domesticus alignment" at bounding box center [701, 443] width 196 height 23
click at [619, 442] on span "M.m.domesticus alignment" at bounding box center [701, 443] width 196 height 23
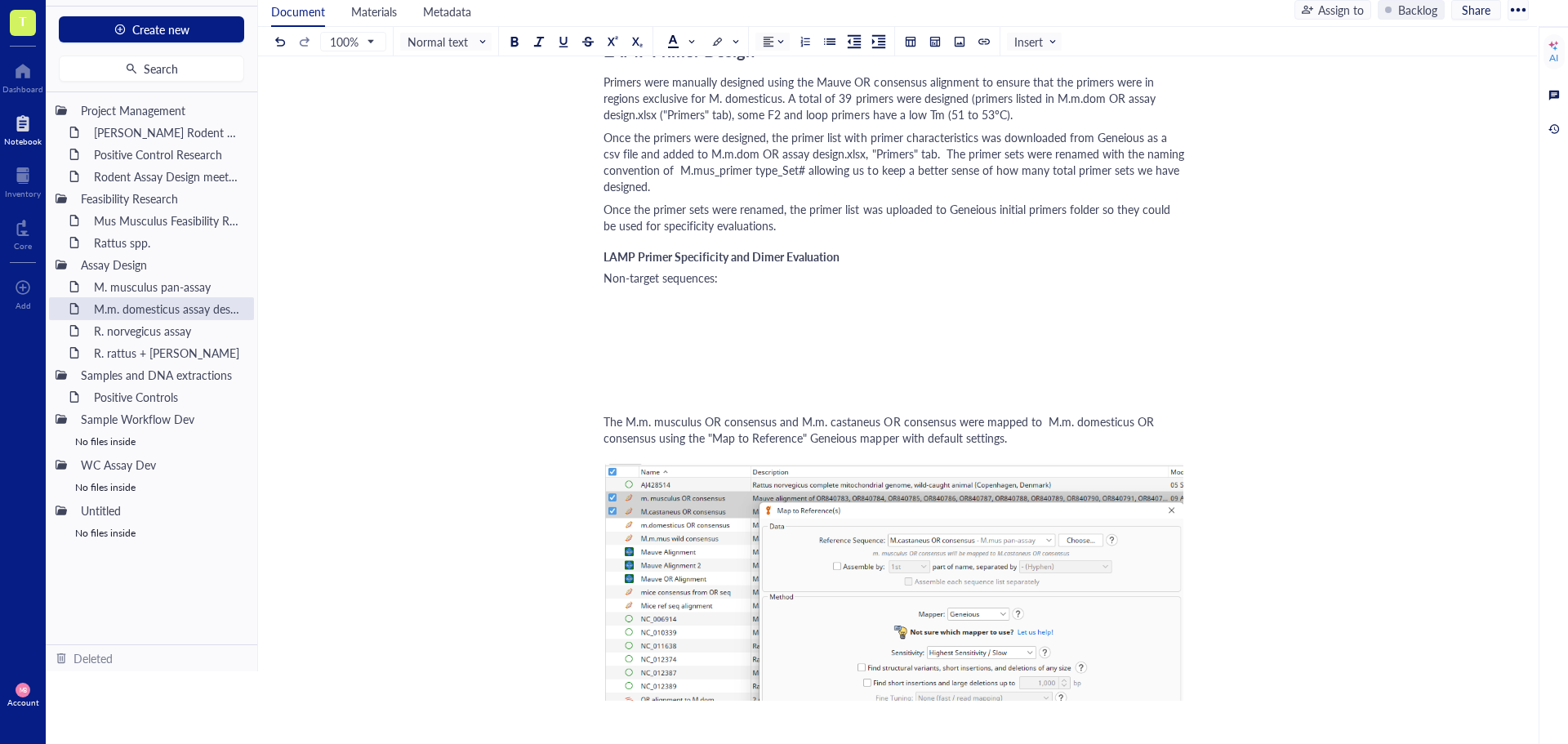
click at [623, 434] on span "The M.m. musculus OR consensus and M.m. castaneus OR consensus were mapped to M…" at bounding box center [880, 429] width 554 height 32
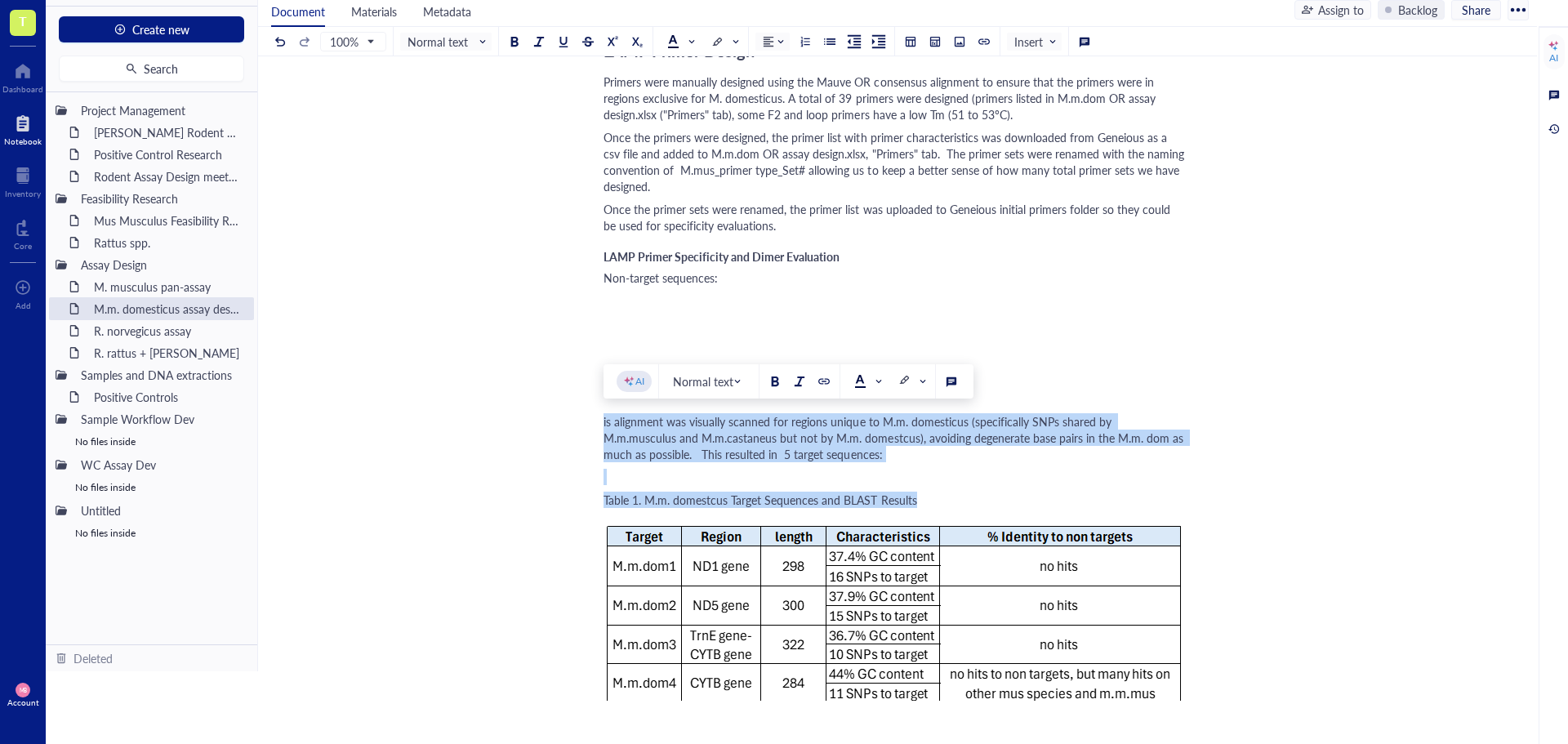
drag, startPoint x: 922, startPoint y: 501, endPoint x: 591, endPoint y: 420, distance: 340.8
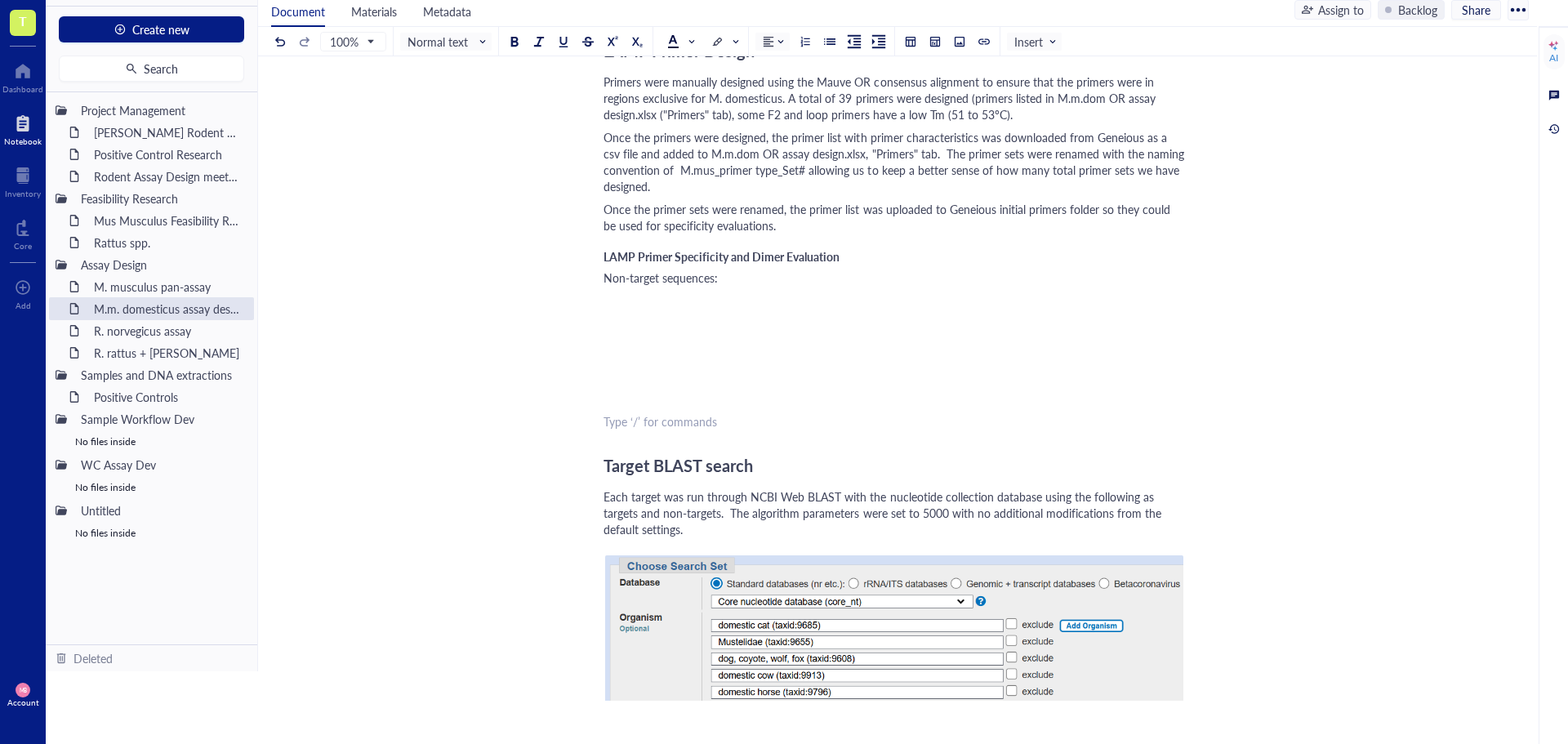
click at [688, 475] on span "Target BLAST search" at bounding box center [678, 466] width 150 height 23
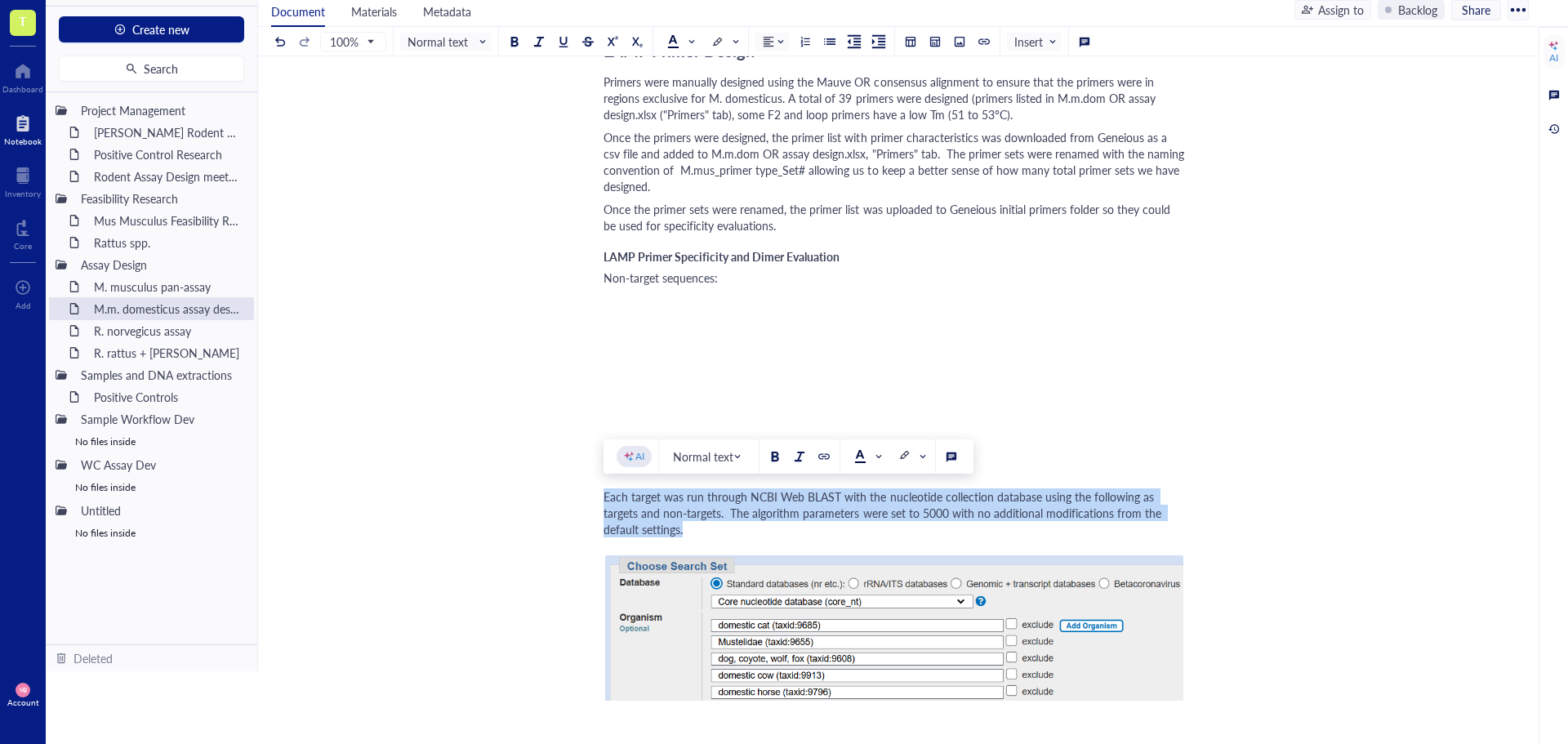
drag, startPoint x: 689, startPoint y: 529, endPoint x: 606, endPoint y: 492, distance: 90.9
click at [606, 492] on div "Each target was run through NCBI Web BLAST with the nucleotide collection datab…" at bounding box center [894, 512] width 582 height 49
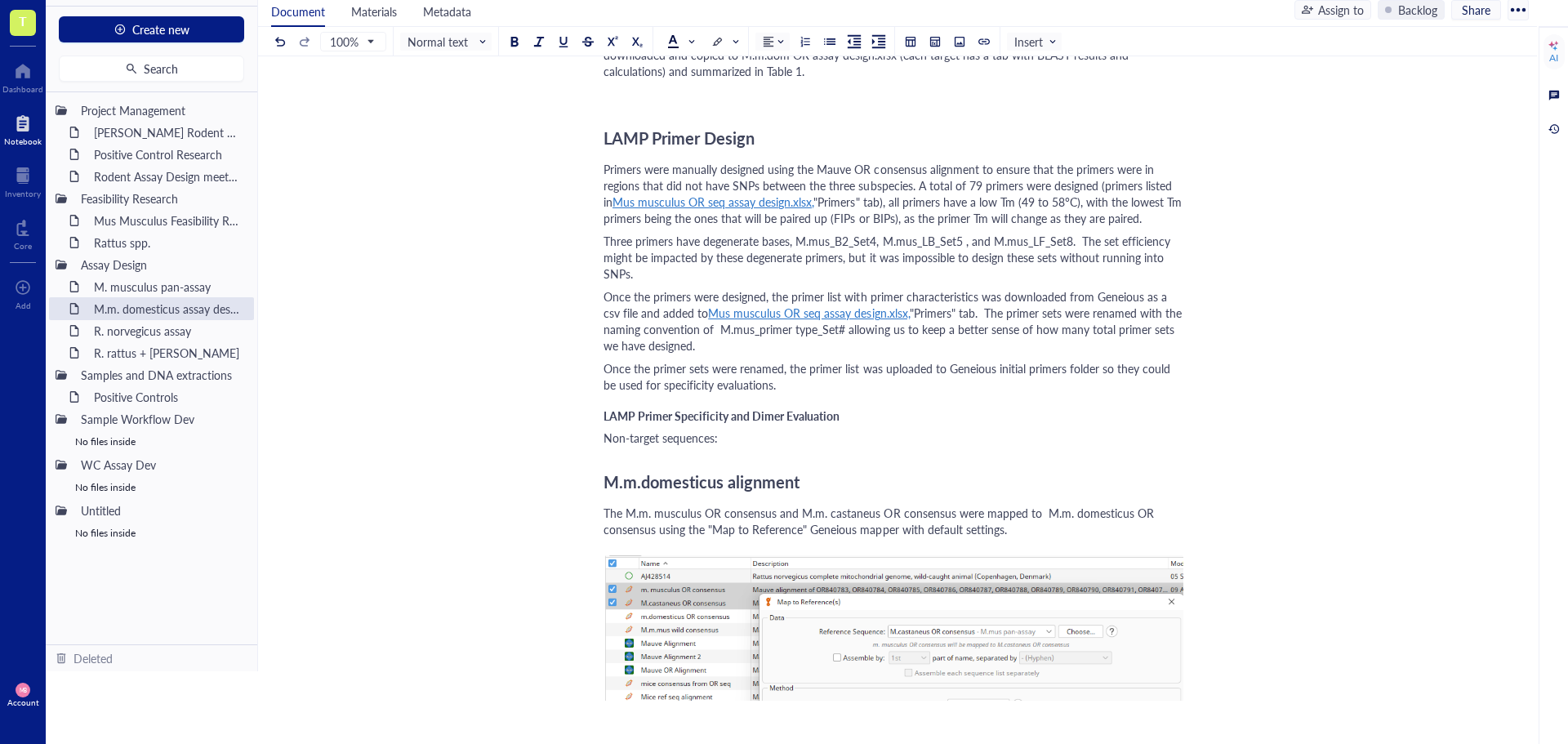
scroll to position [4456, 0]
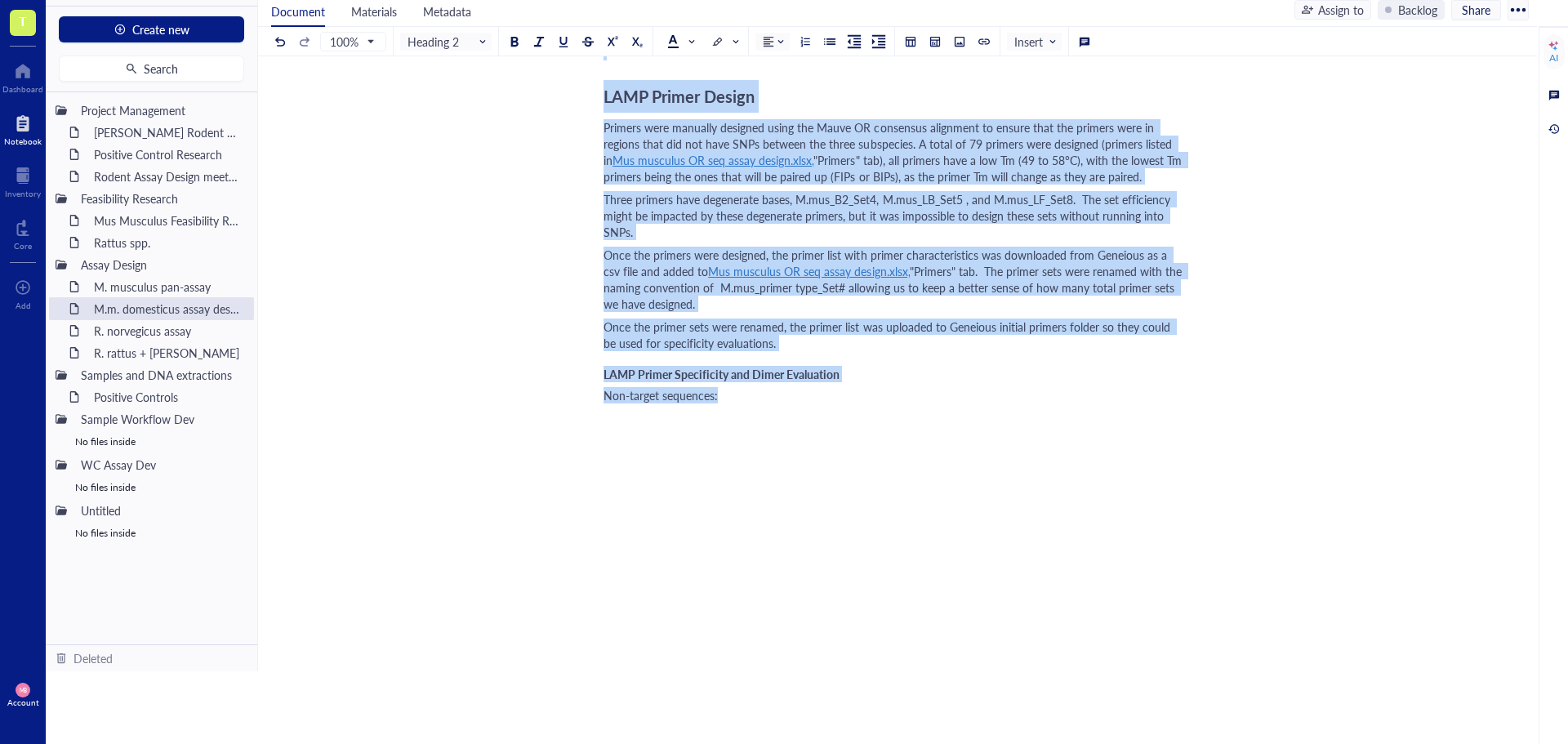
drag, startPoint x: 603, startPoint y: 450, endPoint x: 803, endPoint y: 700, distance: 320.2
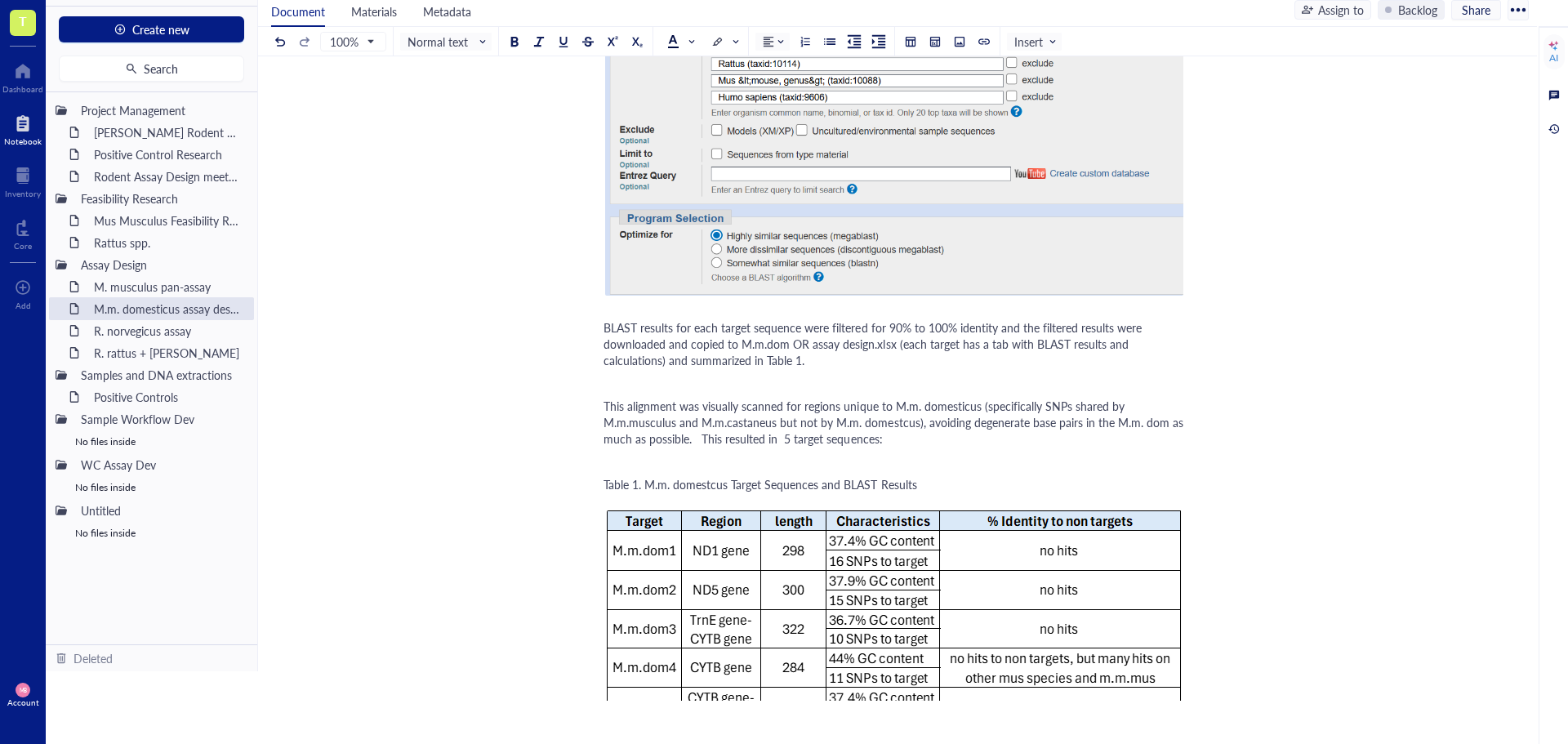
scroll to position [1307, 0]
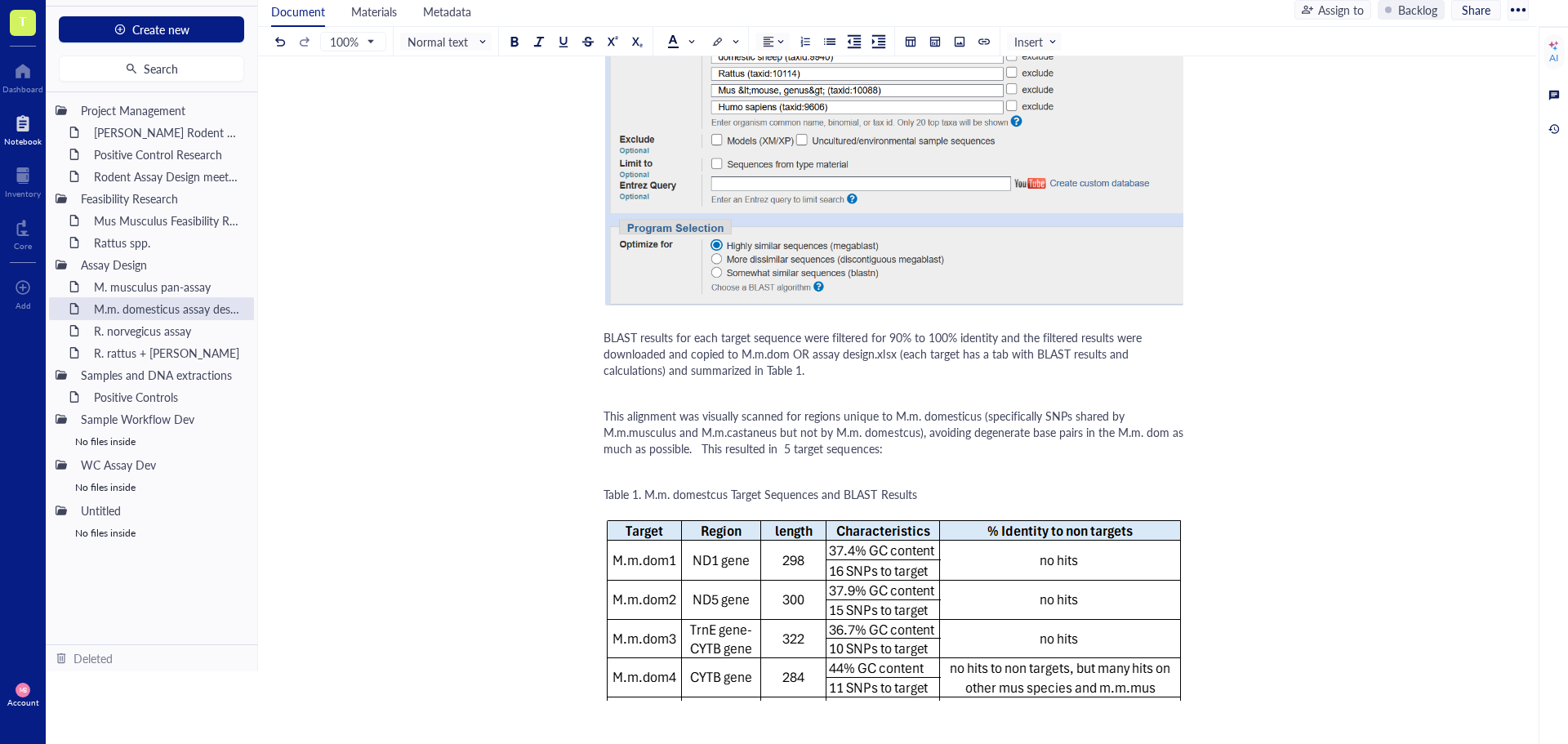
drag, startPoint x: 598, startPoint y: 415, endPoint x: 806, endPoint y: 470, distance: 215.1
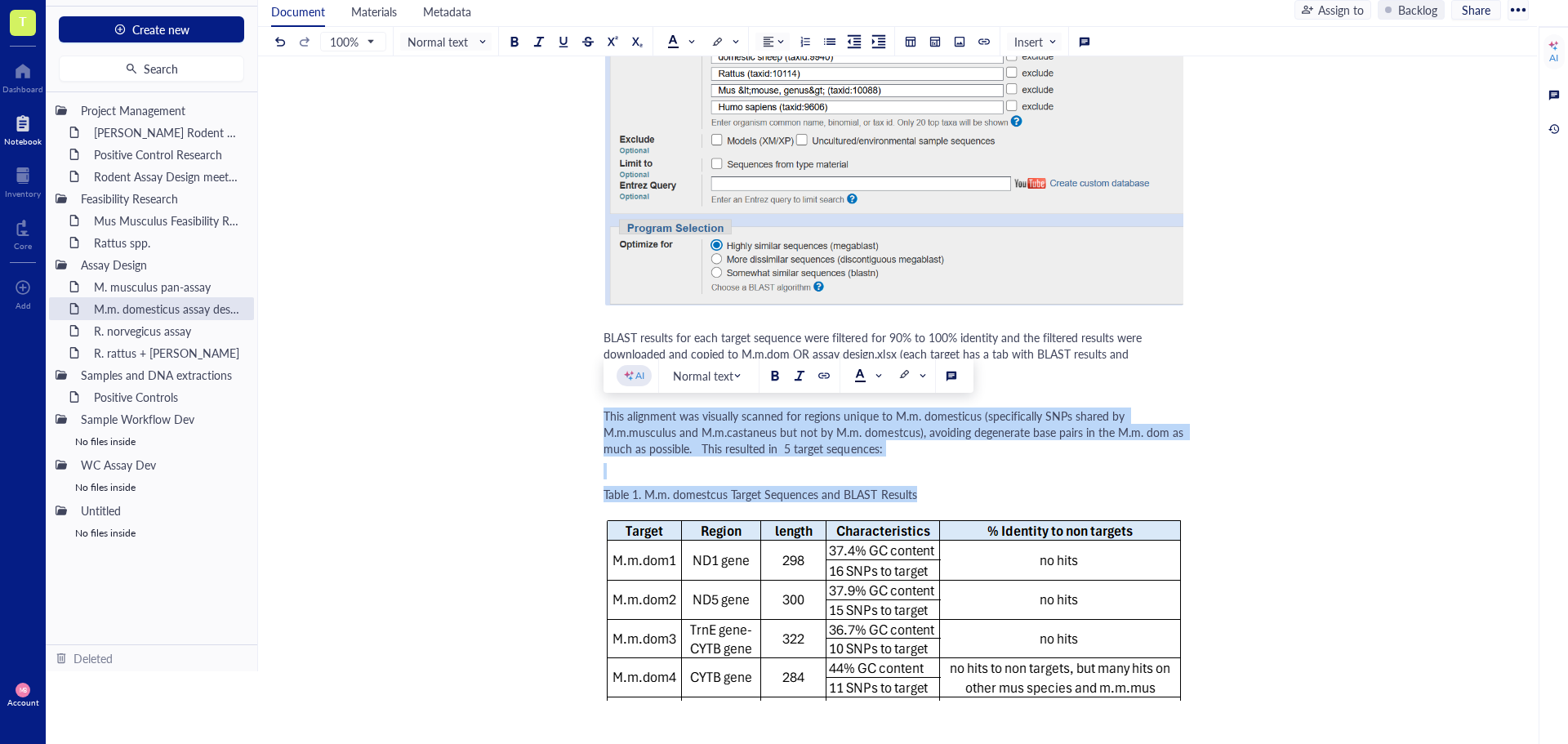
drag, startPoint x: 925, startPoint y: 499, endPoint x: 589, endPoint y: 416, distance: 346.1
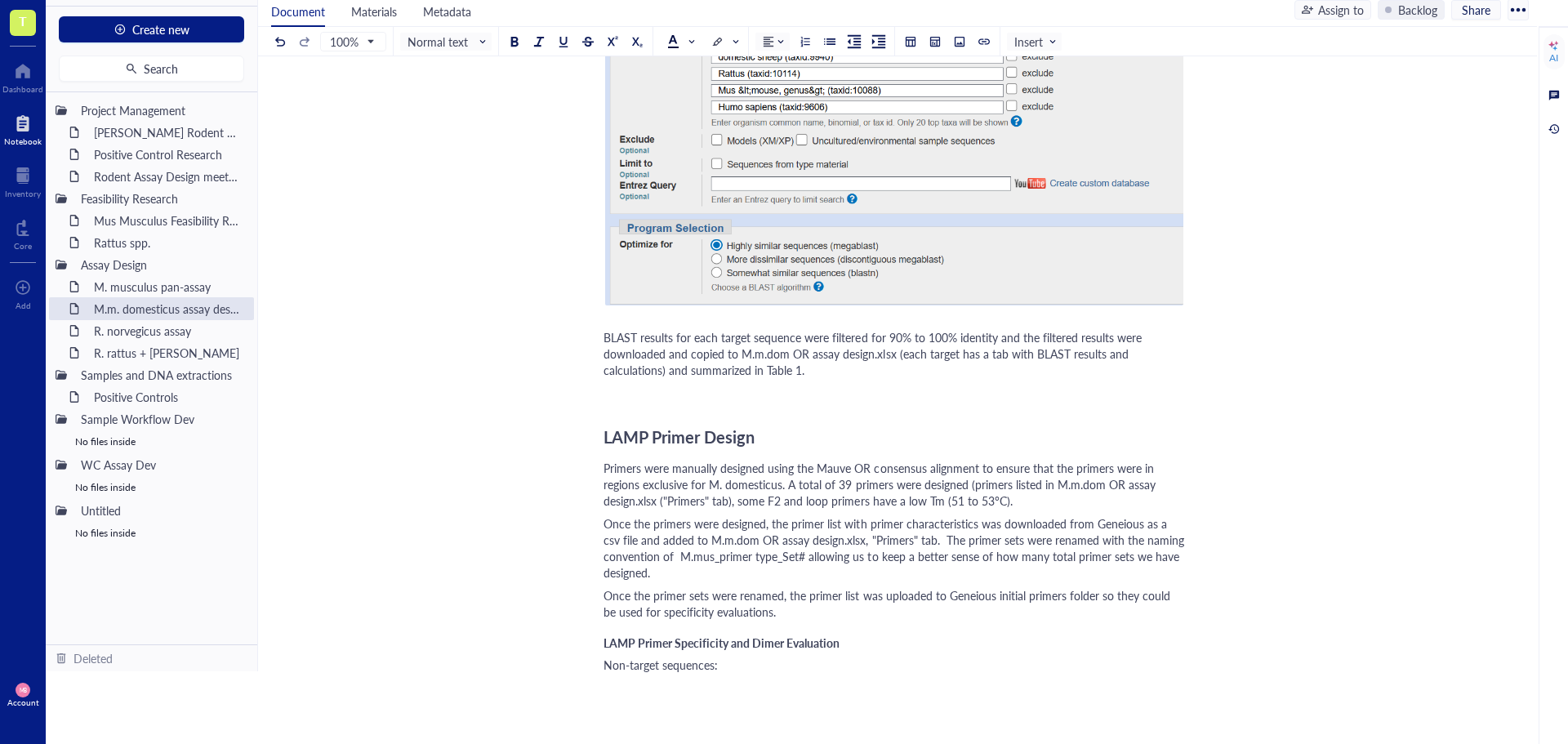
click at [966, 487] on span "Primers were manually designed using the Mauve OR consensus alignment to ensure…" at bounding box center [880, 484] width 555 height 49
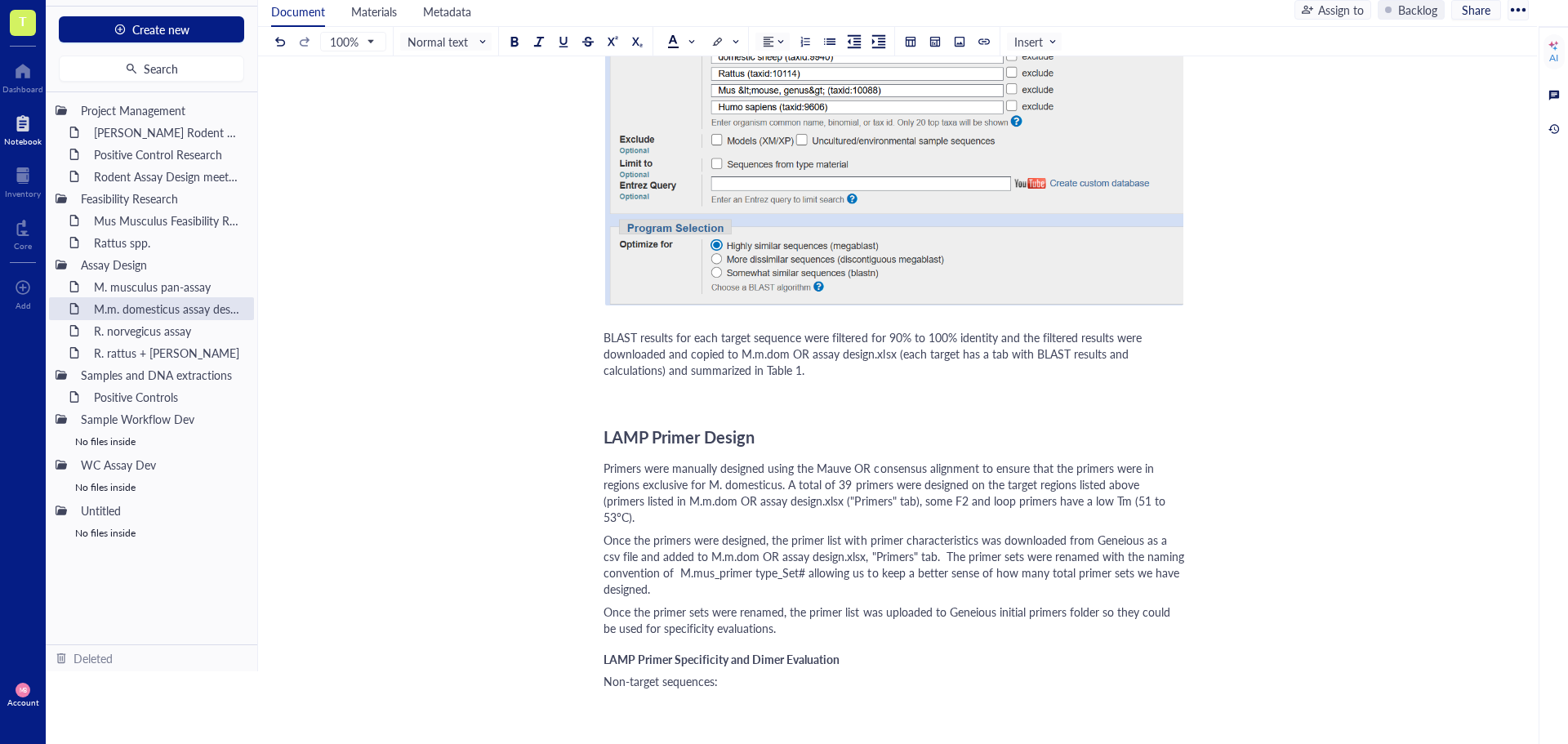
click at [1147, 486] on span "Primers were manually designed using the Mauve OR consensus alignment to ensure…" at bounding box center [885, 492] width 565 height 65
drag, startPoint x: 1186, startPoint y: 484, endPoint x: 1146, endPoint y: 485, distance: 40.0
click at [1146, 485] on span "Primers were manually designed using the Mauve OR consensus alignment to ensure…" at bounding box center [885, 492] width 565 height 65
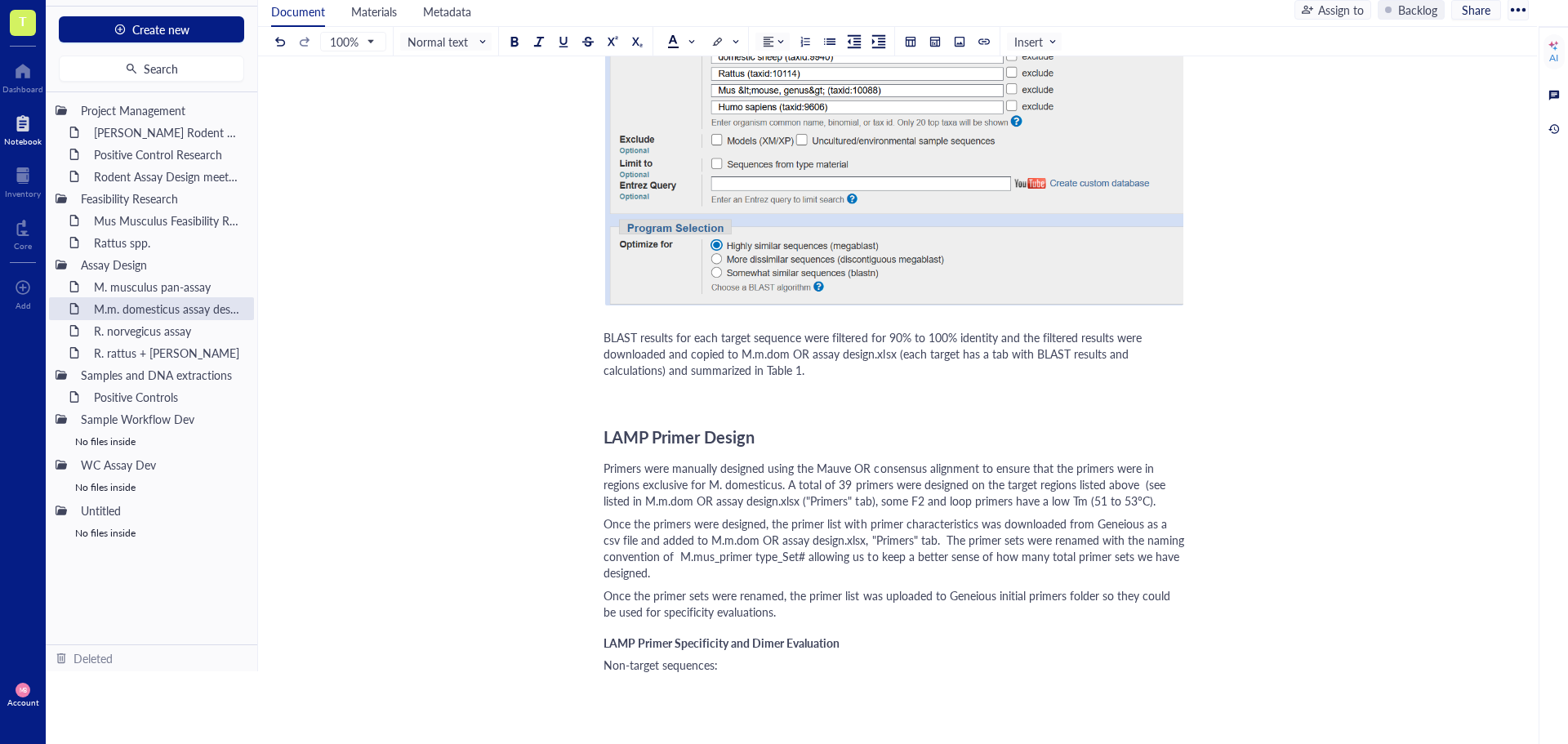
click at [631, 499] on span "Primers were manually designed using the Mauve OR consensus alignment to ensure…" at bounding box center [885, 484] width 565 height 49
drag, startPoint x: 645, startPoint y: 501, endPoint x: 603, endPoint y: 501, distance: 42.0
click at [603, 501] on span "Primers were manually designed using the Mauve OR consensus alignment to ensure…" at bounding box center [885, 484] width 565 height 49
click at [845, 501] on span "Primers were manually designed using the Mauve OR consensus alignment to ensure…" at bounding box center [885, 484] width 565 height 49
click at [764, 502] on span "Primers were manually designed using the Mauve OR consensus alignment to ensure…" at bounding box center [885, 484] width 565 height 49
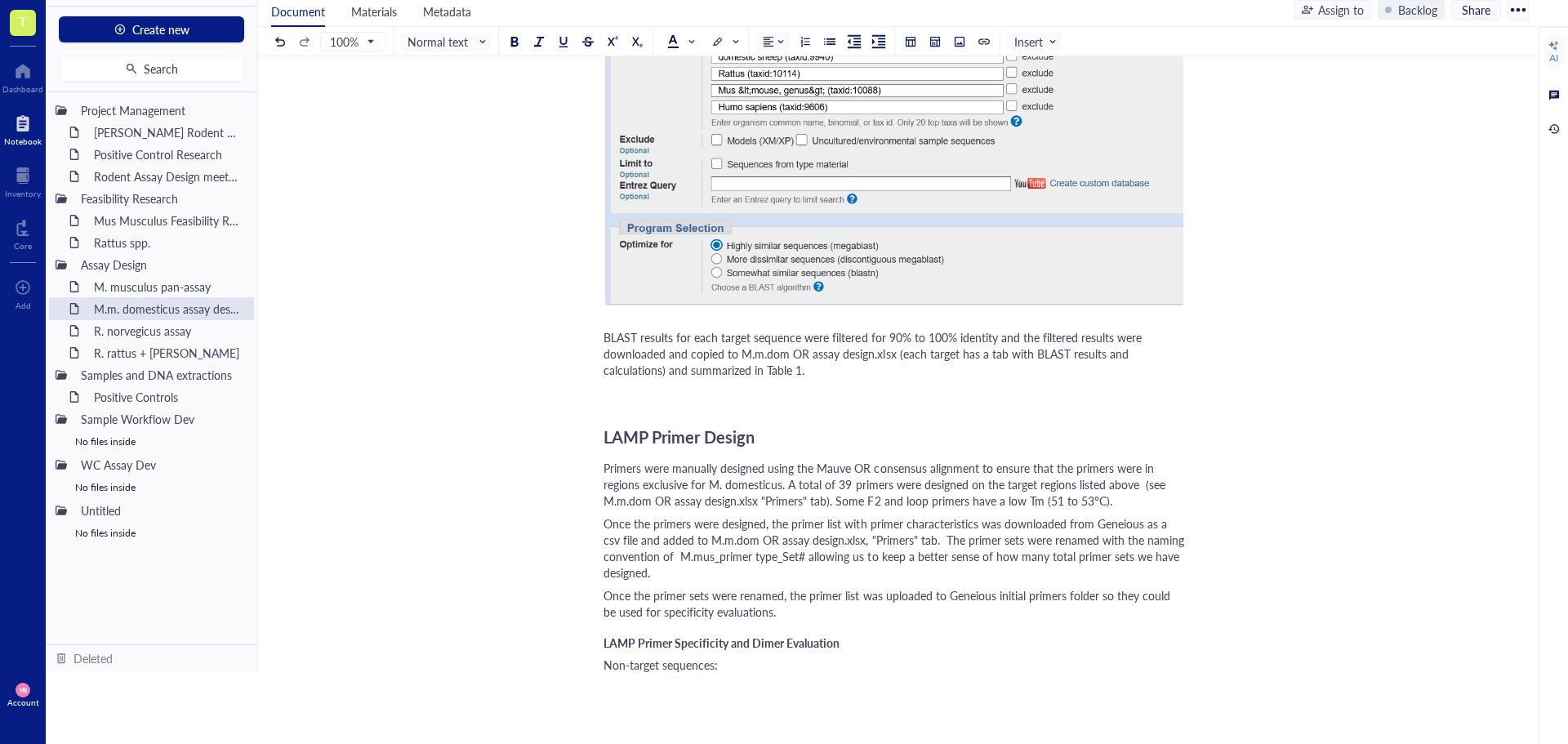
click at [712, 557] on span "Once the primers were designed, the primer list with primer characteristics was…" at bounding box center [895, 548] width 584 height 65
click at [1008, 529] on span "Once the primers were designed, the primer list with primer characteristics was…" at bounding box center [895, 548] width 584 height 65
